Goal: Transaction & Acquisition: Purchase product/service

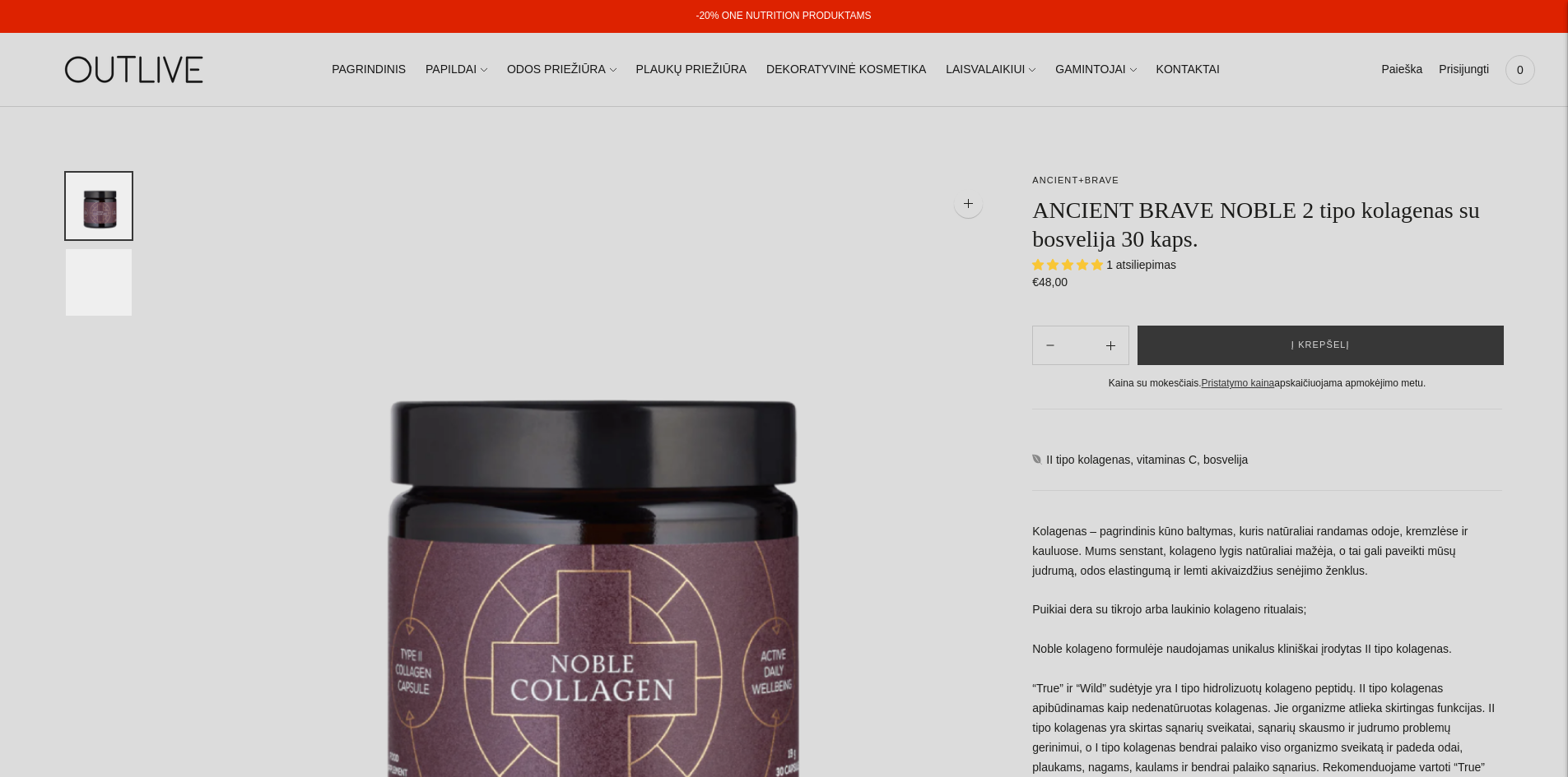
select select "**********"
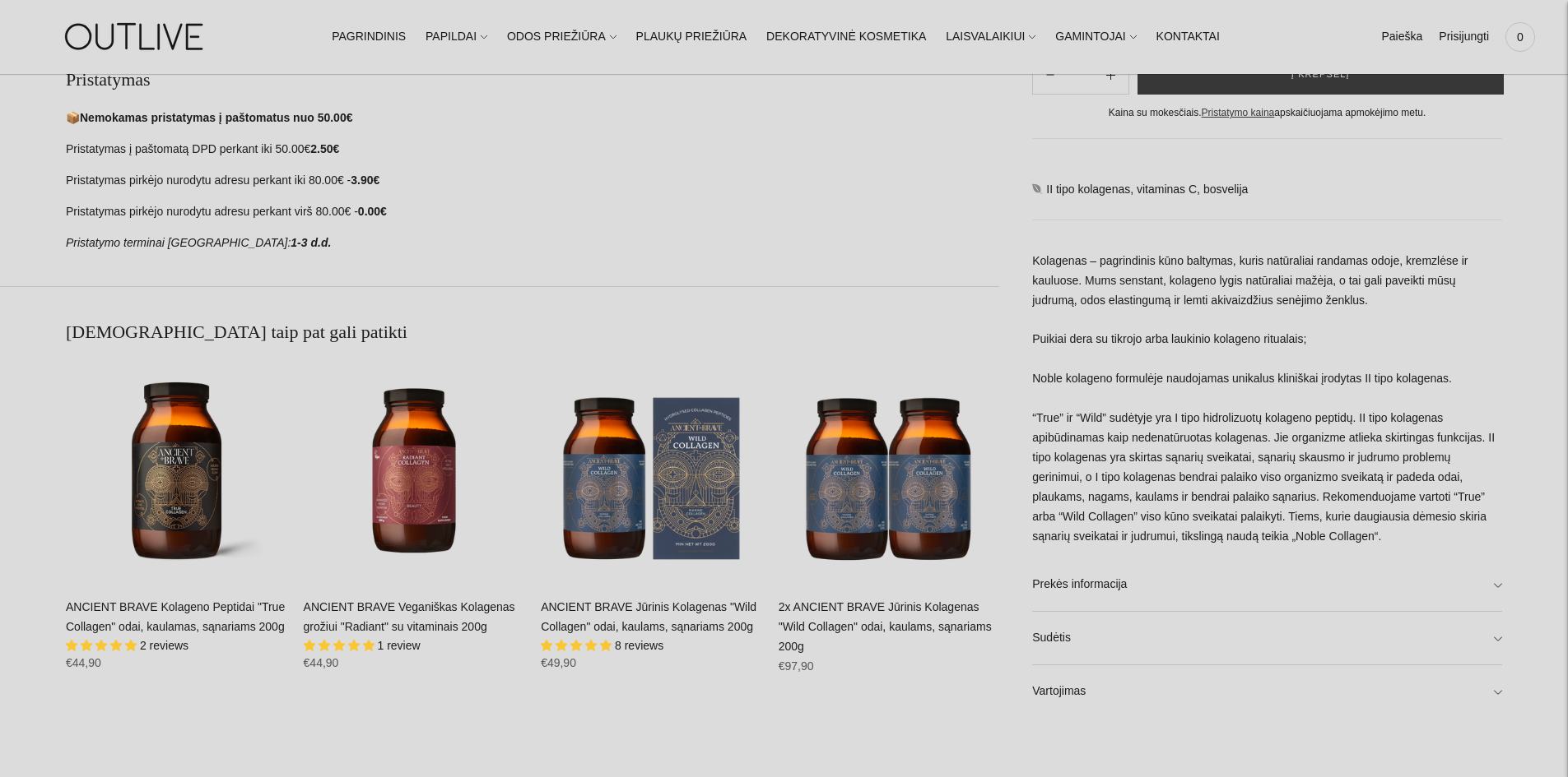
scroll to position [987, 0]
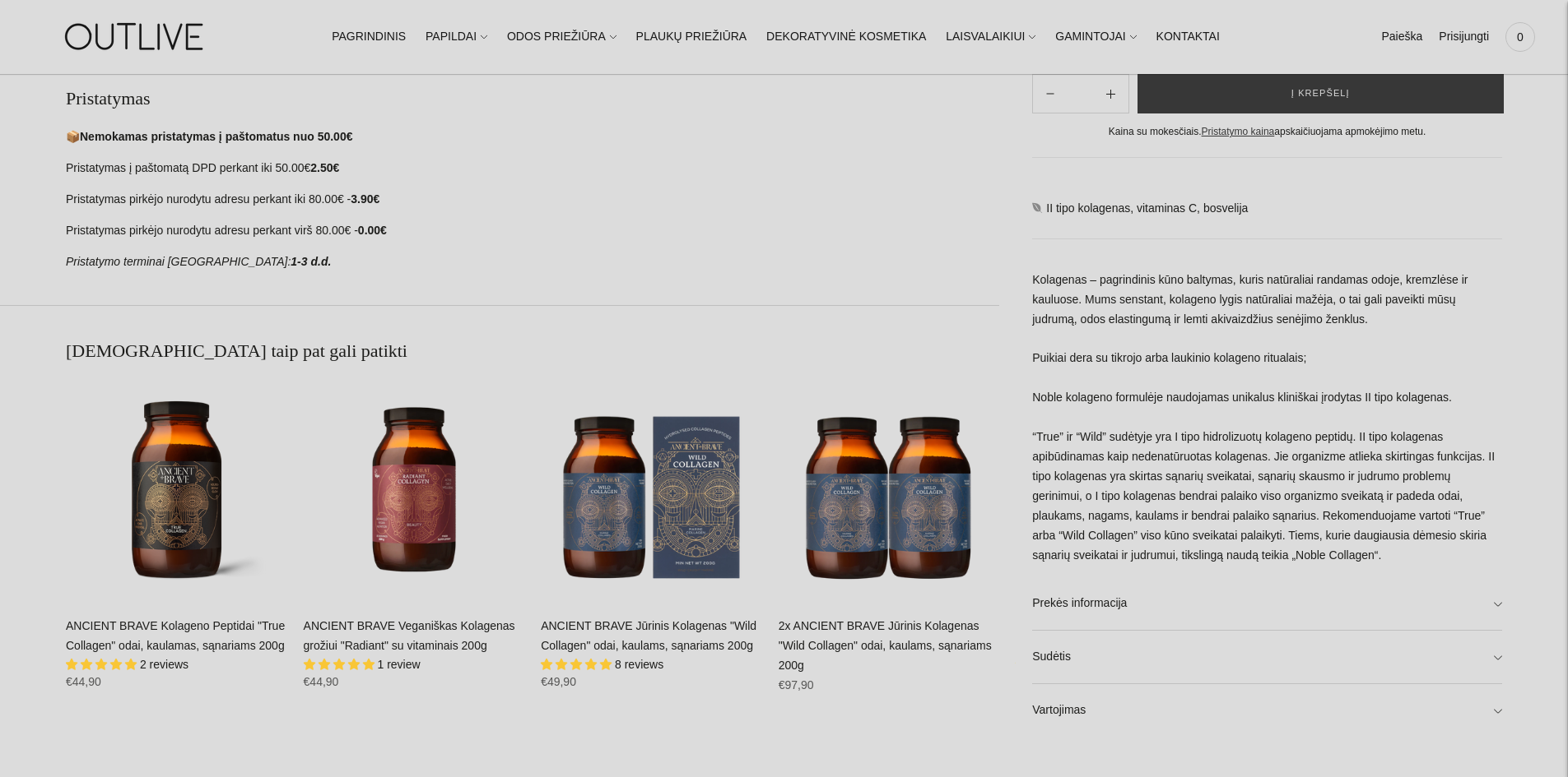
click at [1503, 604] on div "**********" at bounding box center [784, 199] width 1568 height 2027
click at [1497, 604] on link "Prekės informacija" at bounding box center [1266, 604] width 470 height 53
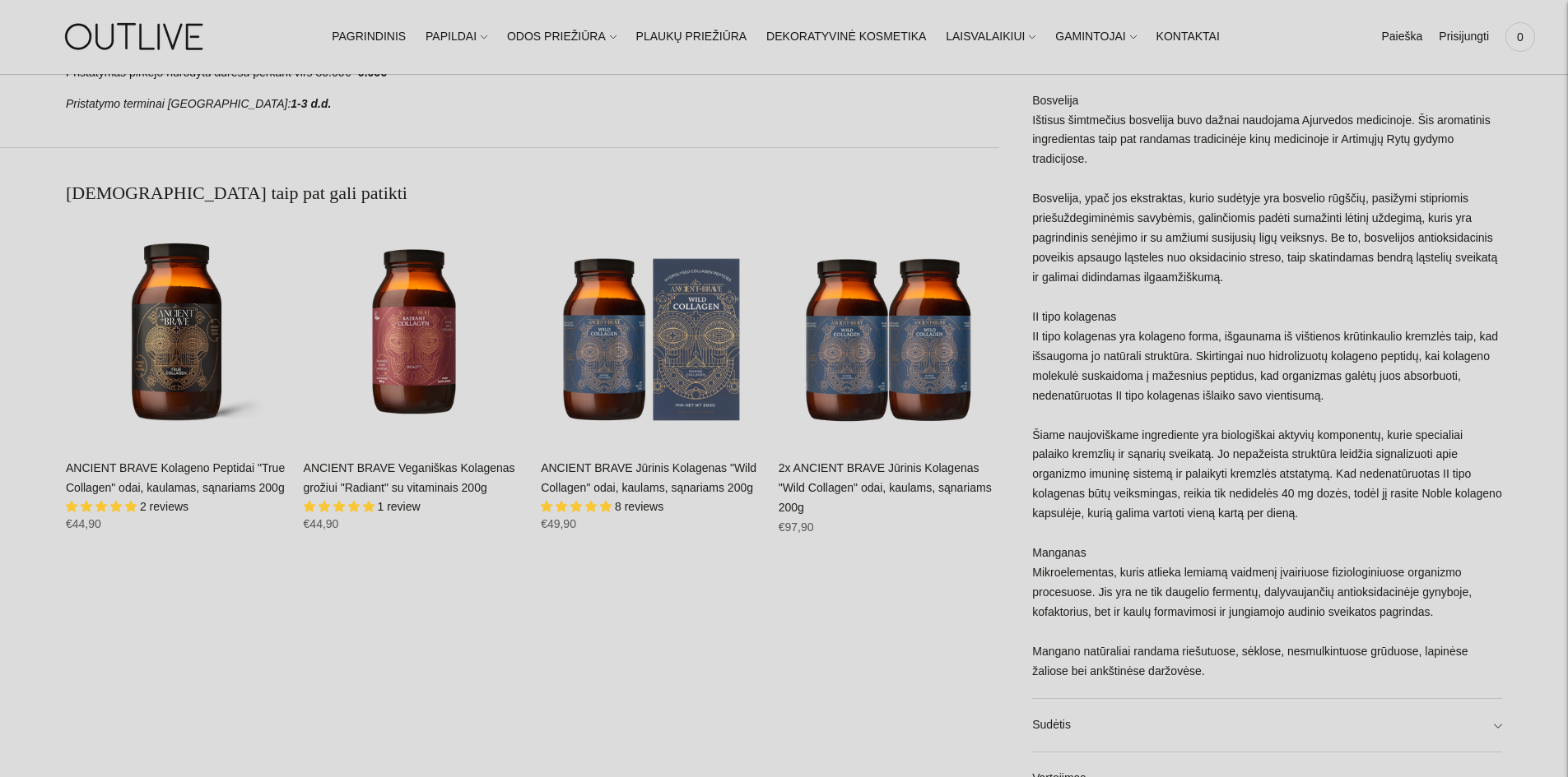
scroll to position [1152, 0]
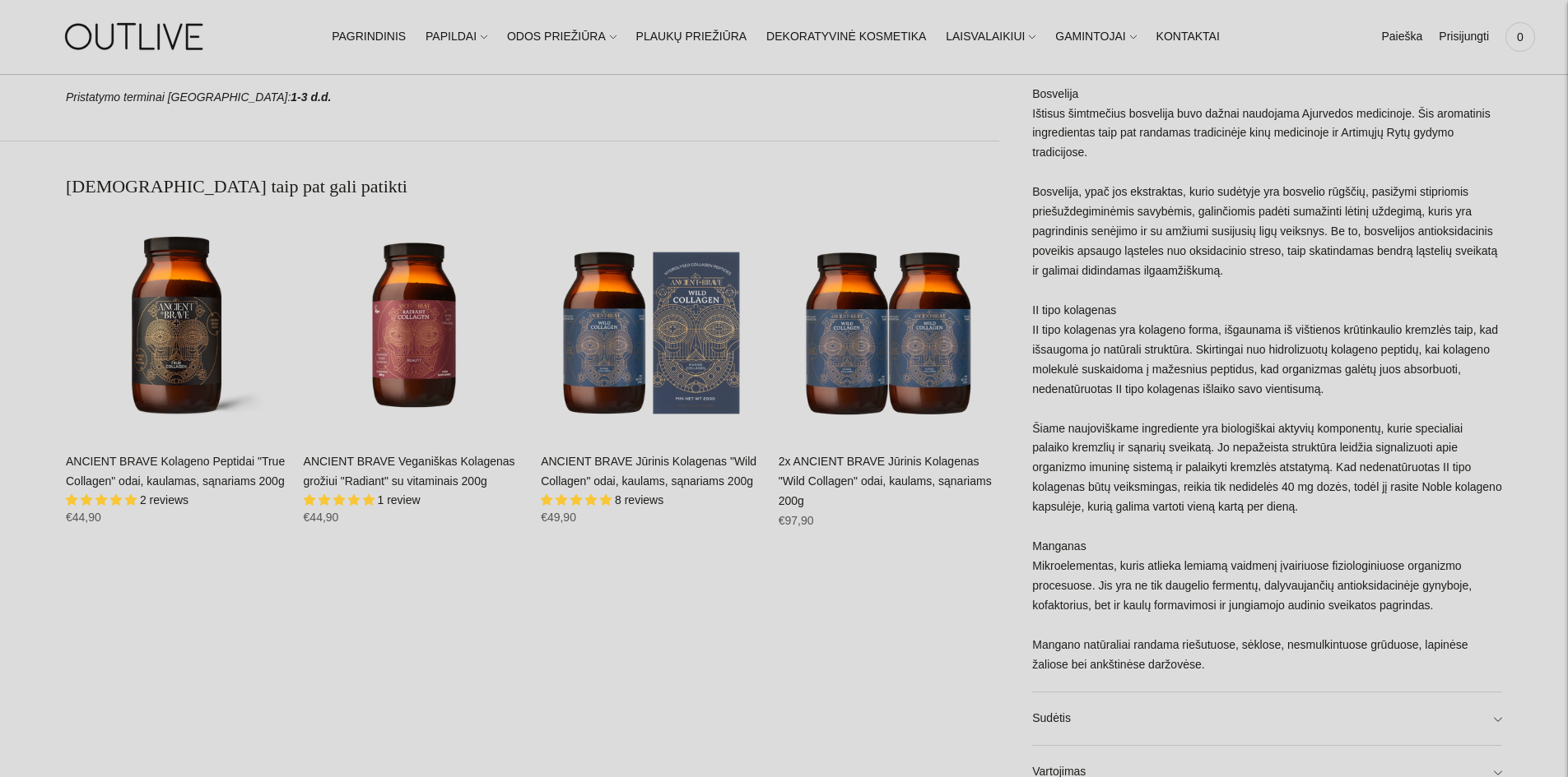
click at [577, 483] on link "ANCIENT BRAVE Jūrinis Kolagenas "Wild Collagen" odai, kaulams, sąnariams 200g" at bounding box center [648, 471] width 216 height 33
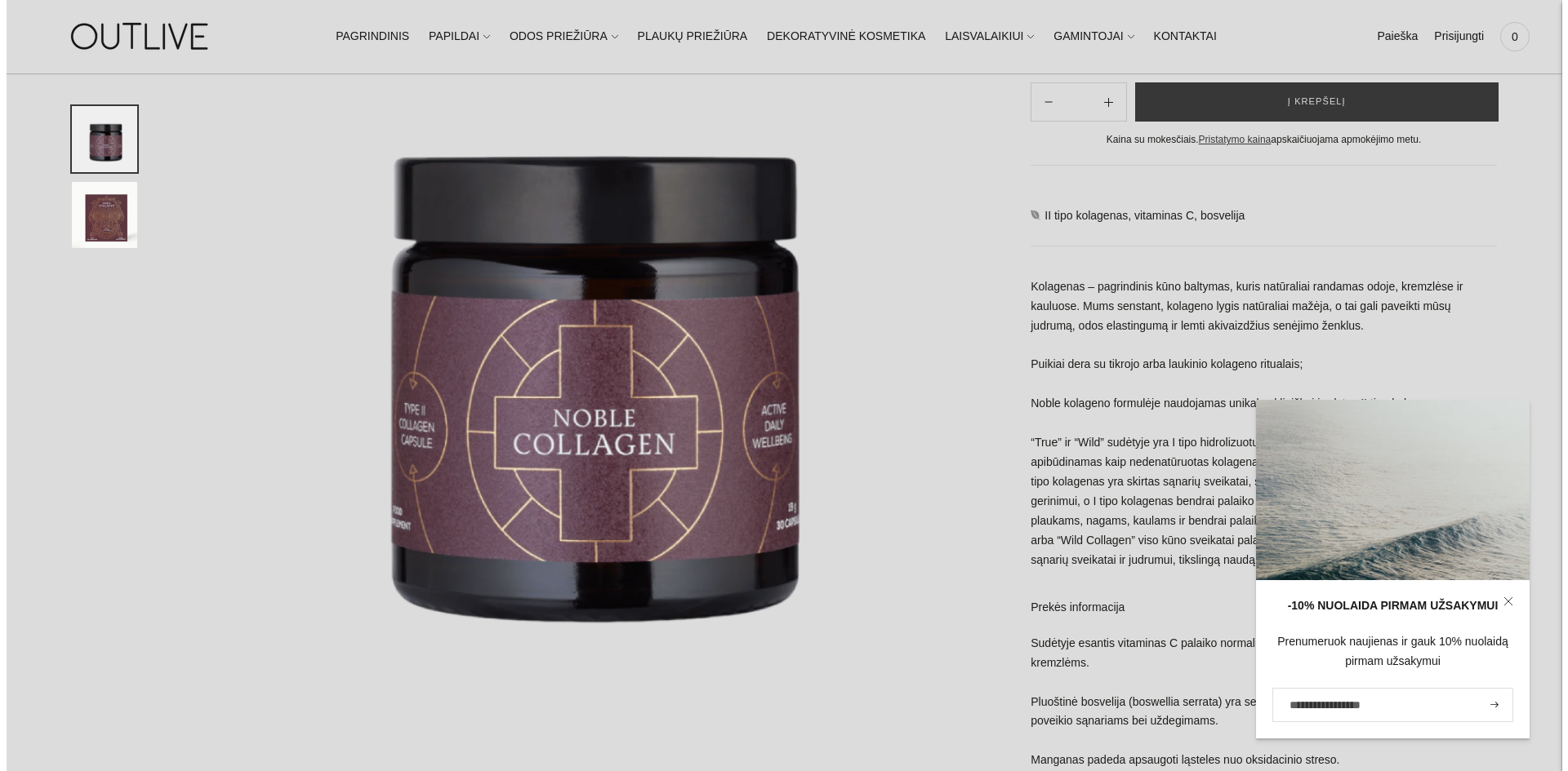
scroll to position [236, 0]
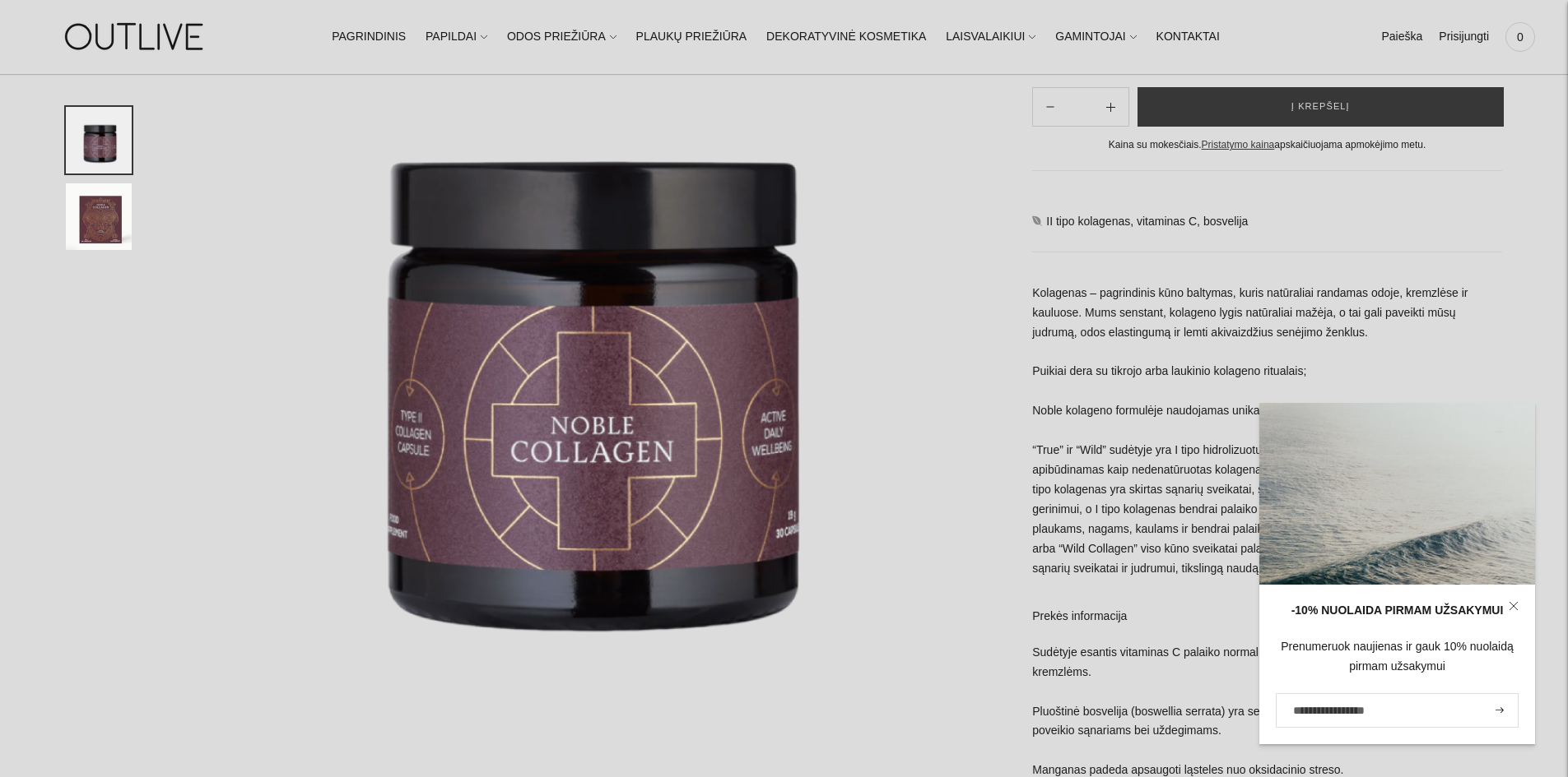
click at [920, 584] on img at bounding box center [582, 351] width 835 height 834
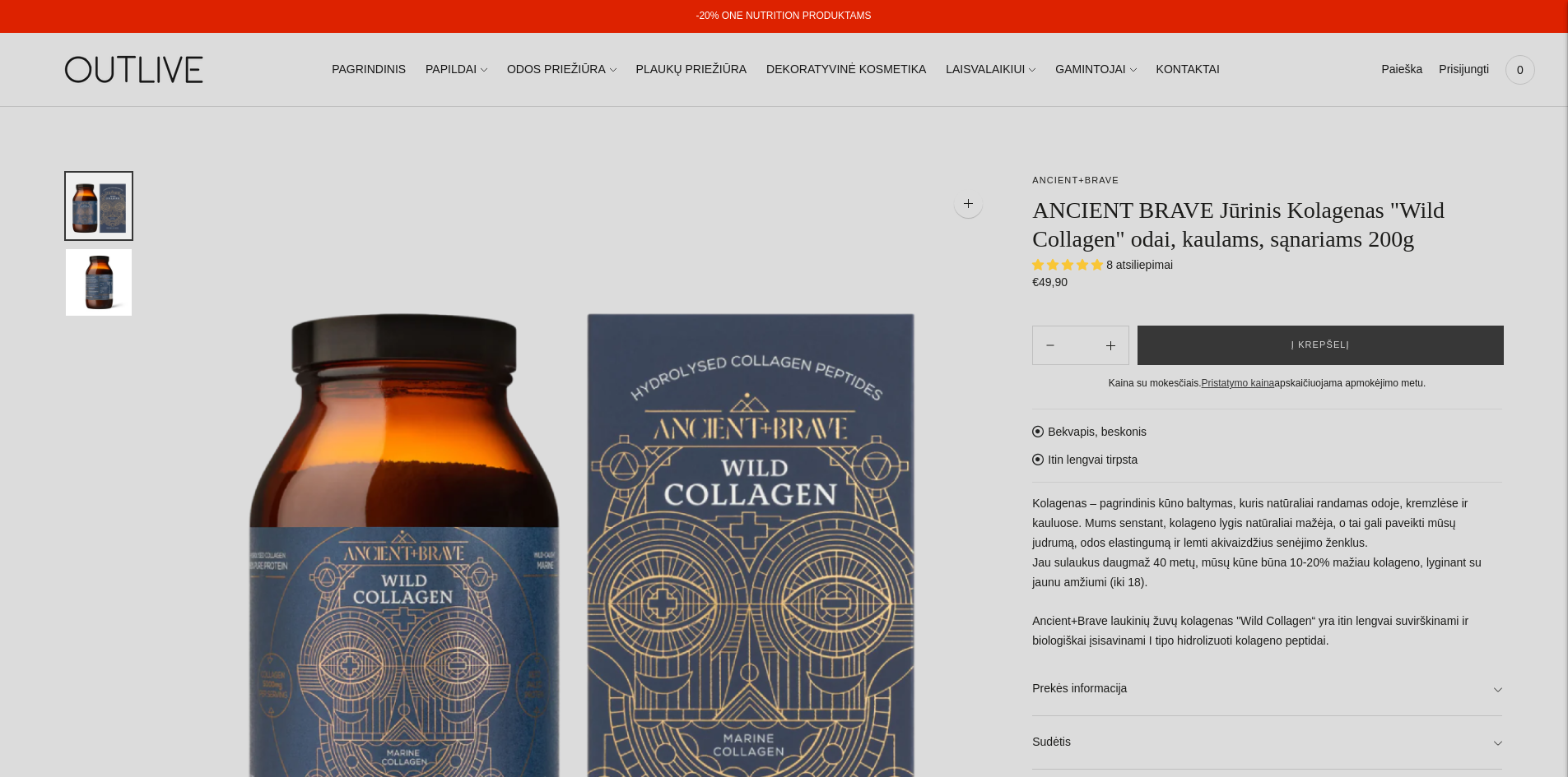
select select "**********"
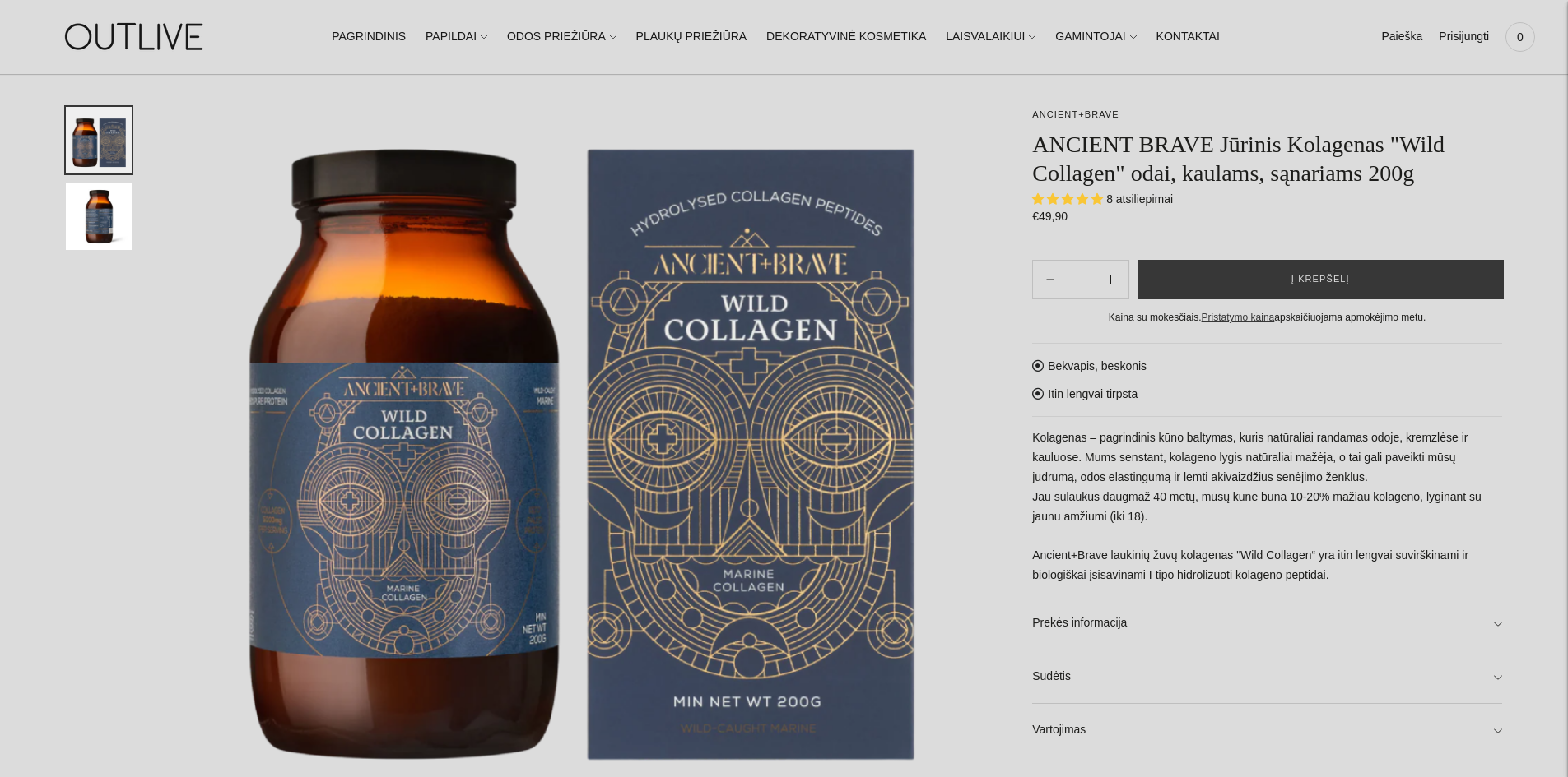
scroll to position [247, 0]
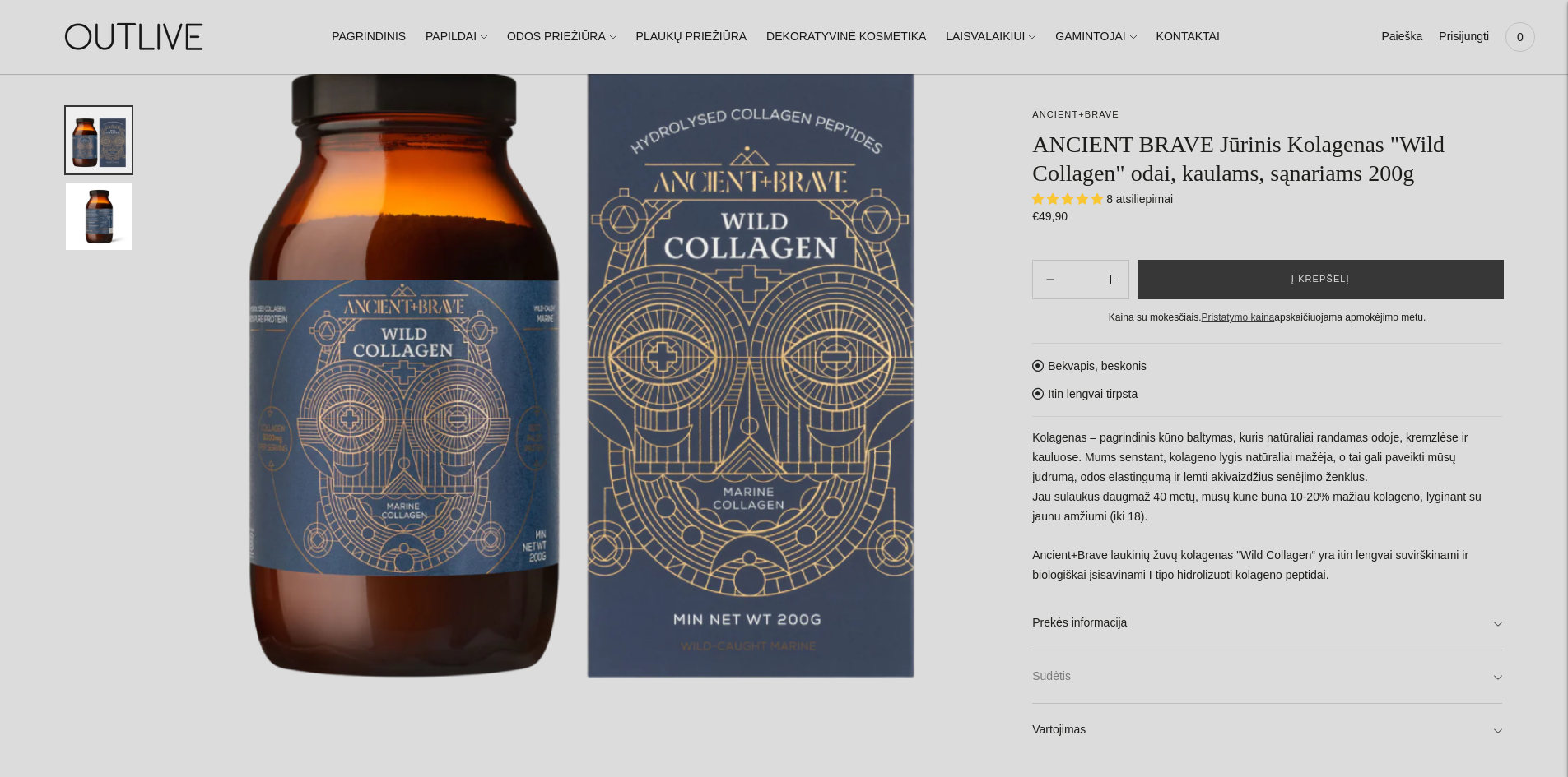
click at [1497, 672] on link "Sudėtis" at bounding box center [1266, 677] width 470 height 53
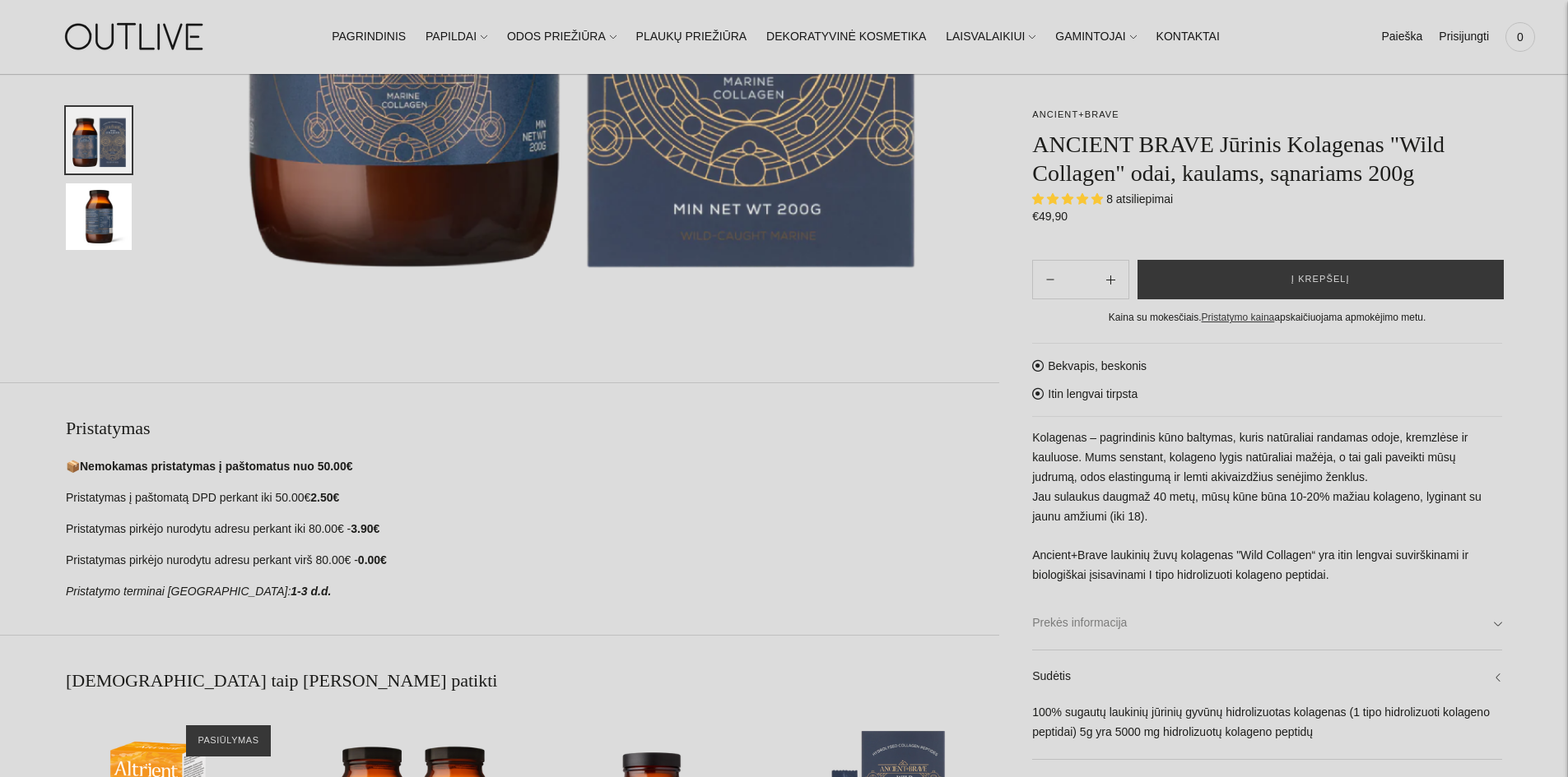
scroll to position [658, 0]
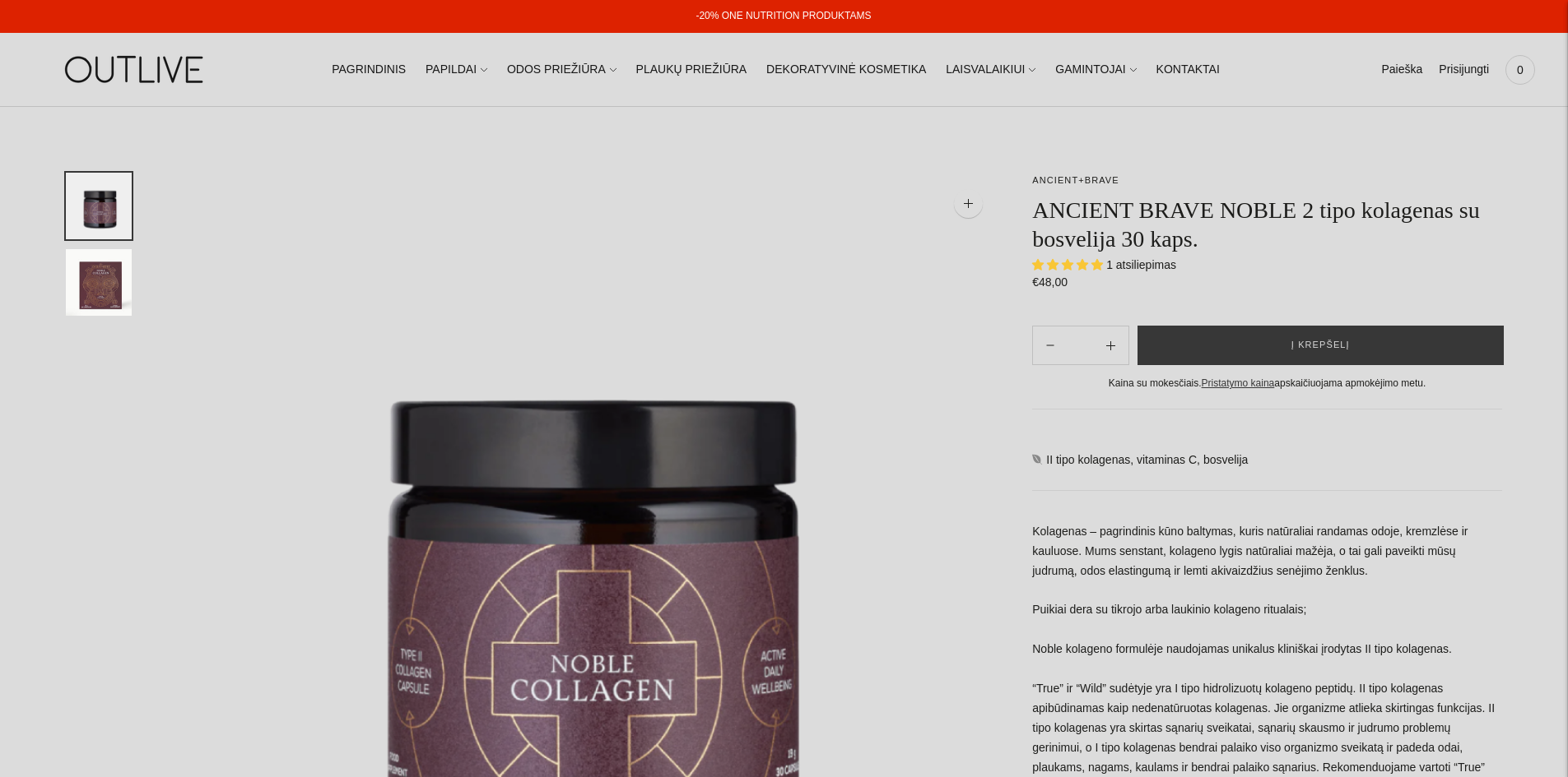
select select "**********"
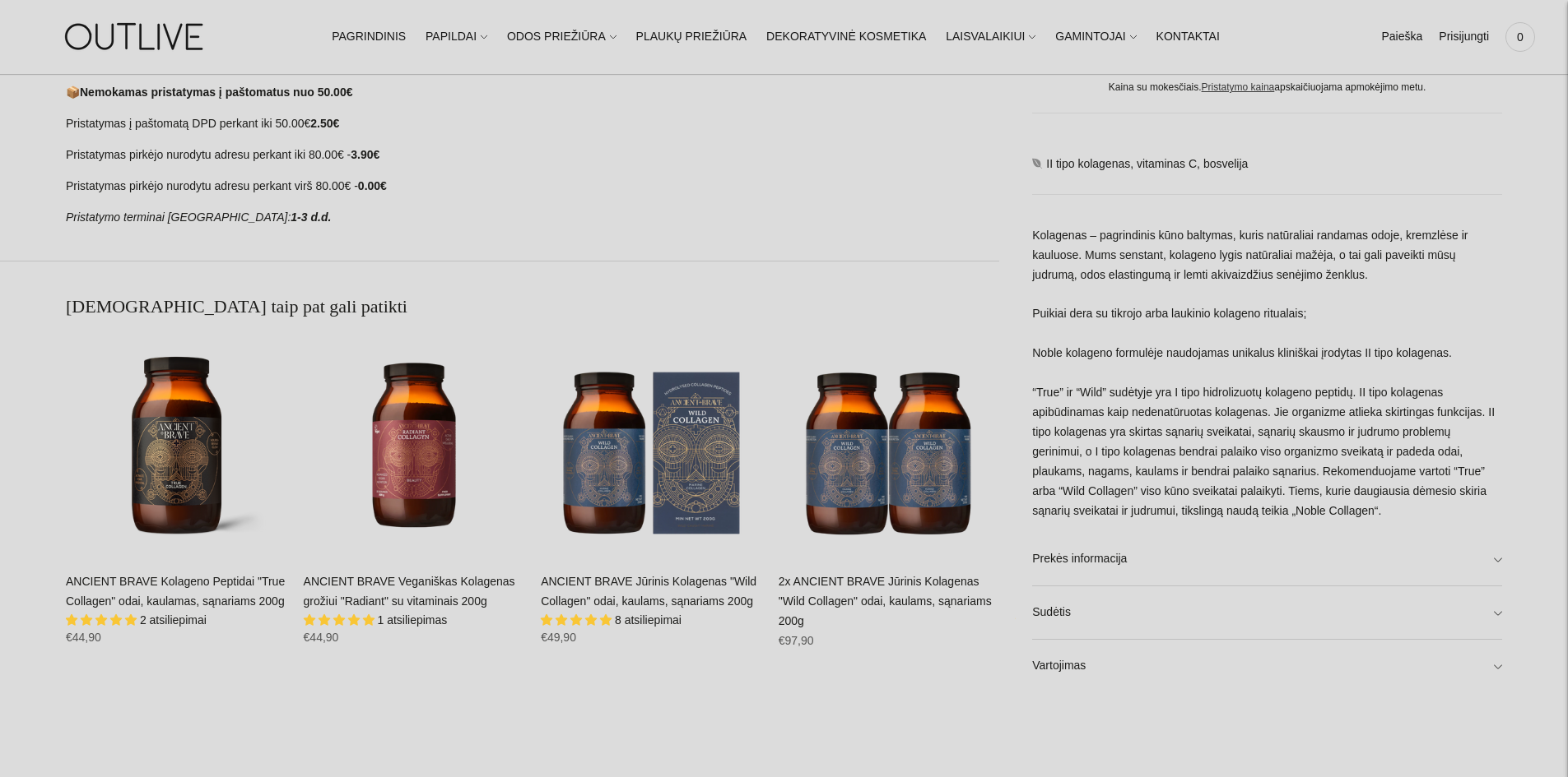
scroll to position [1069, 0]
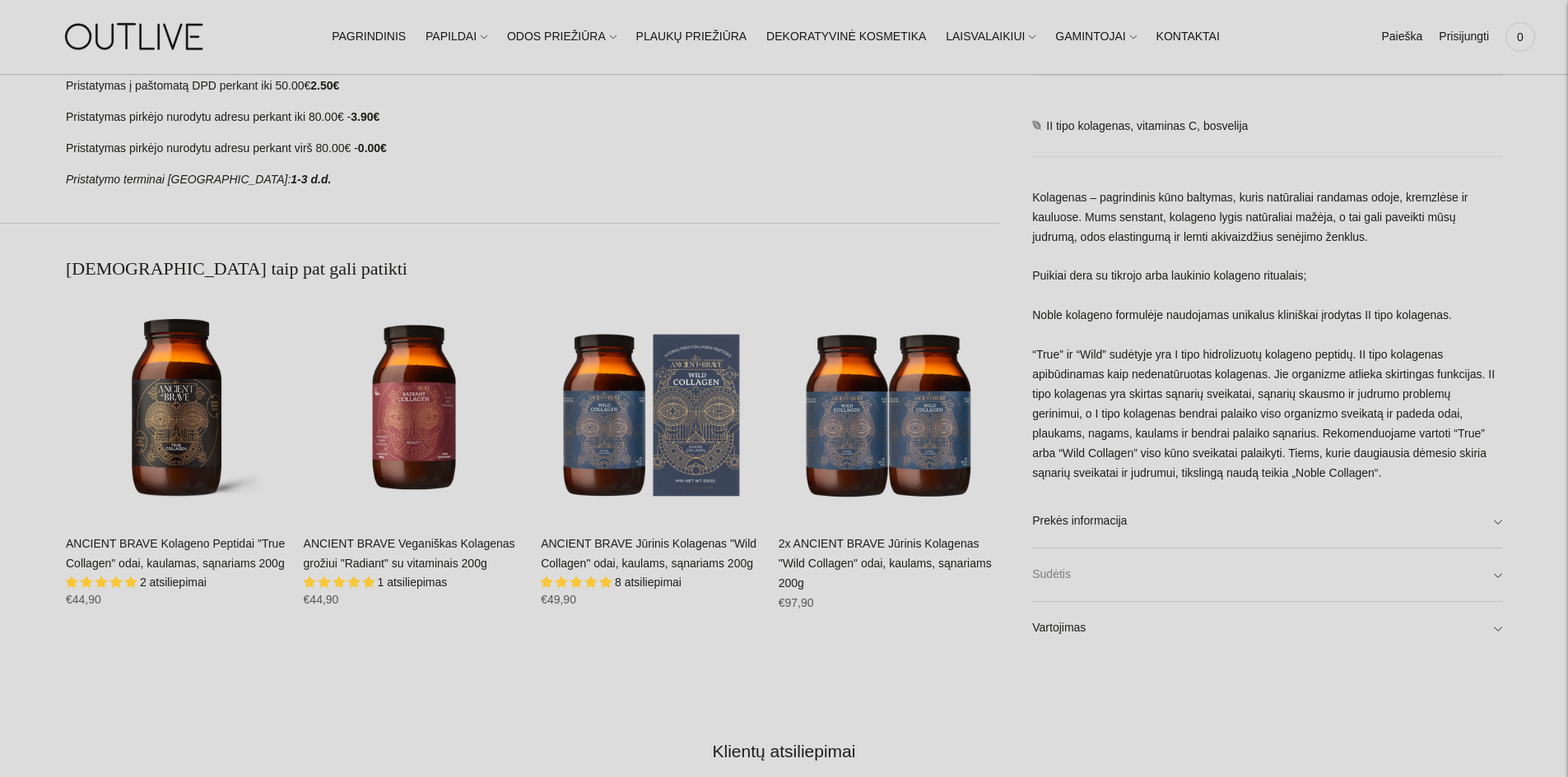
click at [1494, 572] on link "Sudėtis" at bounding box center [1266, 575] width 470 height 53
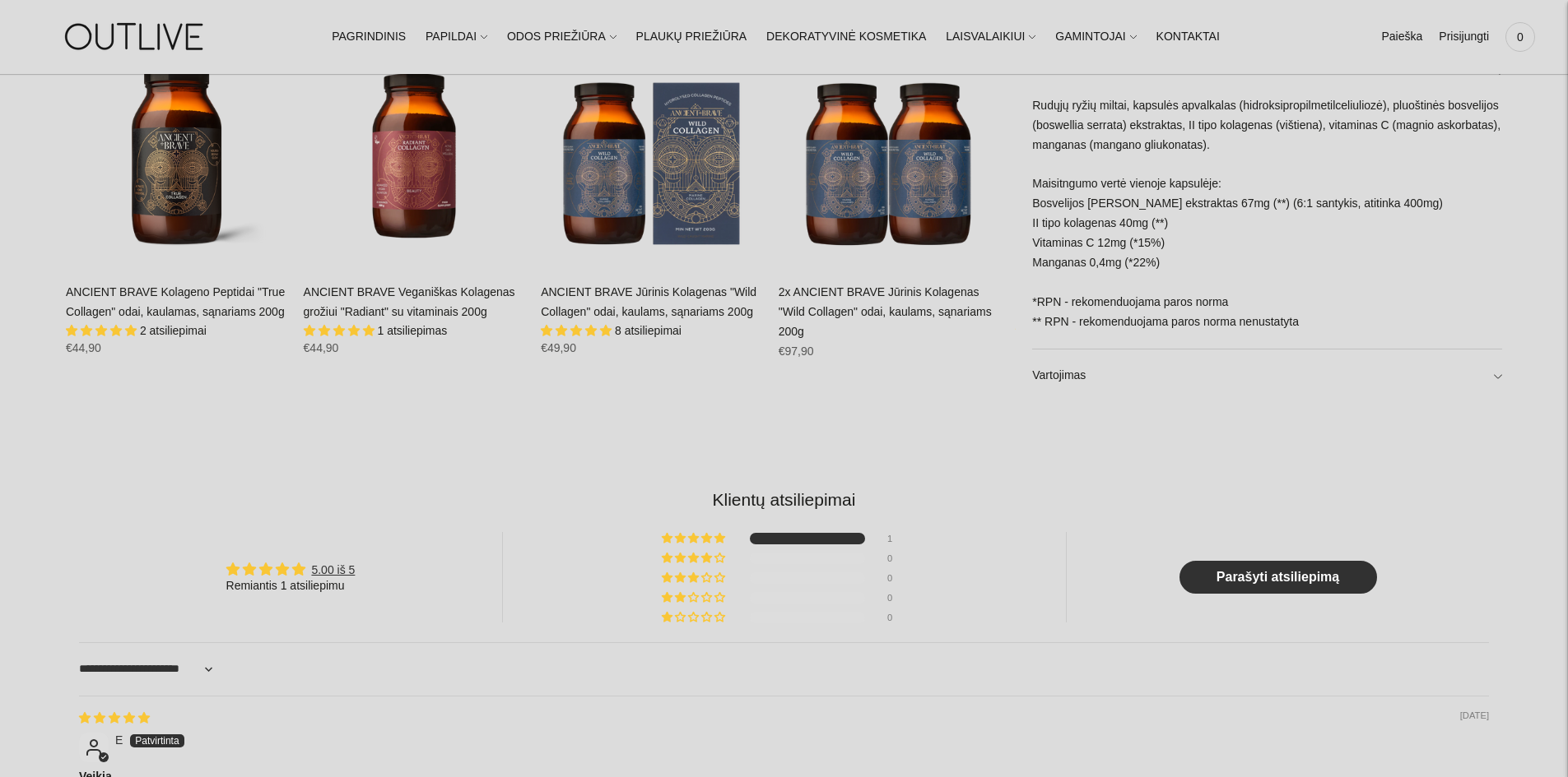
scroll to position [1316, 0]
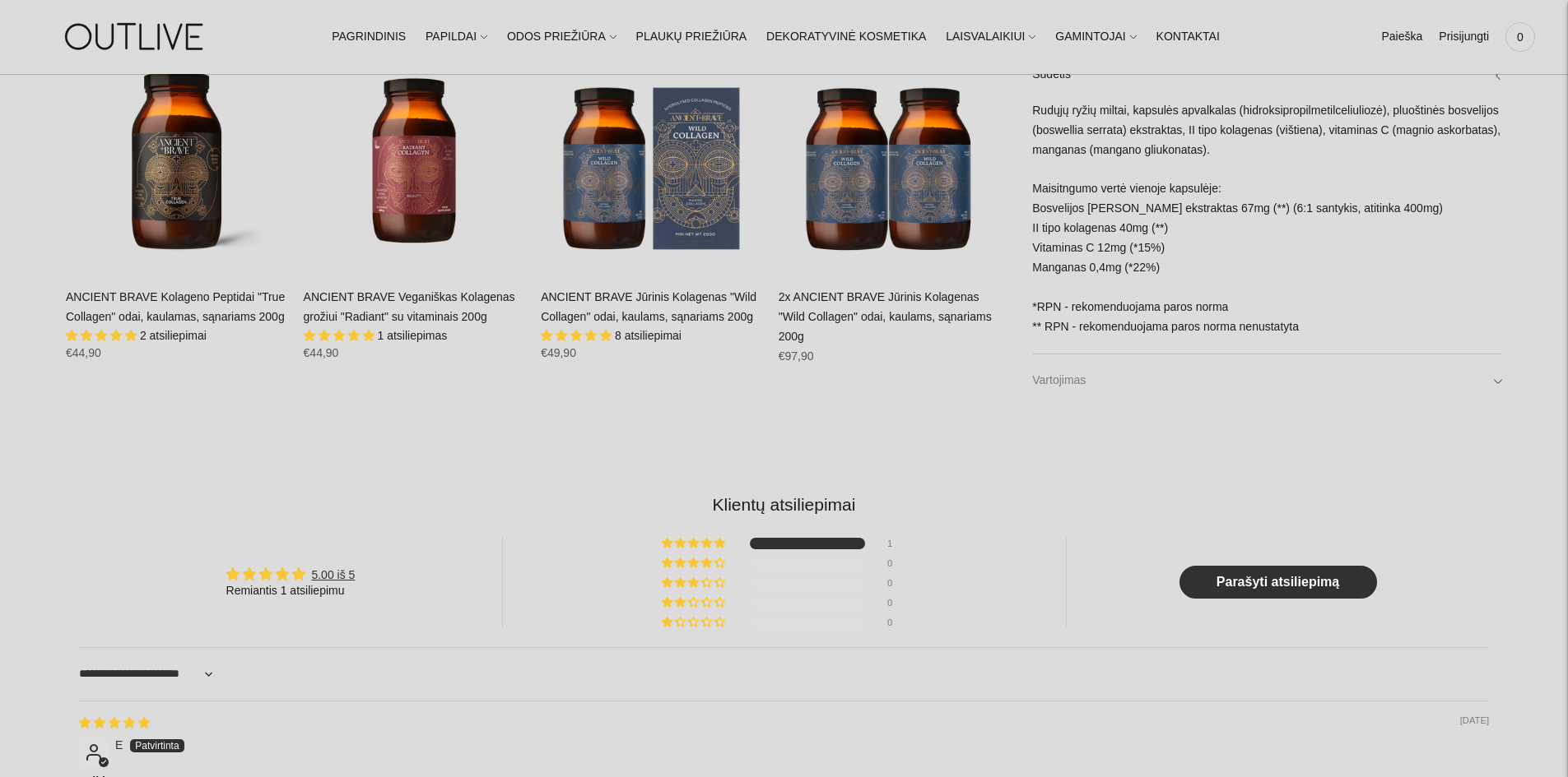
click at [1494, 380] on link "Vartojimas" at bounding box center [1266, 380] width 470 height 53
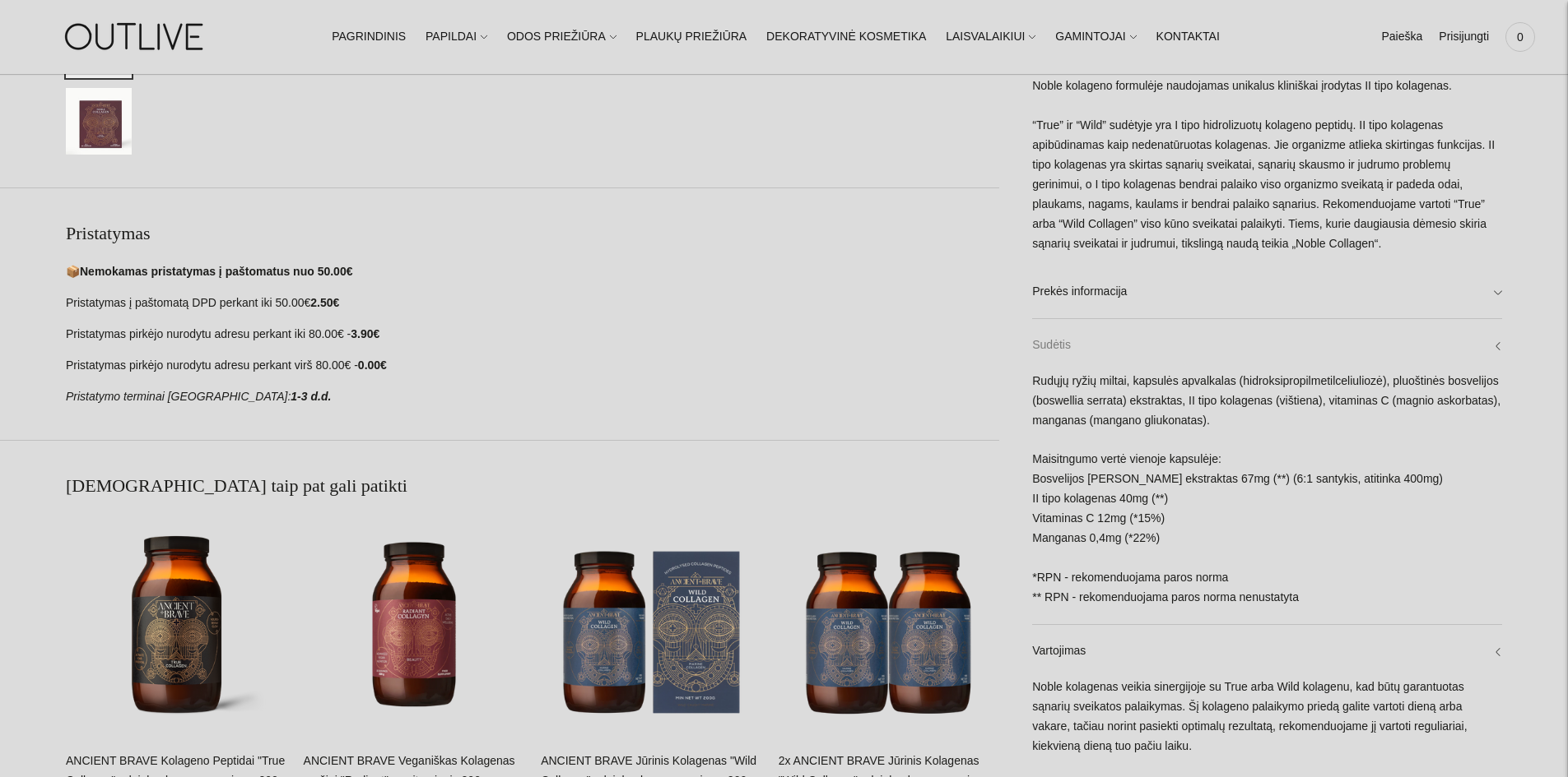
scroll to position [822, 0]
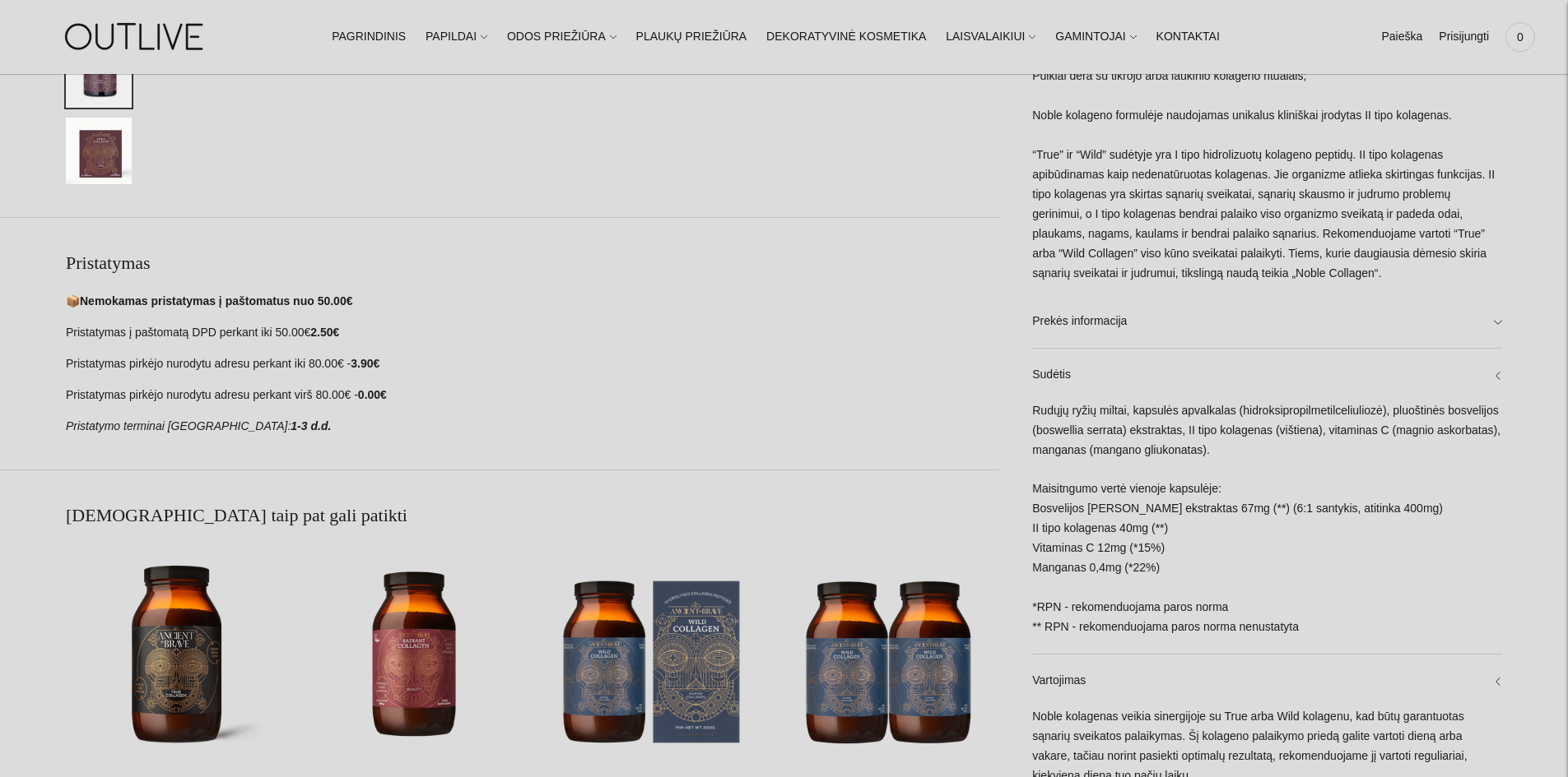
click at [1504, 343] on div "**********" at bounding box center [784, 364] width 1568 height 2027
click at [1497, 345] on link "Prekės informacija" at bounding box center [1266, 322] width 470 height 53
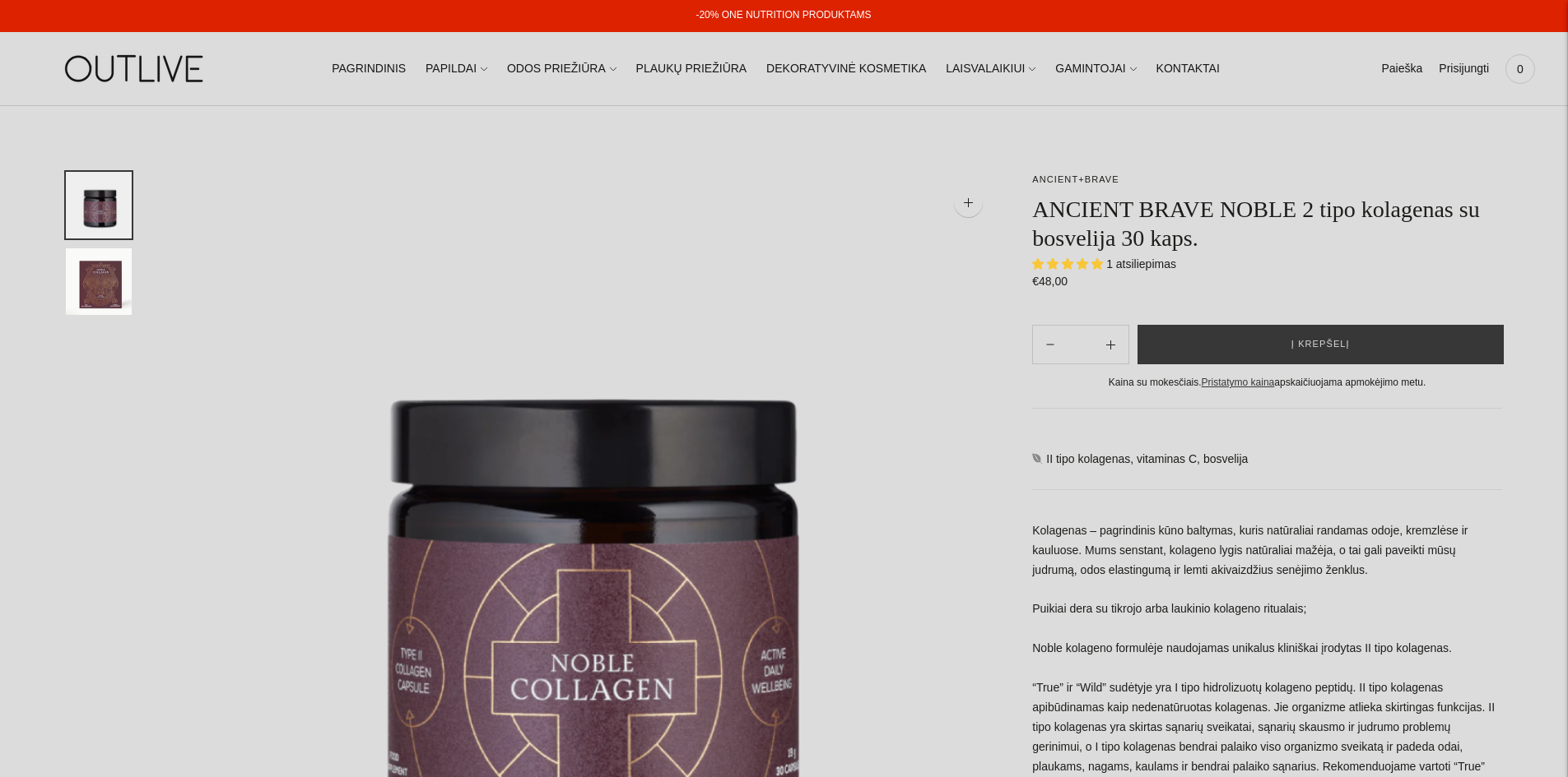
scroll to position [0, 0]
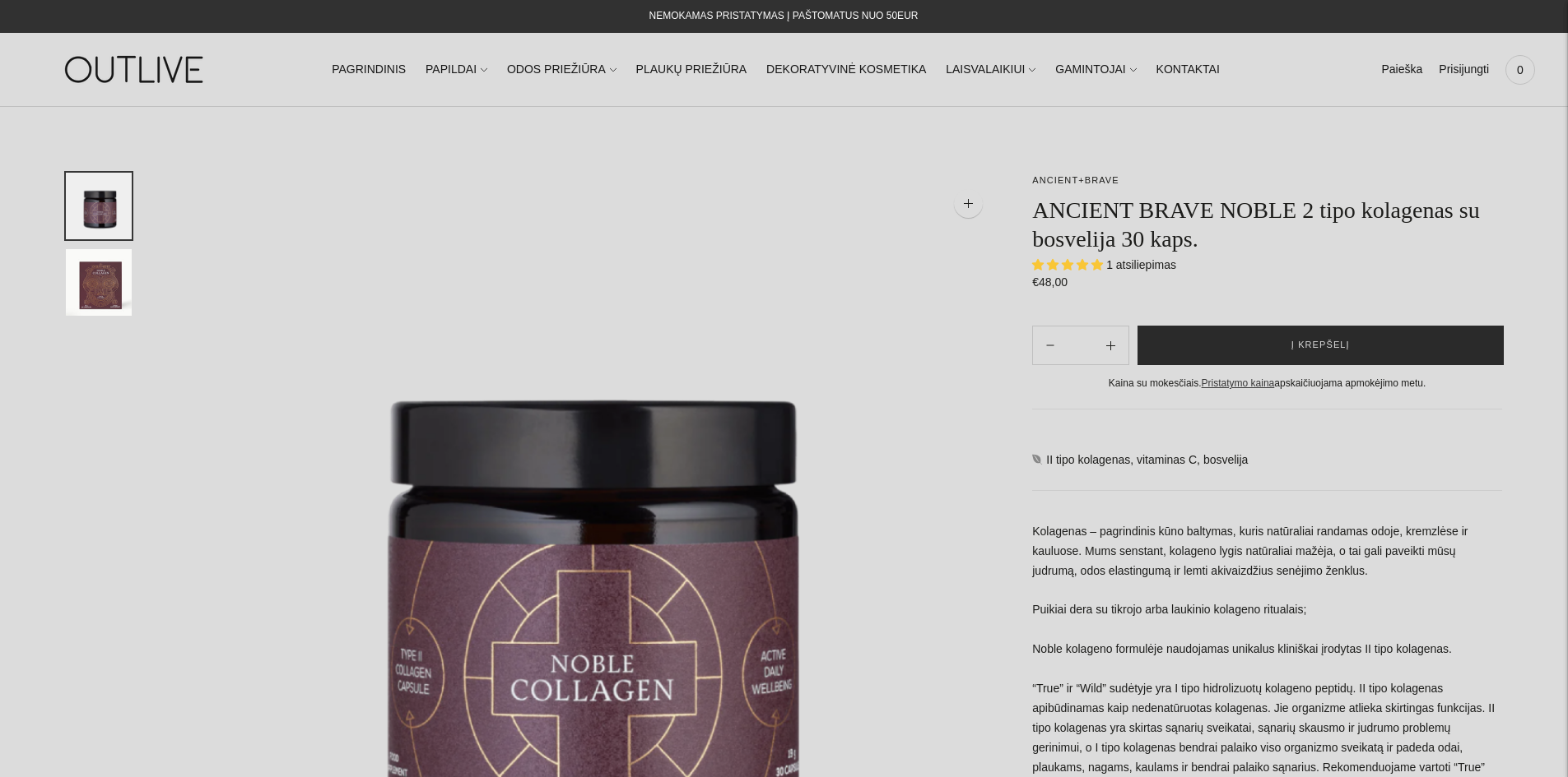
click at [1329, 337] on span "Į krepšelį" at bounding box center [1320, 345] width 58 height 16
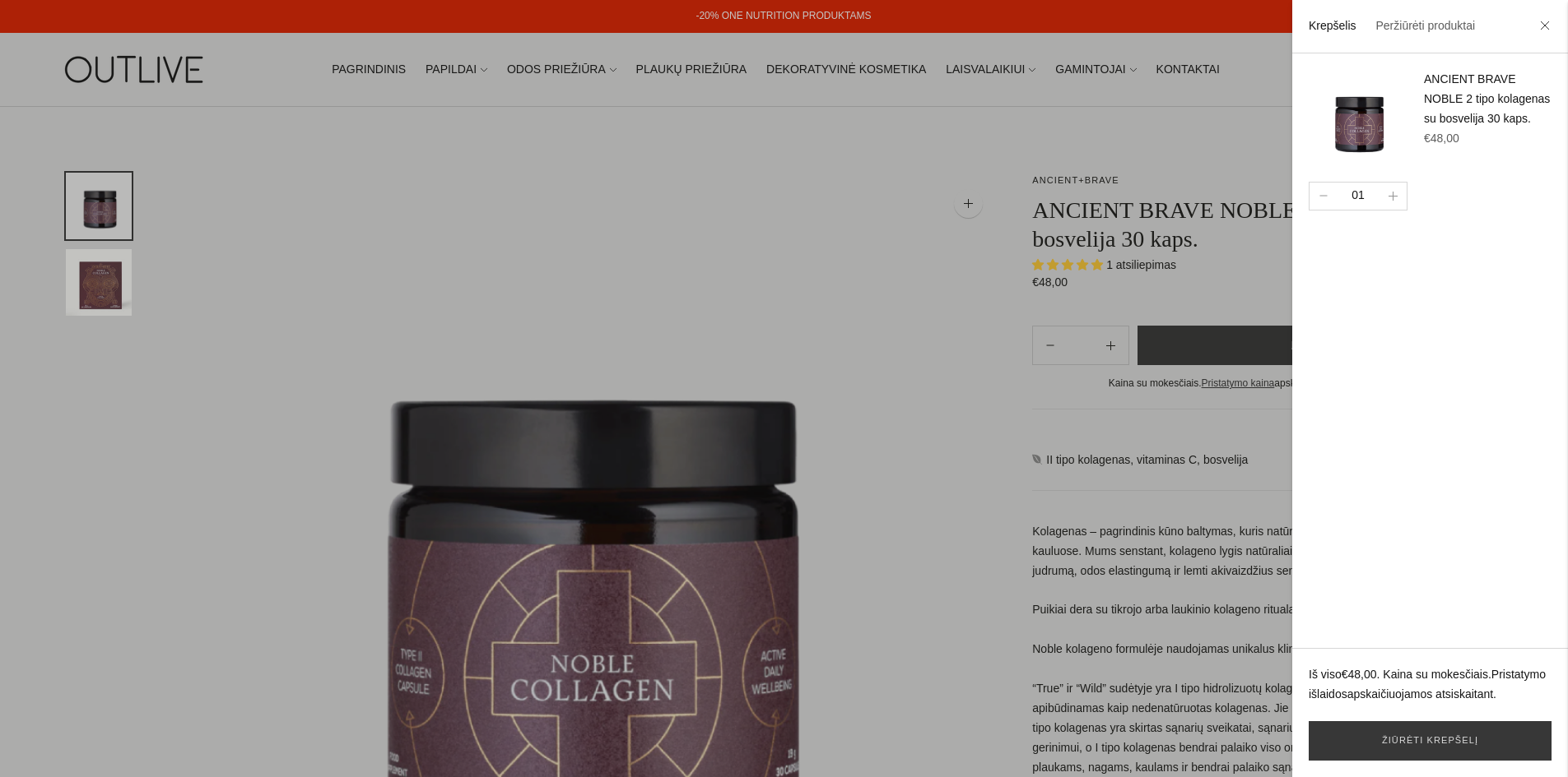
click at [724, 212] on div at bounding box center [784, 388] width 1568 height 777
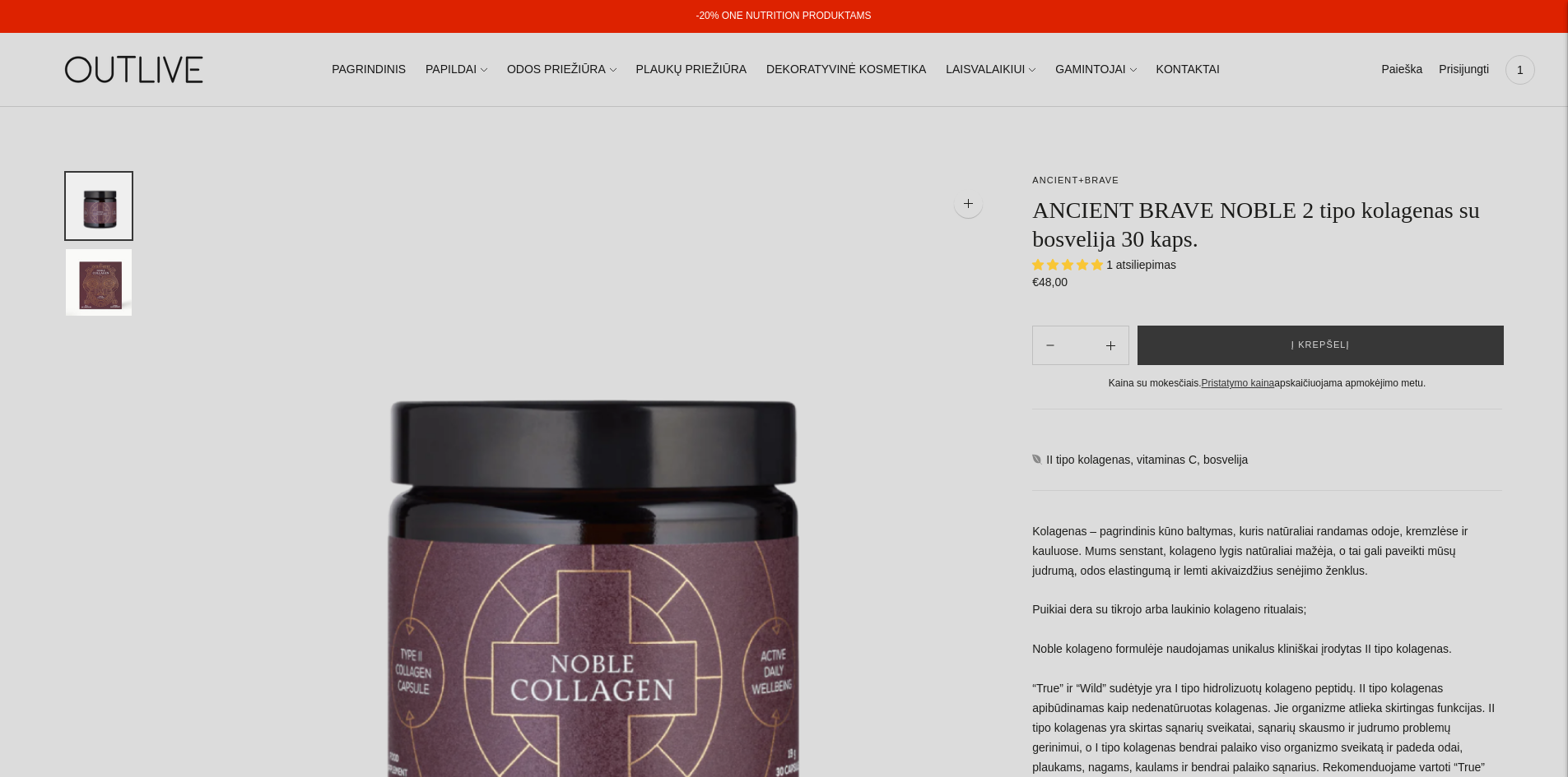
select select "**********"
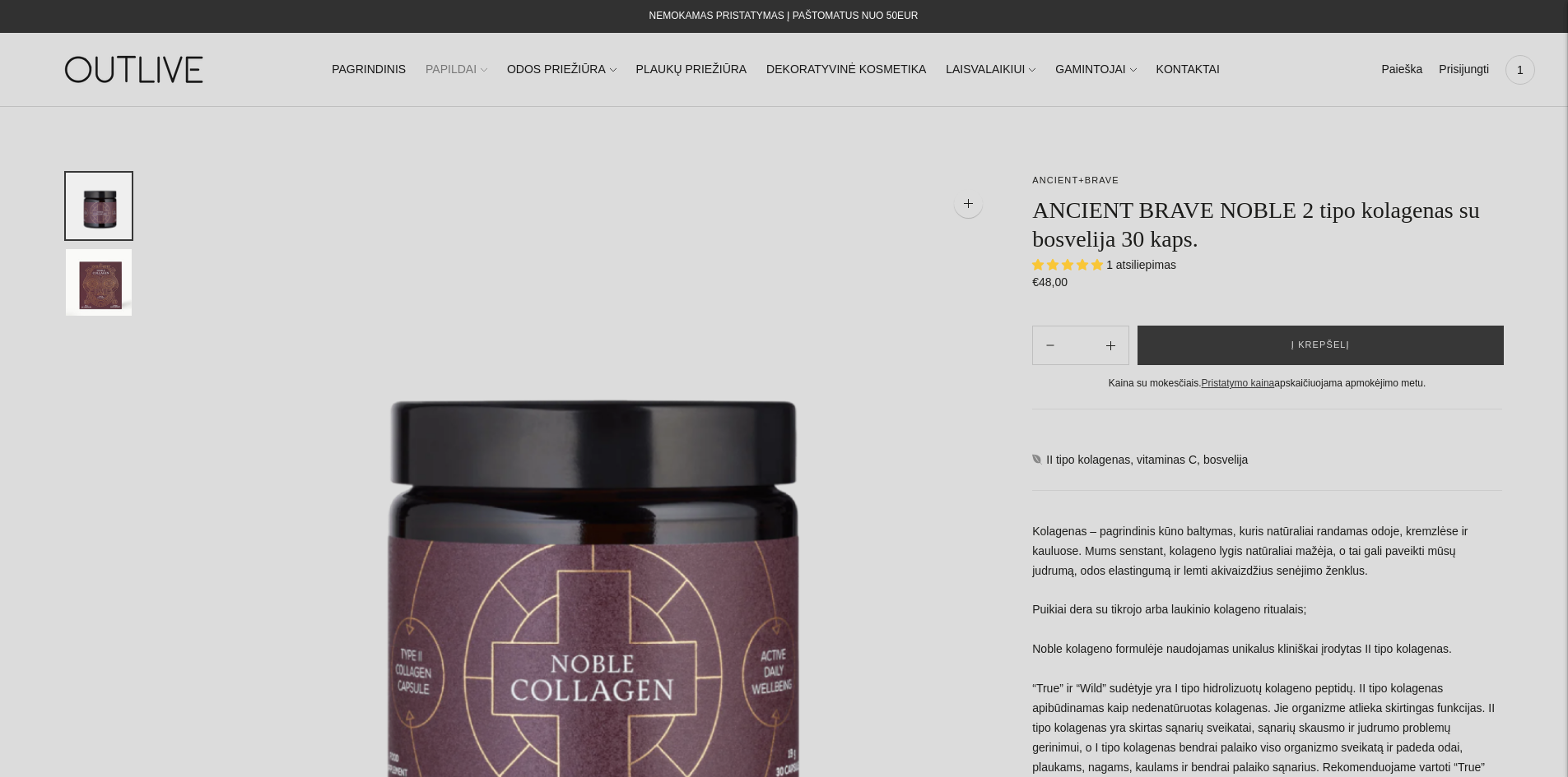
click at [479, 73] on link "PAPILDAI" at bounding box center [457, 70] width 62 height 36
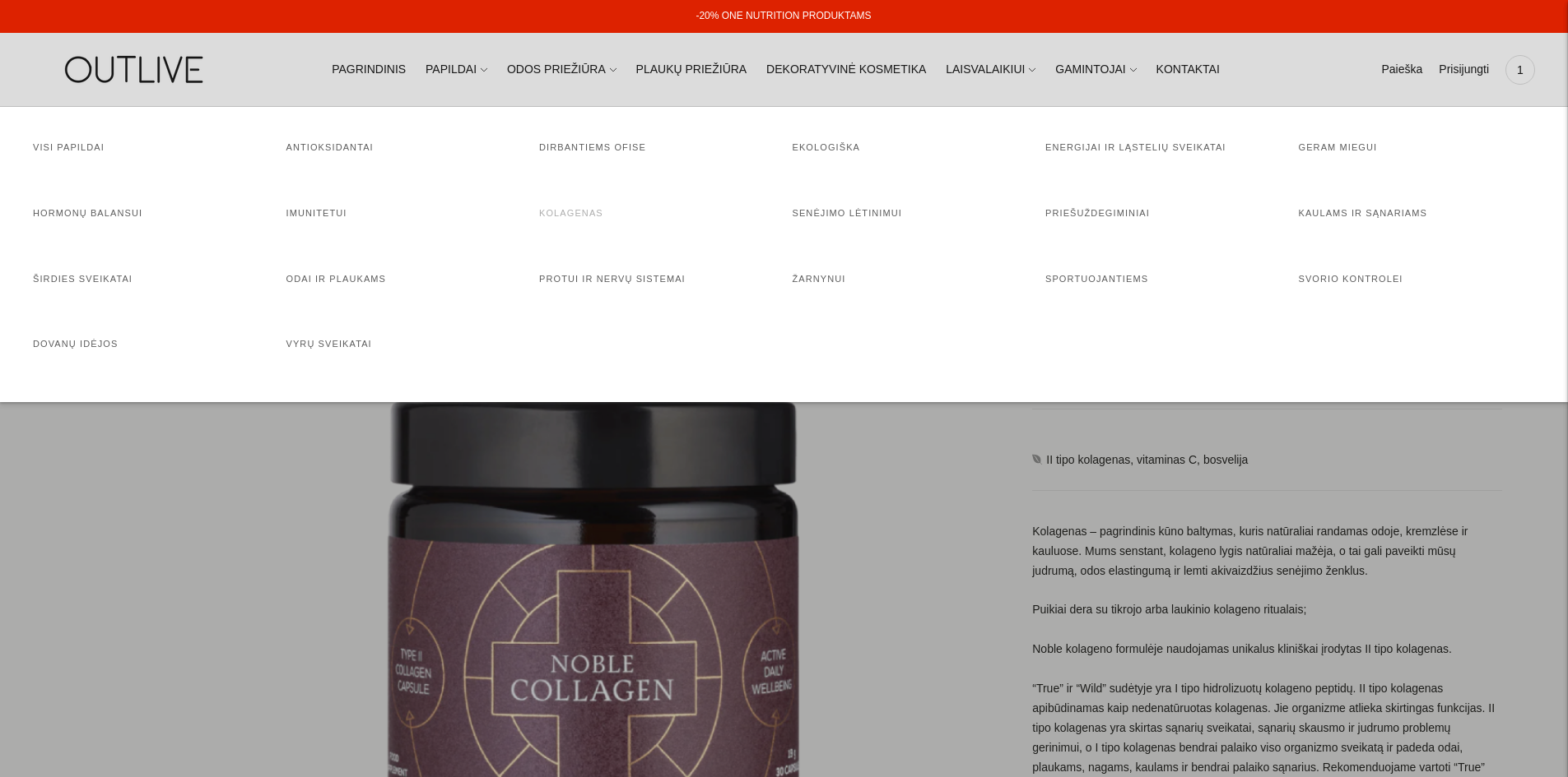
click at [581, 211] on link "Kolagenas" at bounding box center [571, 213] width 64 height 9
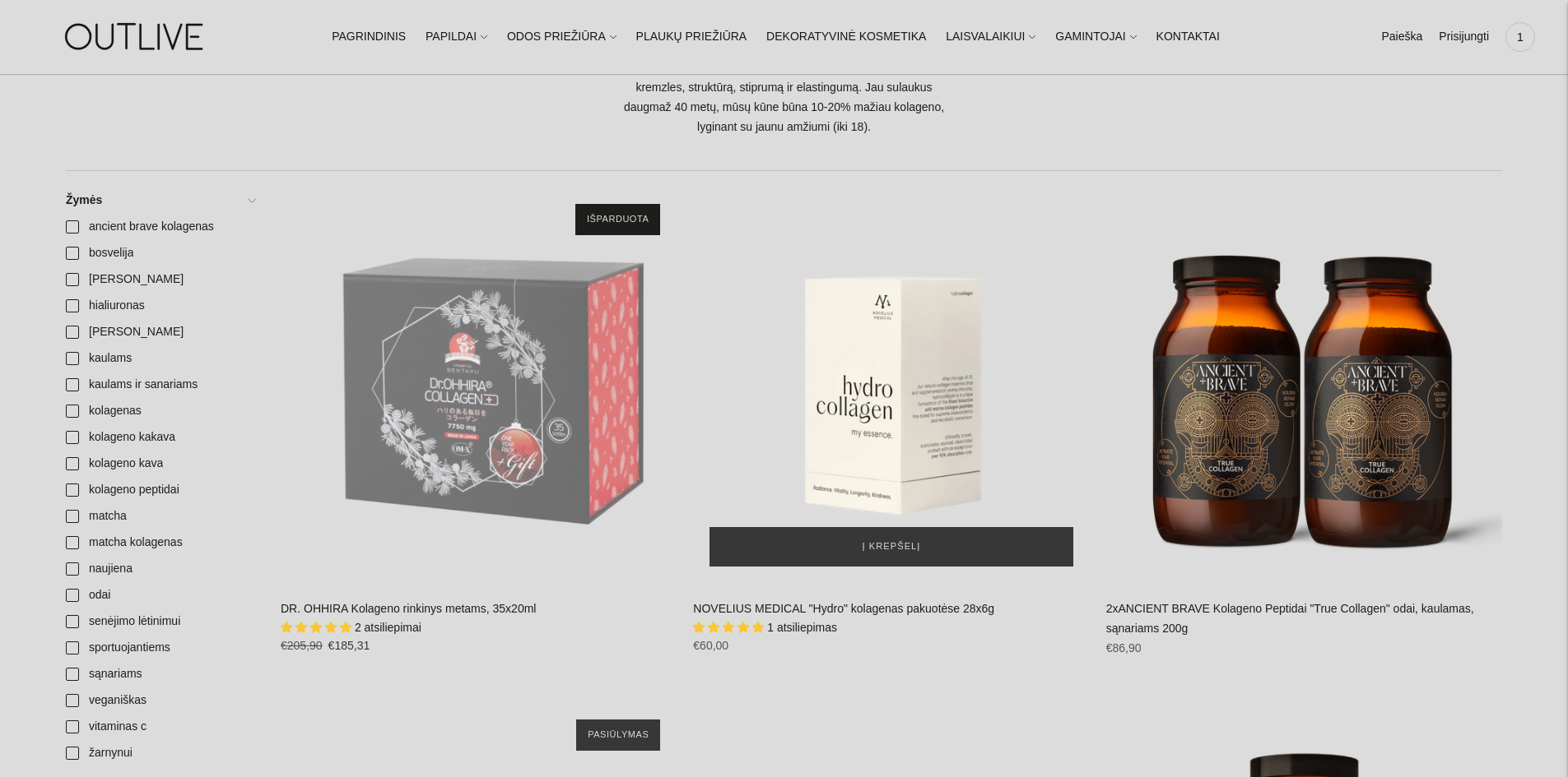
scroll to position [247, 0]
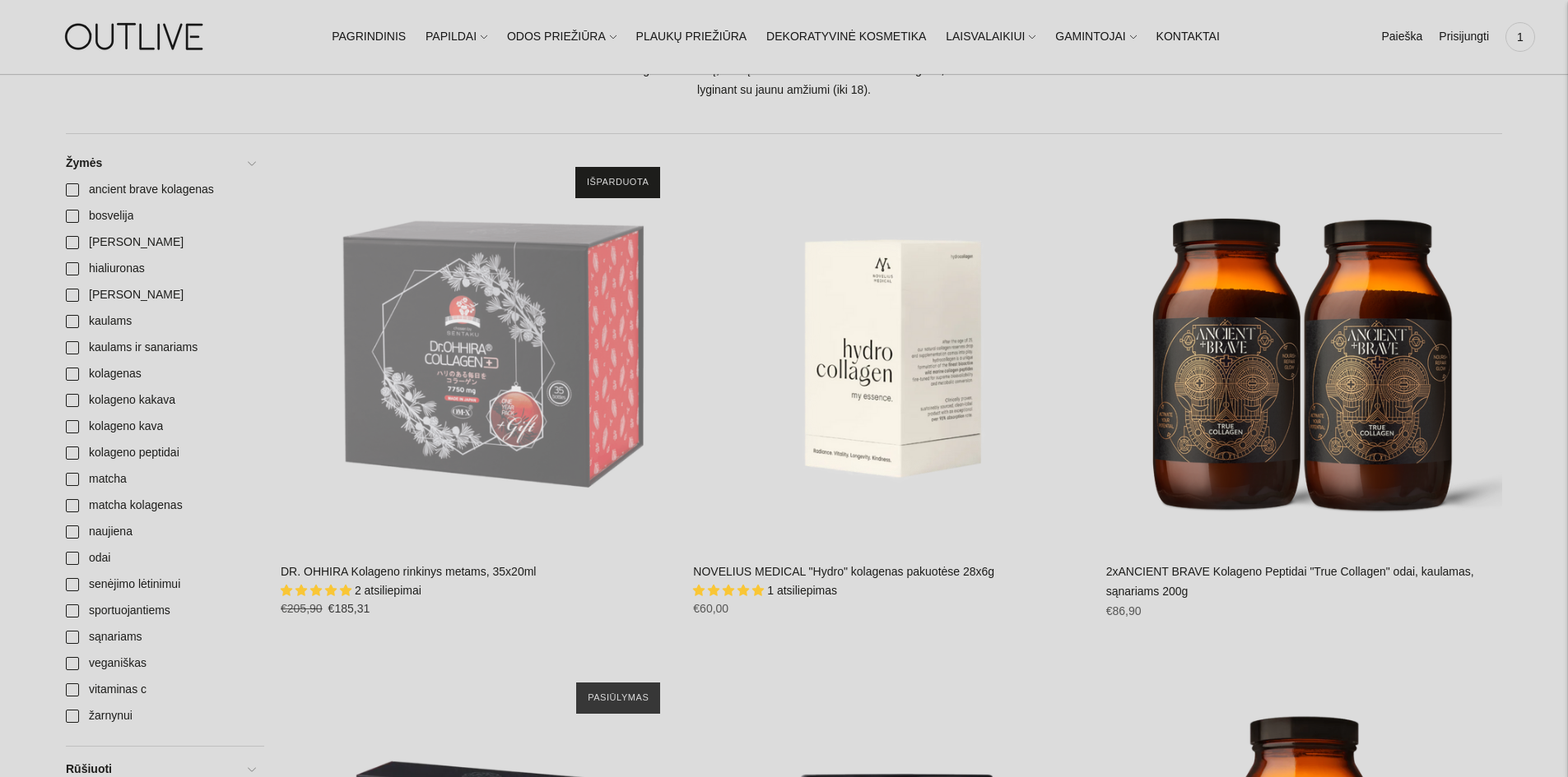
click at [412, 588] on span "2 atsiliepimai" at bounding box center [387, 591] width 67 height 13
click at [363, 568] on link "DR. OHHIRA Kolageno rinkinys metams, 35x20ml" at bounding box center [408, 572] width 255 height 13
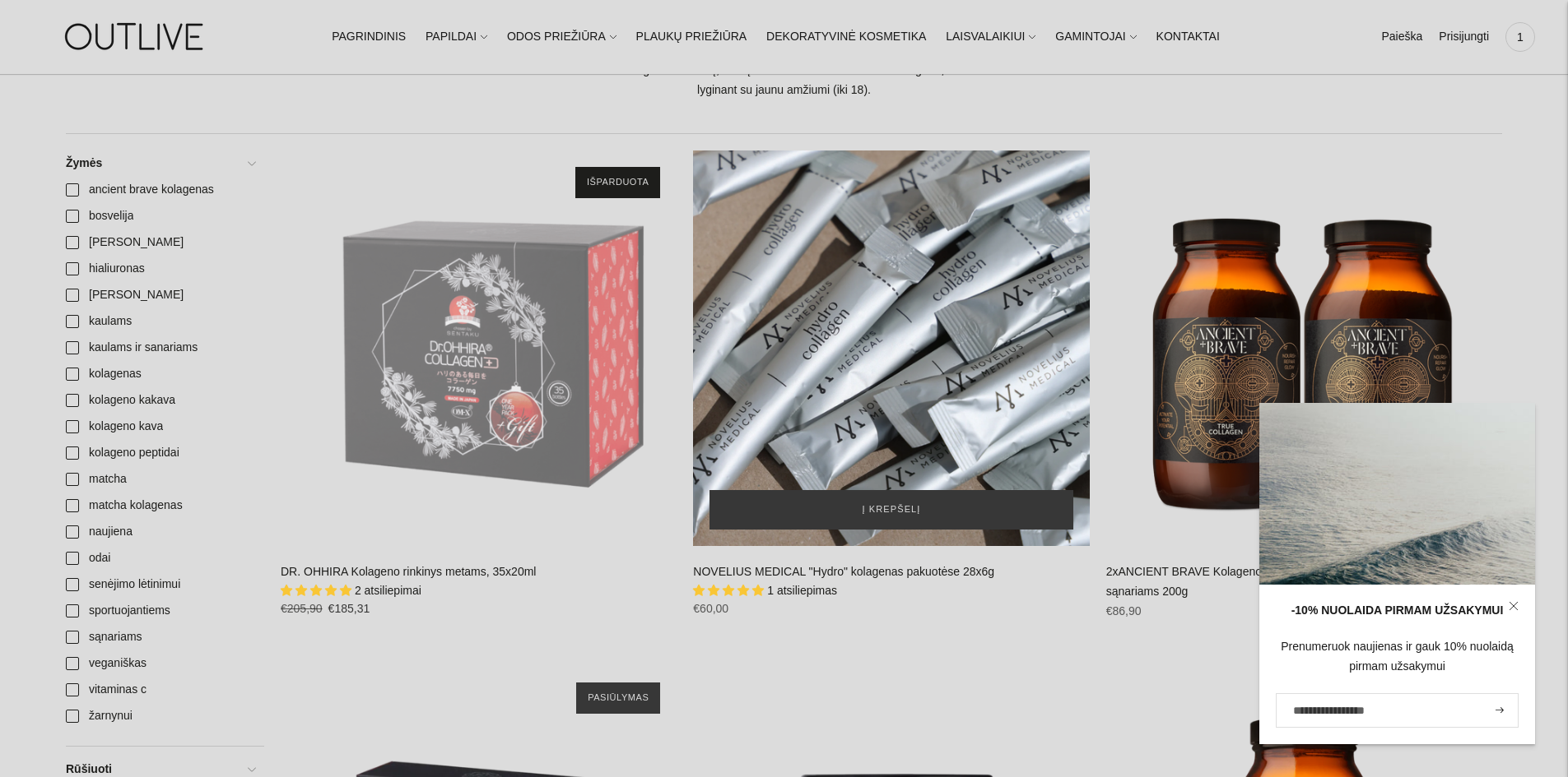
click at [1026, 453] on div "NOVELIUS MEDICAL" at bounding box center [890, 348] width 396 height 396
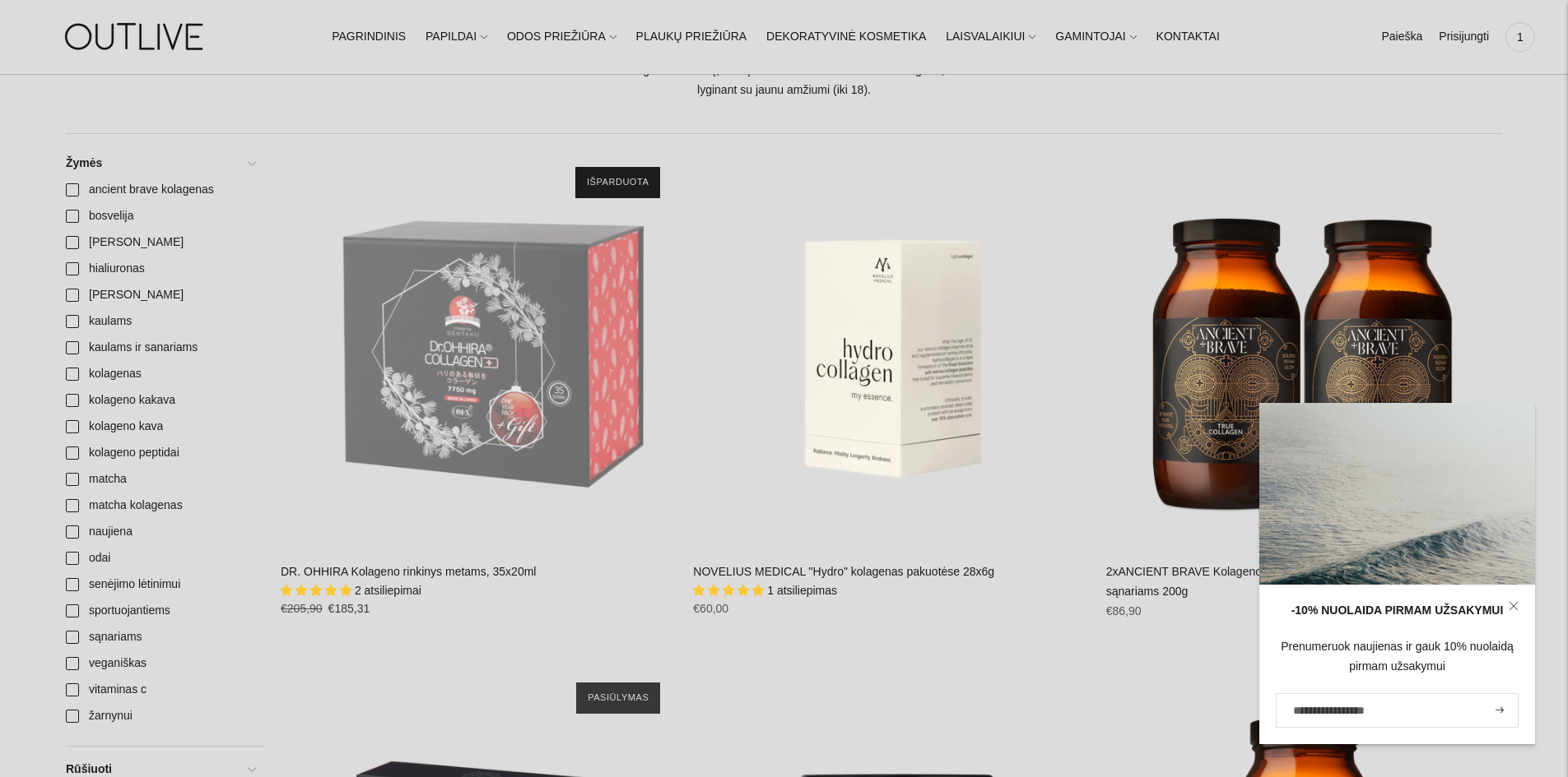
click at [1511, 605] on icon at bounding box center [1513, 606] width 8 height 8
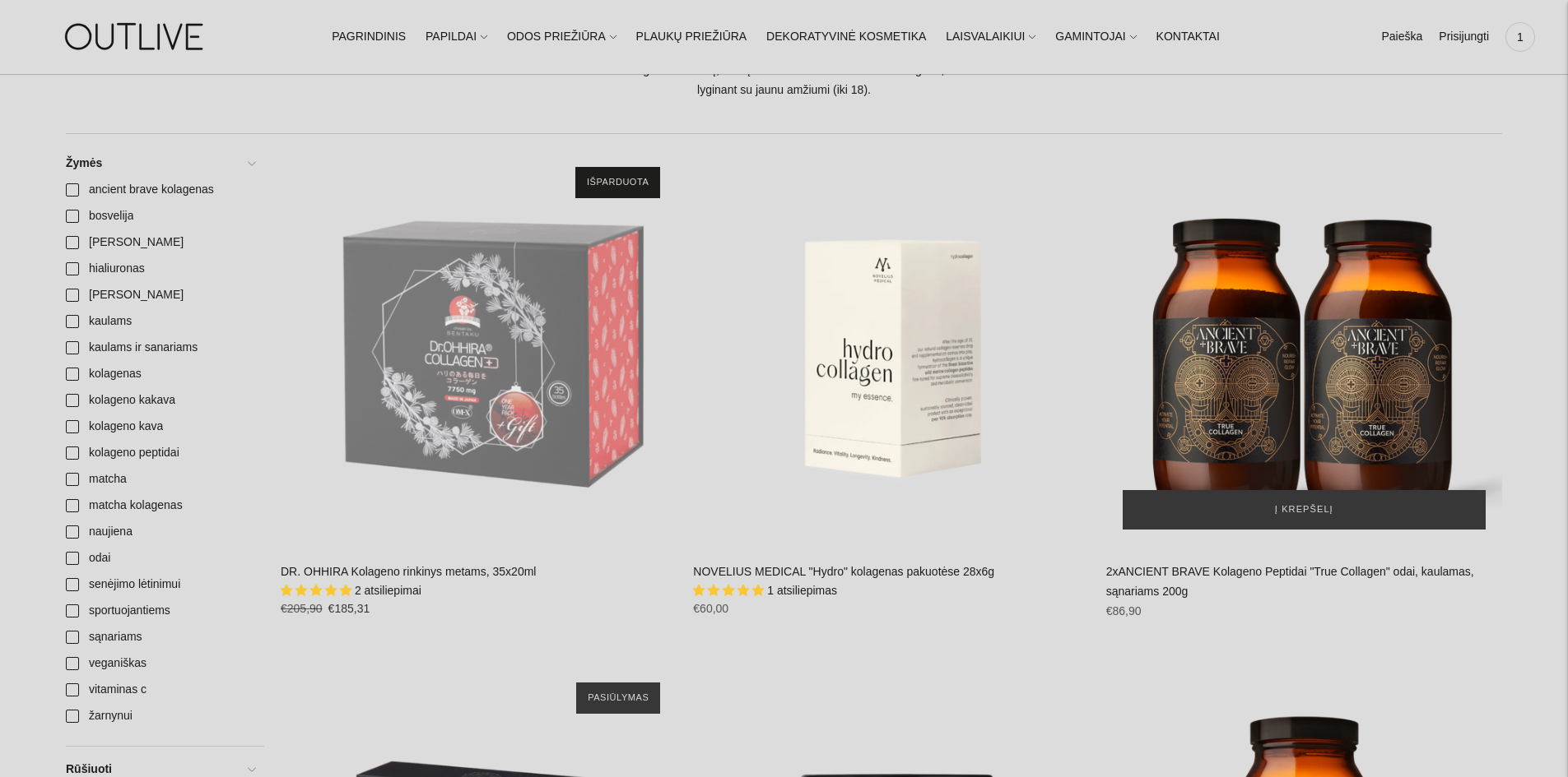
click at [1364, 405] on img "2xANCIENT BRAVE Kolageno Peptidai" at bounding box center [1304, 348] width 396 height 396
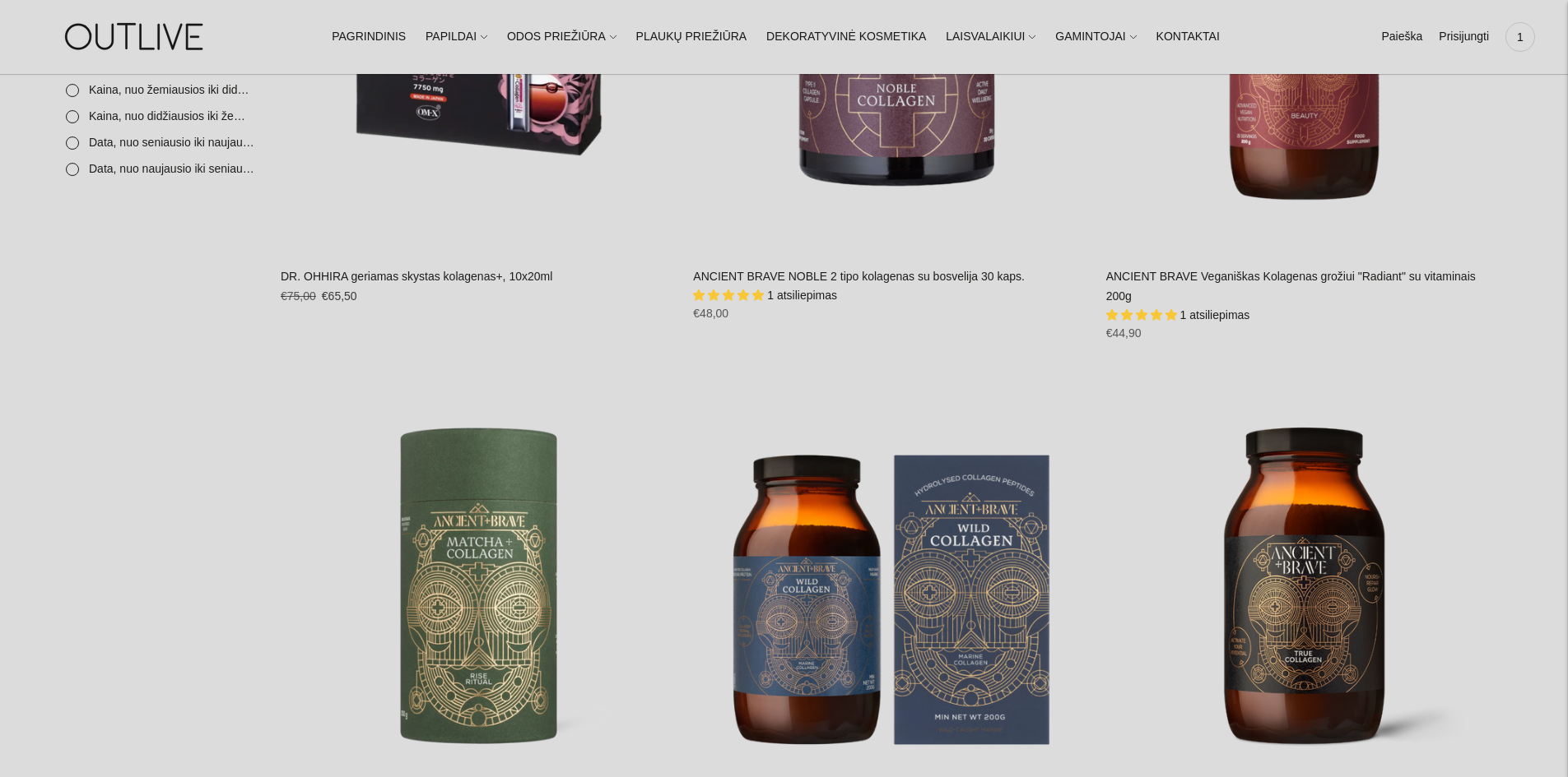
scroll to position [1152, 0]
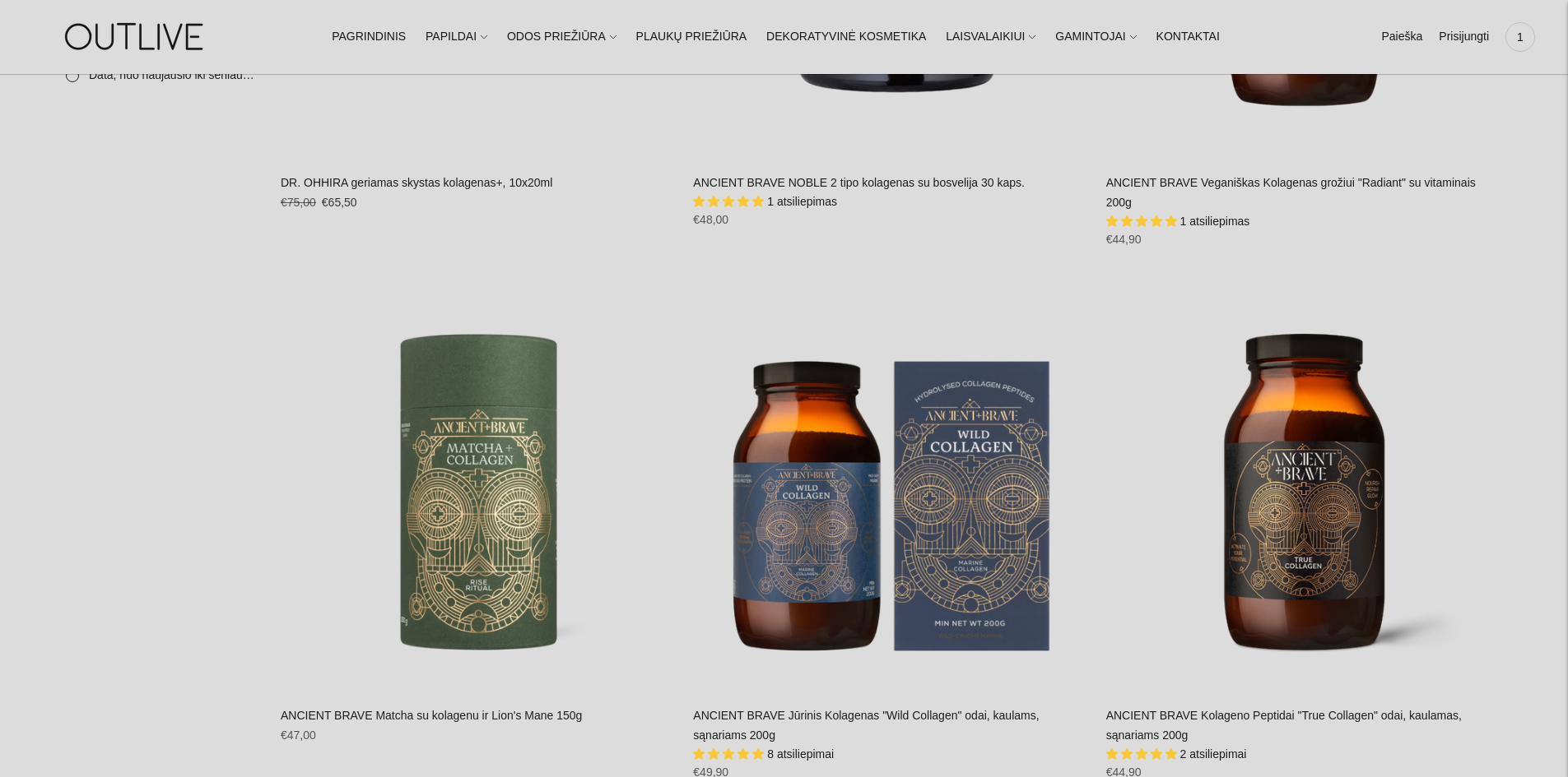
click at [796, 748] on span "8 atsiliepimai" at bounding box center [800, 754] width 67 height 13
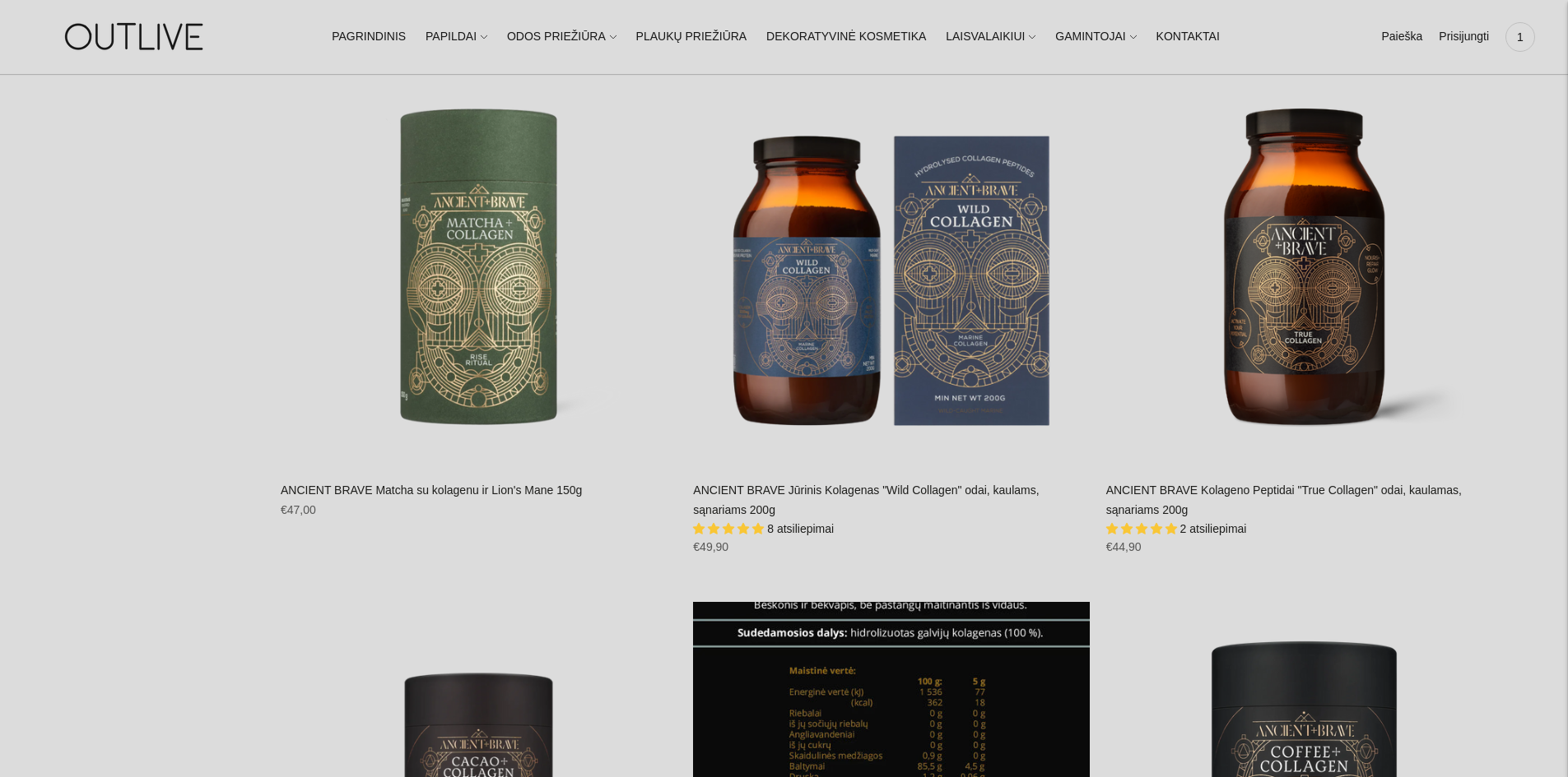
scroll to position [1399, 0]
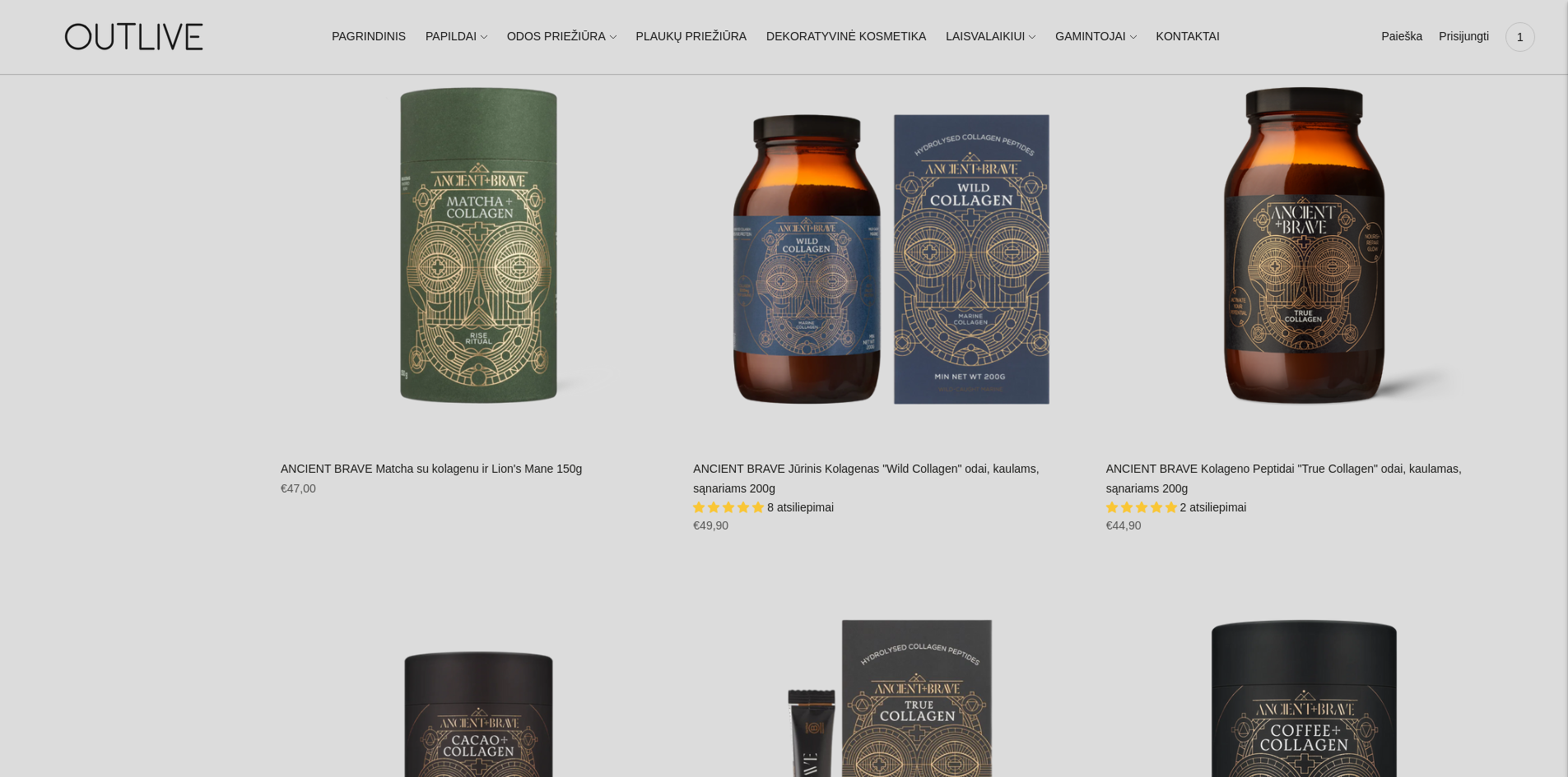
click at [812, 462] on link "ANCIENT BRAVE Jūrinis Kolagenas "Wild Collagen" odai, kaulams, sąnariams 200g" at bounding box center [865, 478] width 346 height 33
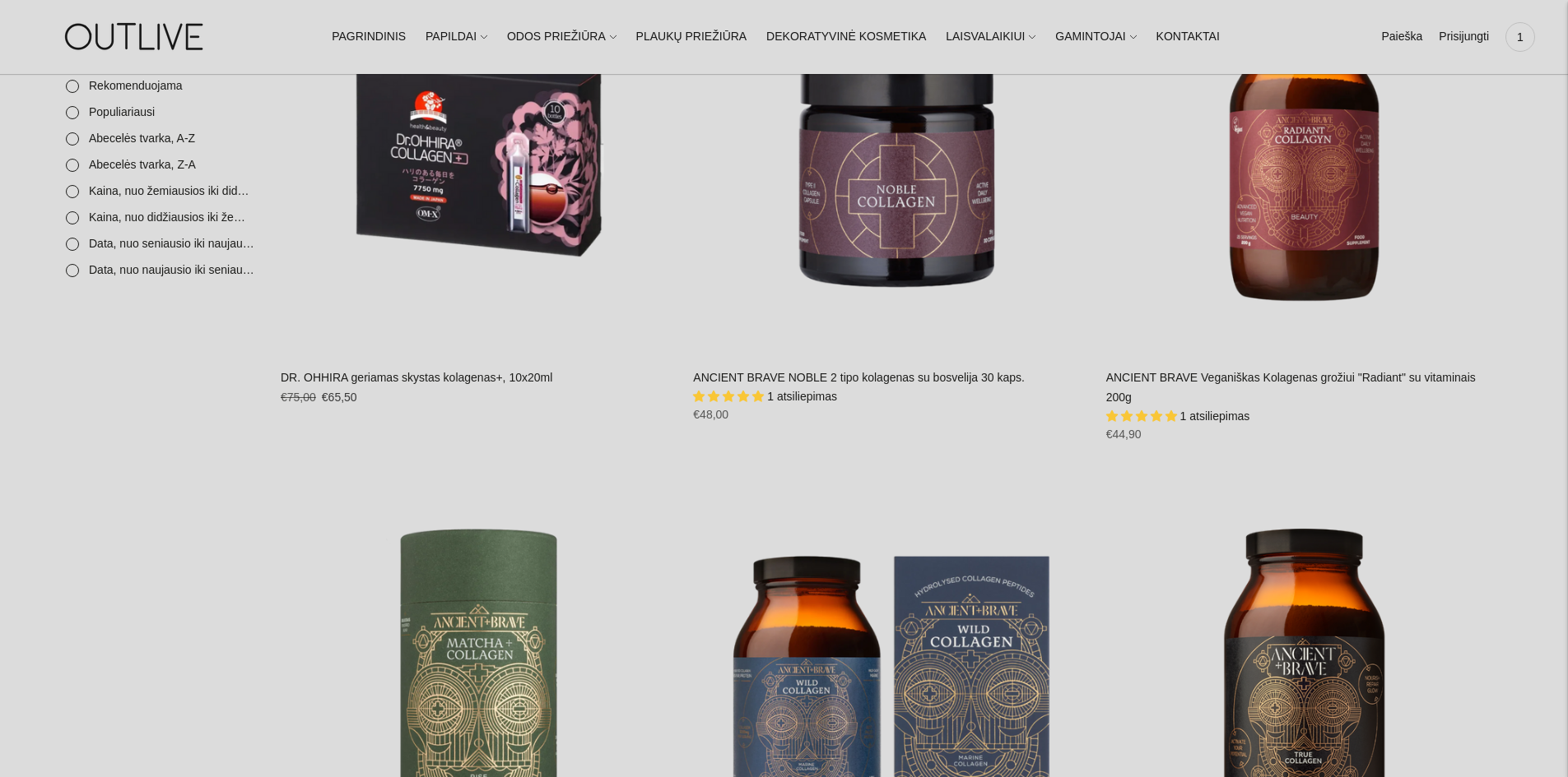
scroll to position [1069, 0]
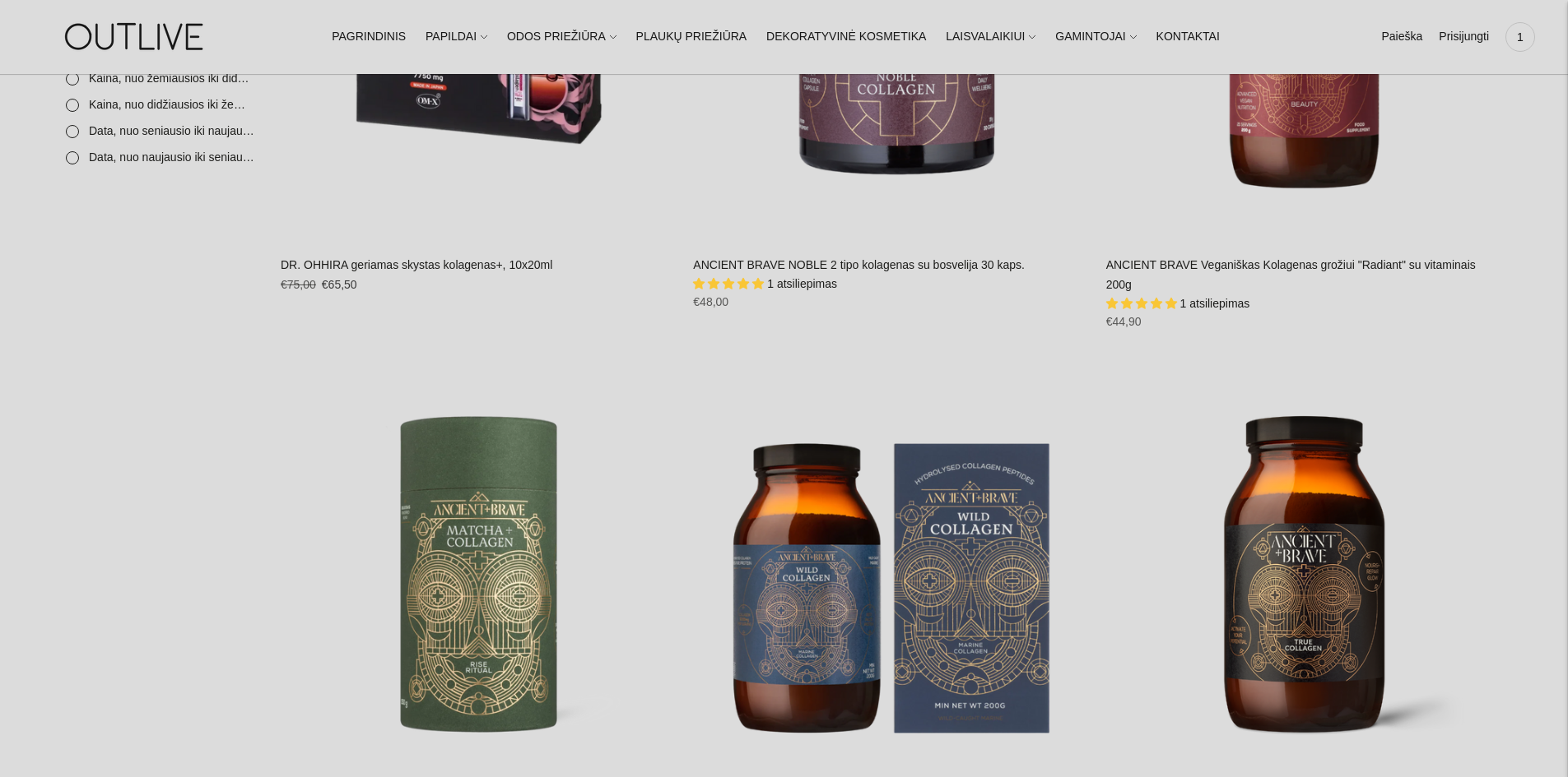
click at [893, 264] on link "ANCIENT BRAVE NOBLE 2 tipo kolagenas su bosvelija 30 kaps." at bounding box center [858, 265] width 332 height 13
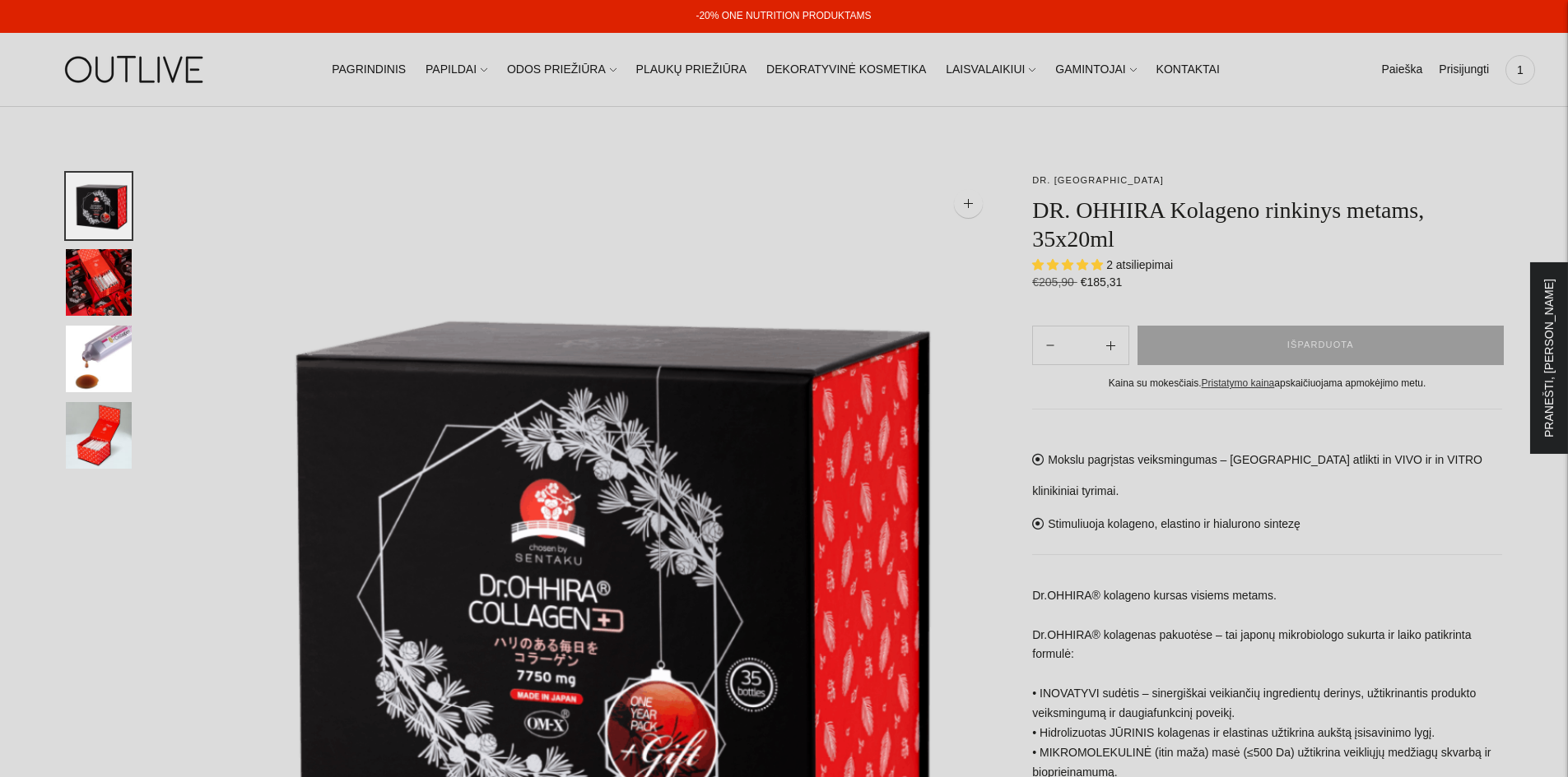
select select "**********"
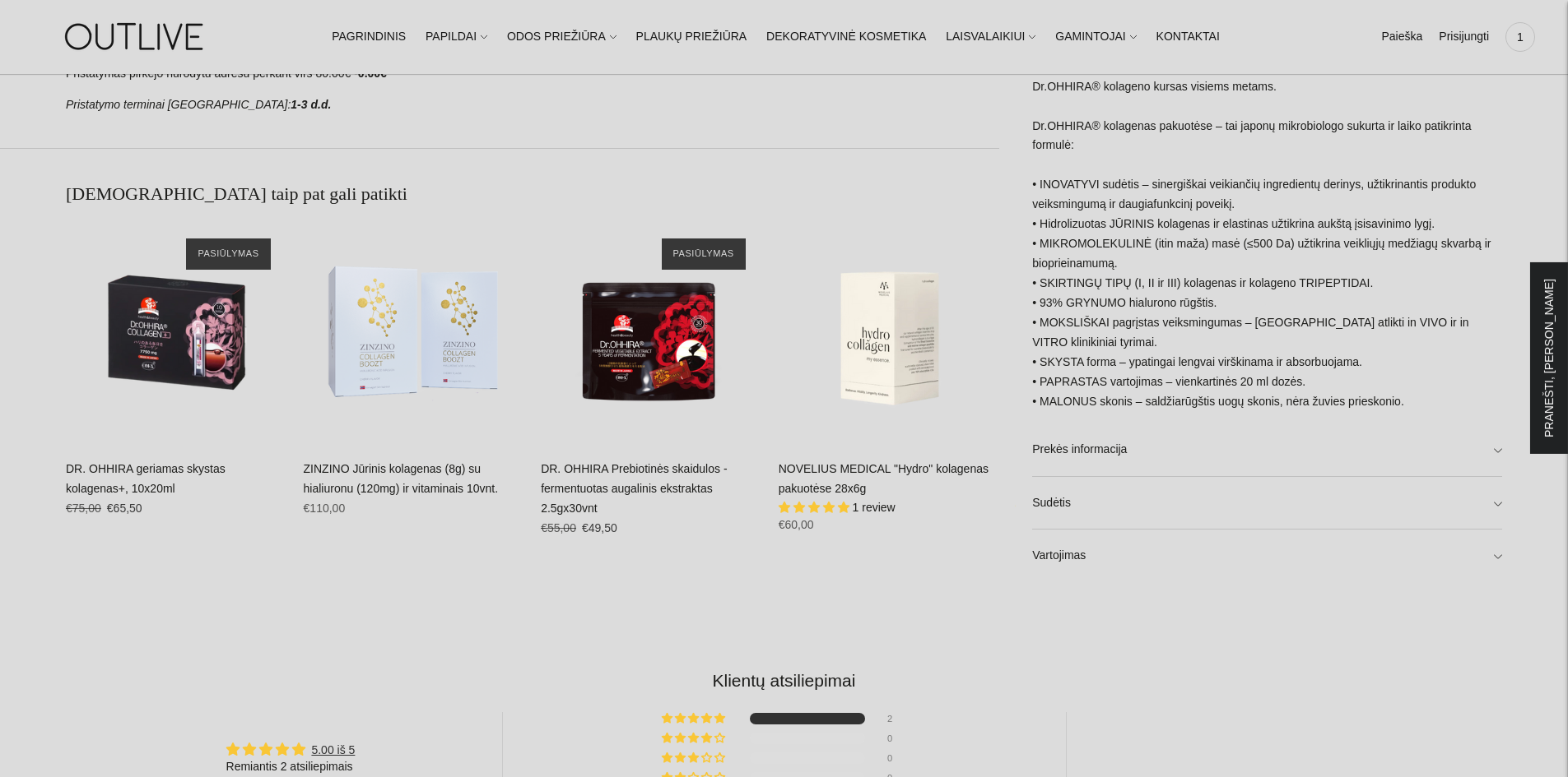
scroll to position [1152, 0]
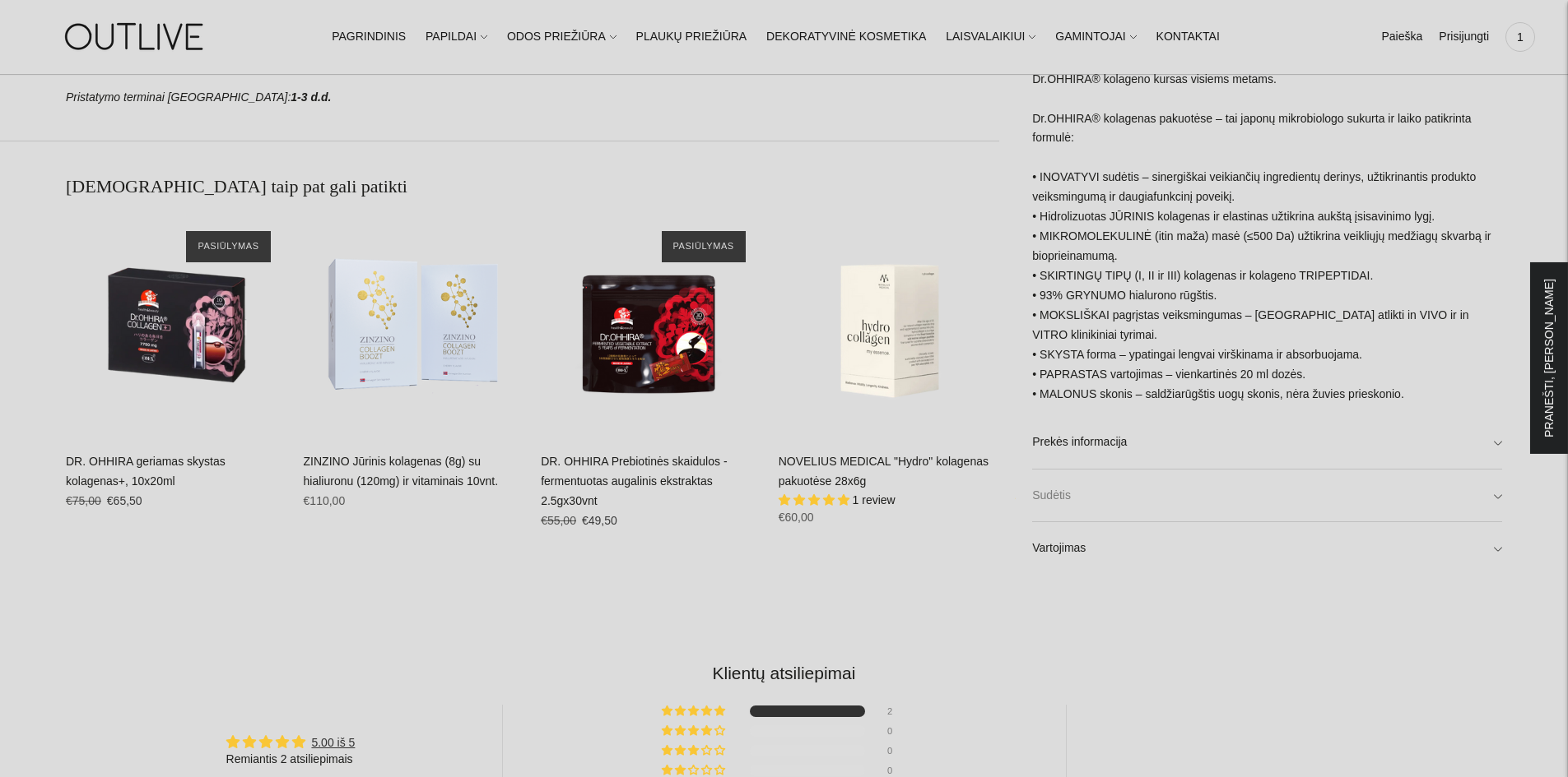
click at [1497, 498] on link "Sudėtis" at bounding box center [1266, 496] width 470 height 53
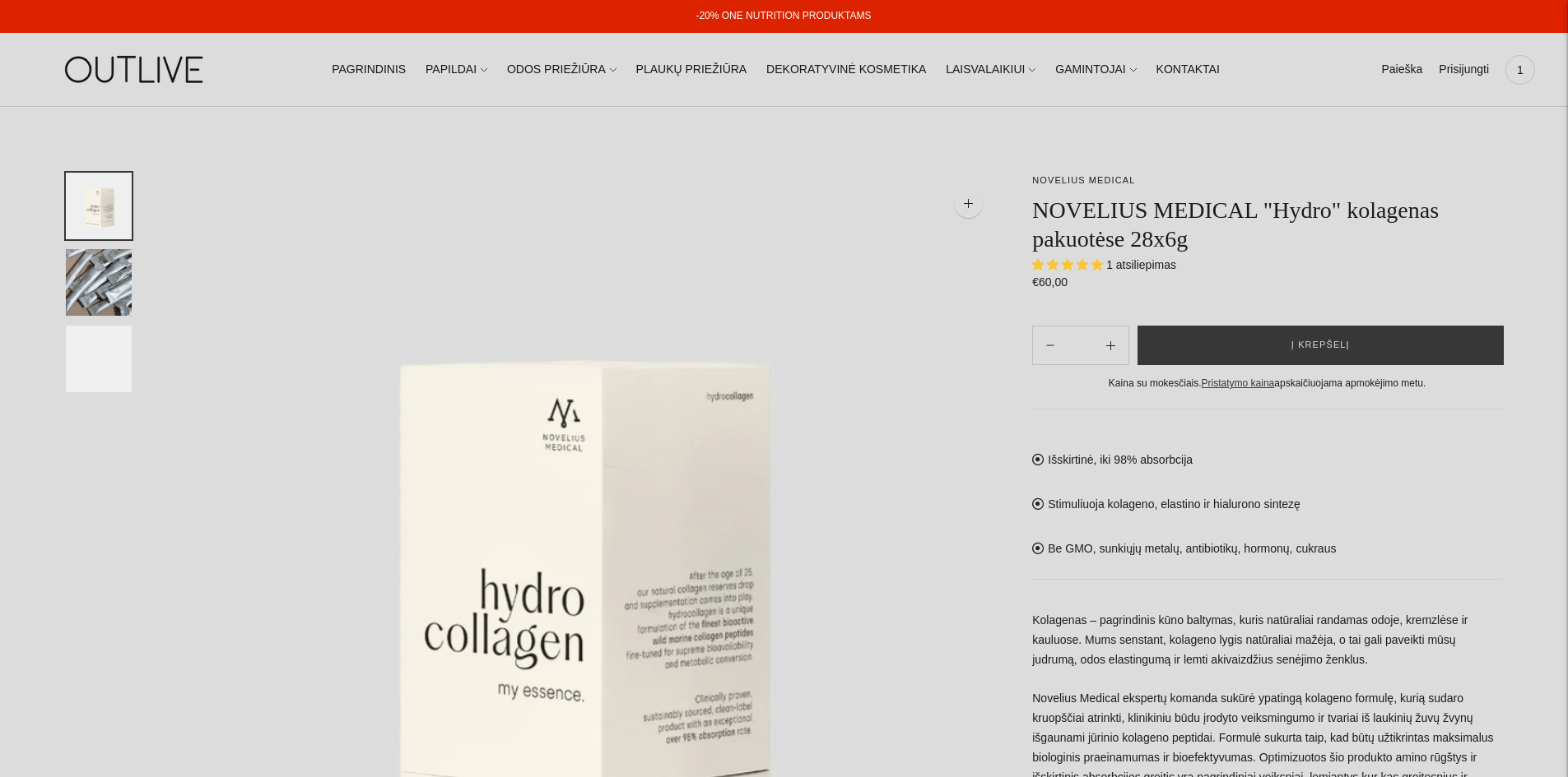
select select "**********"
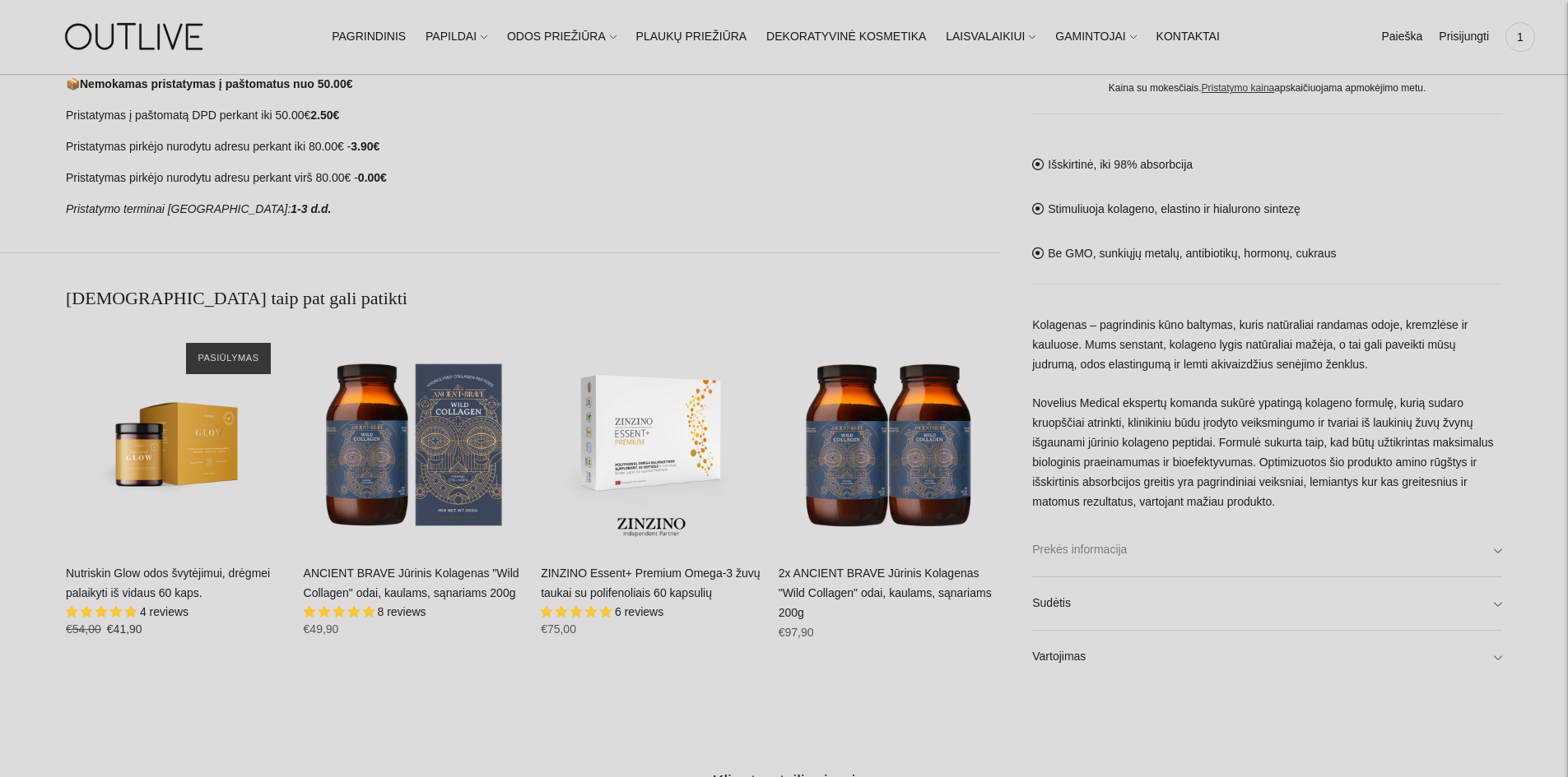
scroll to position [1069, 0]
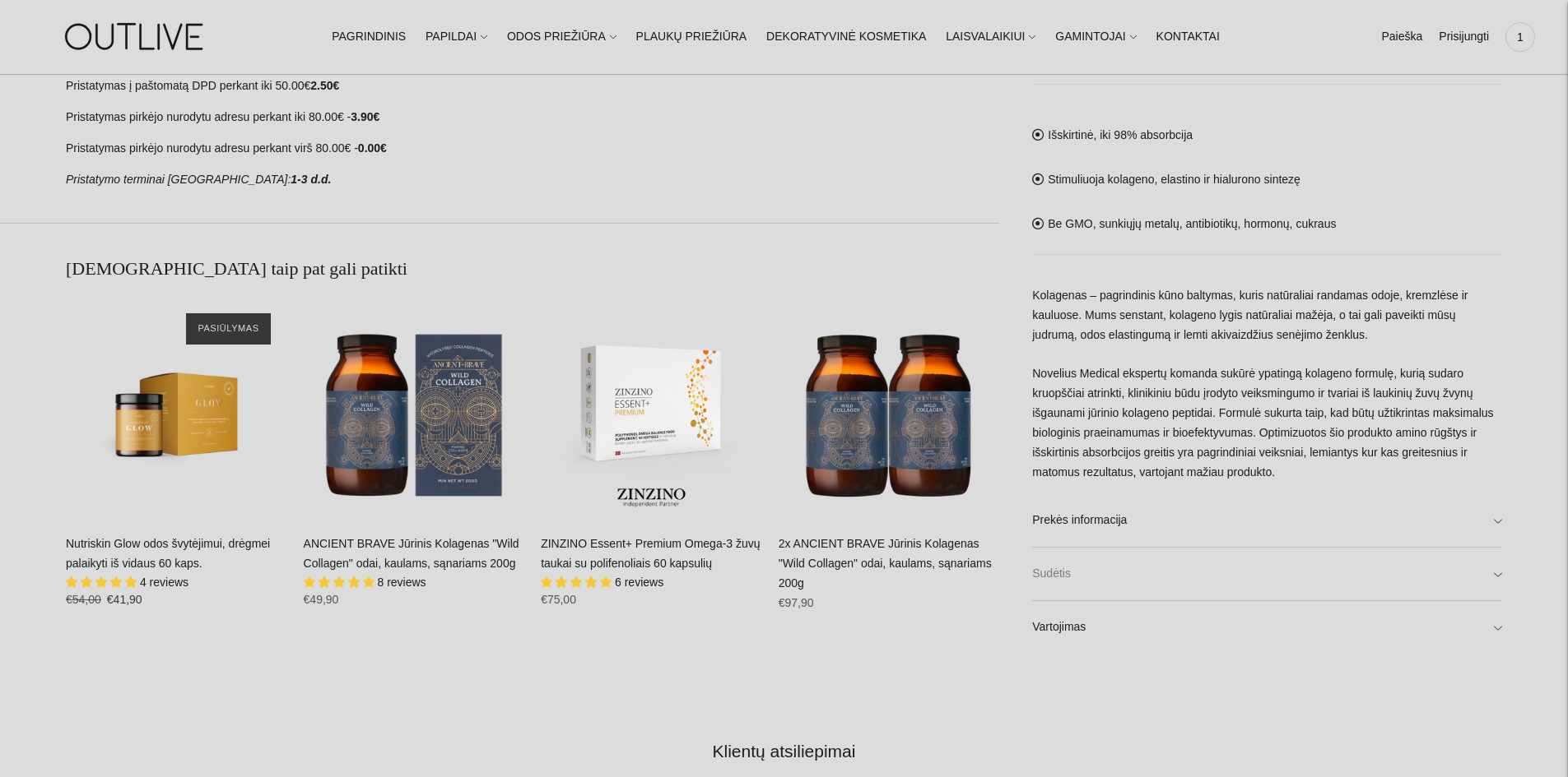
click at [1500, 572] on link "Sudėtis" at bounding box center [1266, 575] width 470 height 53
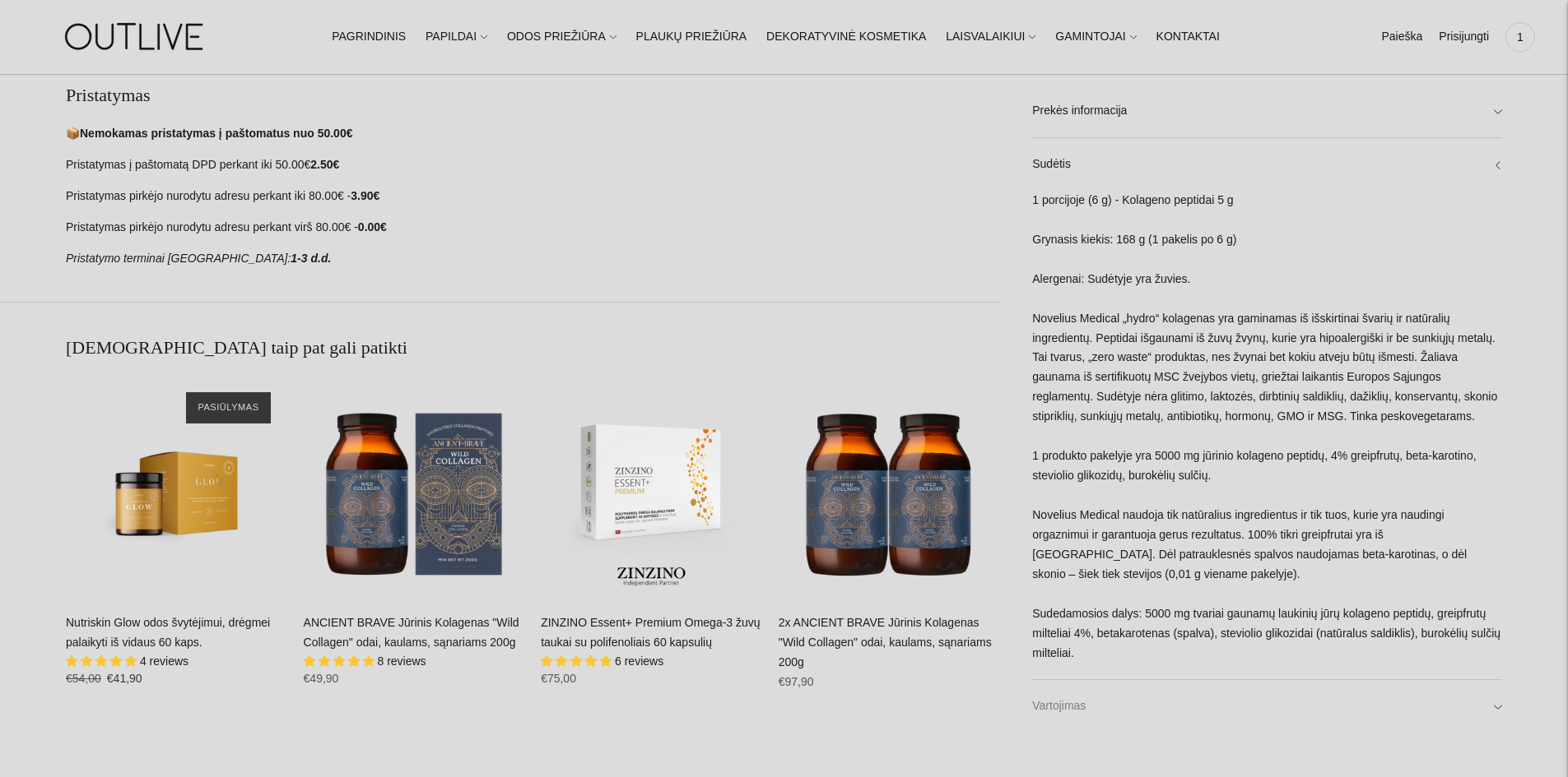
scroll to position [987, 0]
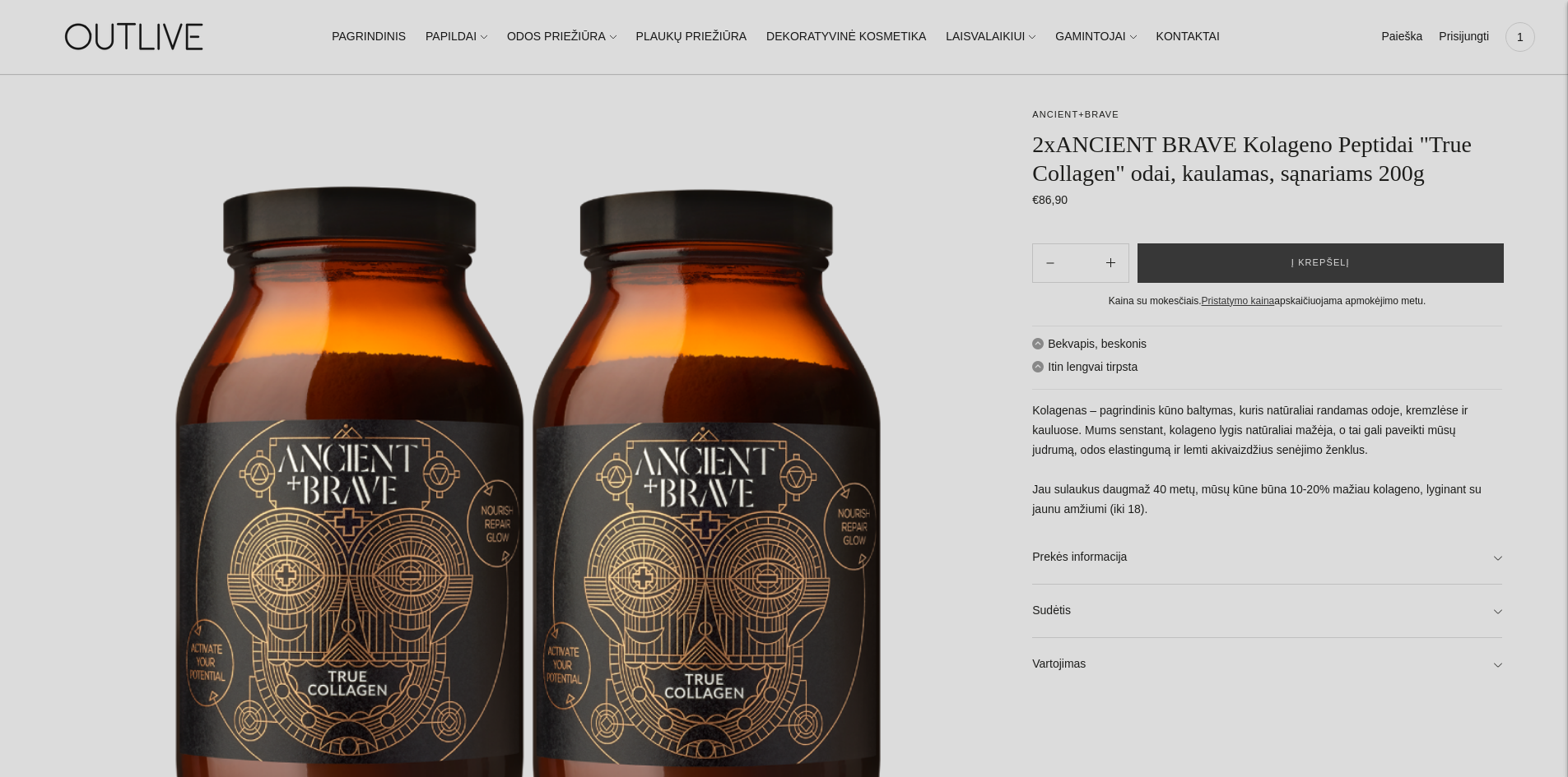
scroll to position [165, 0]
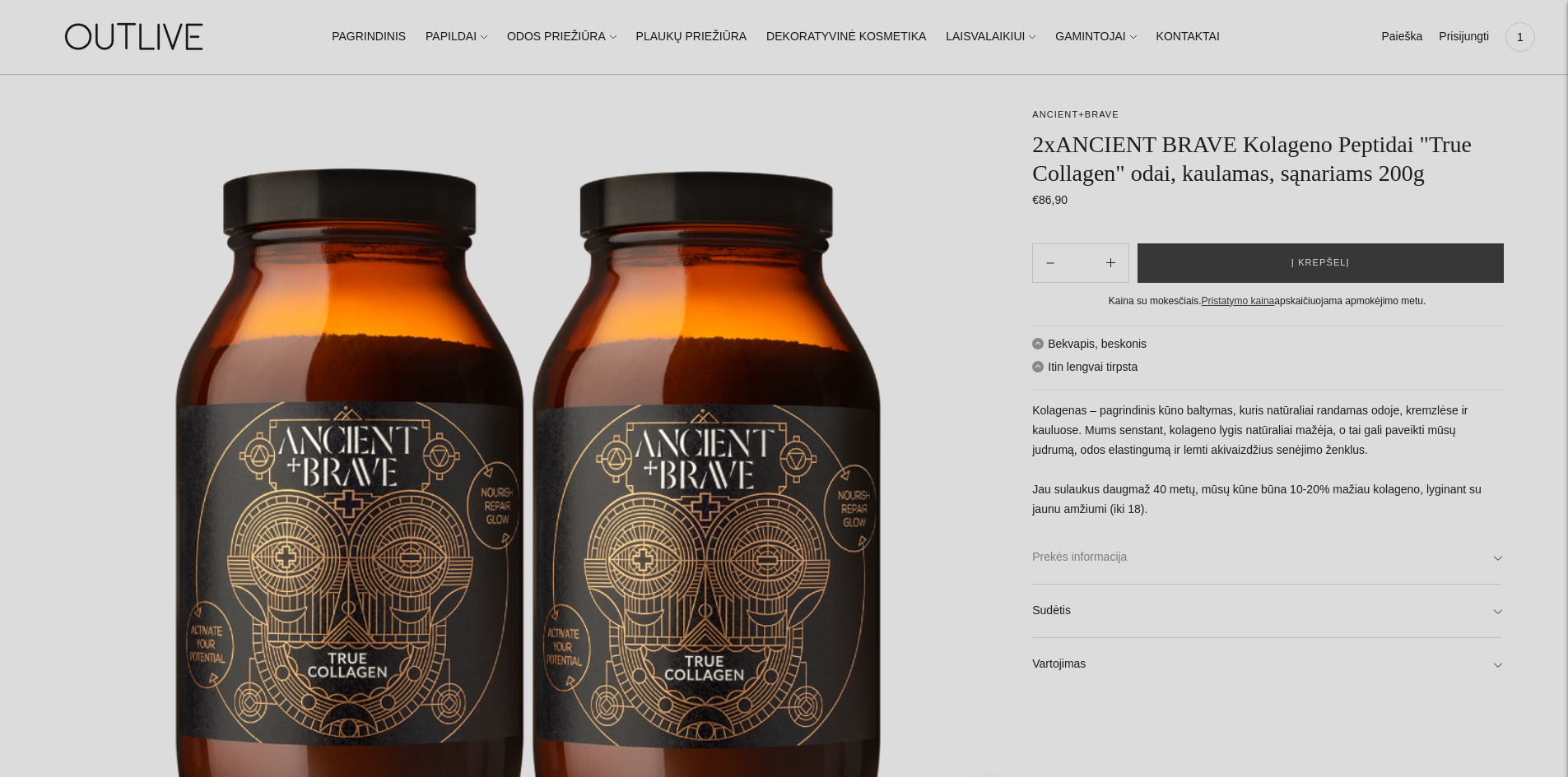
click at [1493, 558] on link "Prekės informacija" at bounding box center [1266, 558] width 470 height 53
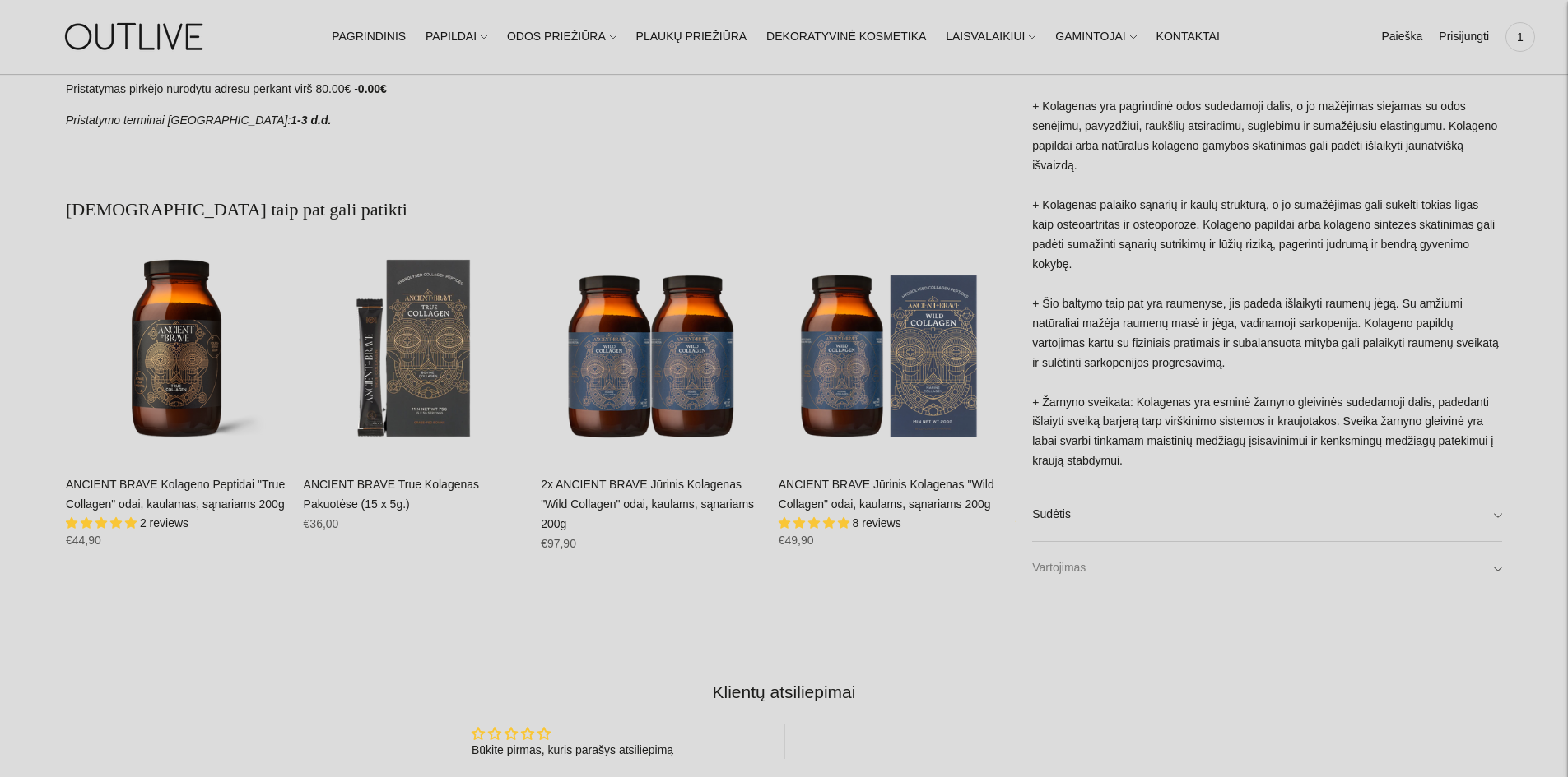
scroll to position [1234, 0]
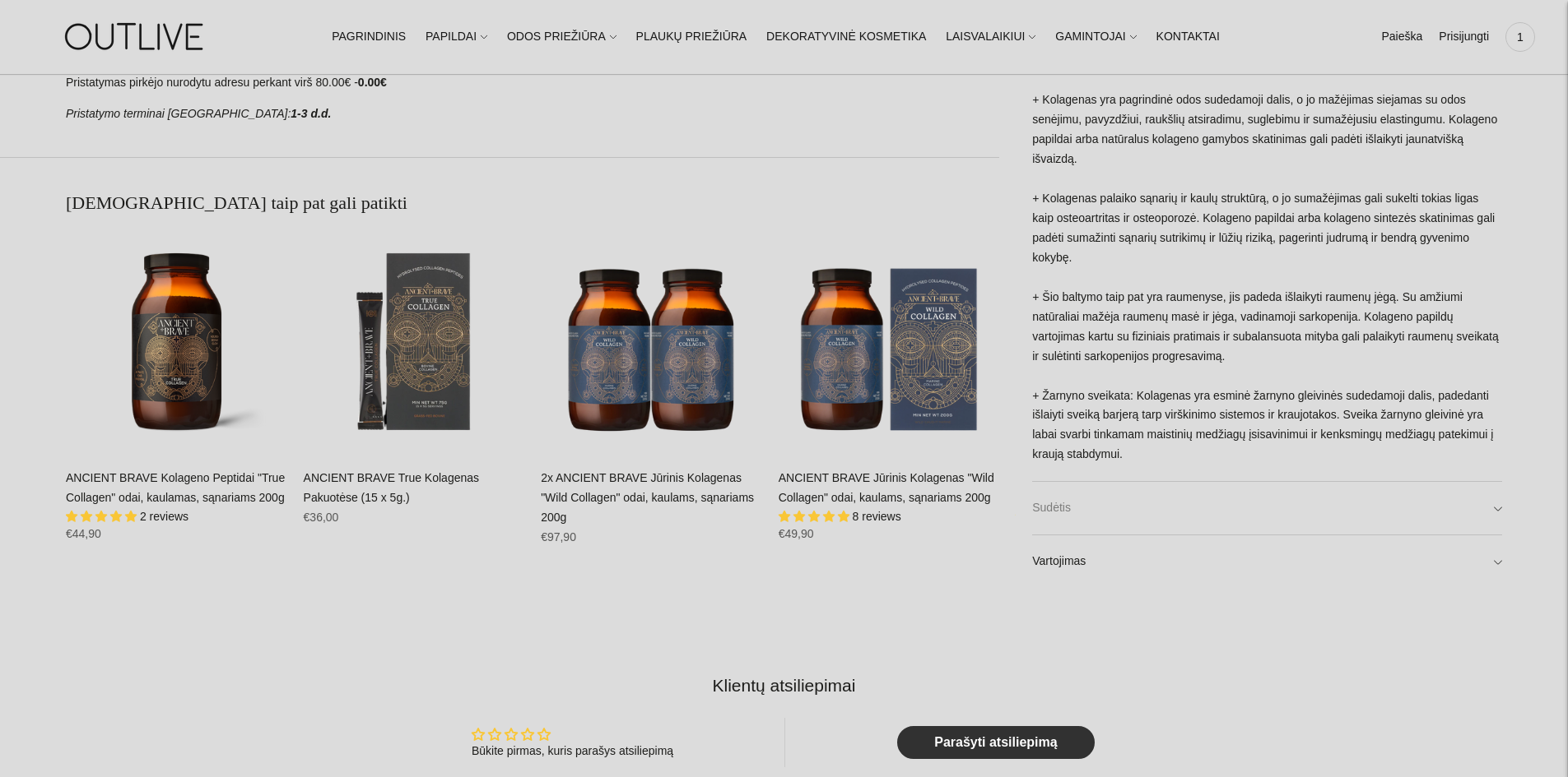
click at [1497, 508] on link "Sudėtis" at bounding box center [1266, 509] width 470 height 53
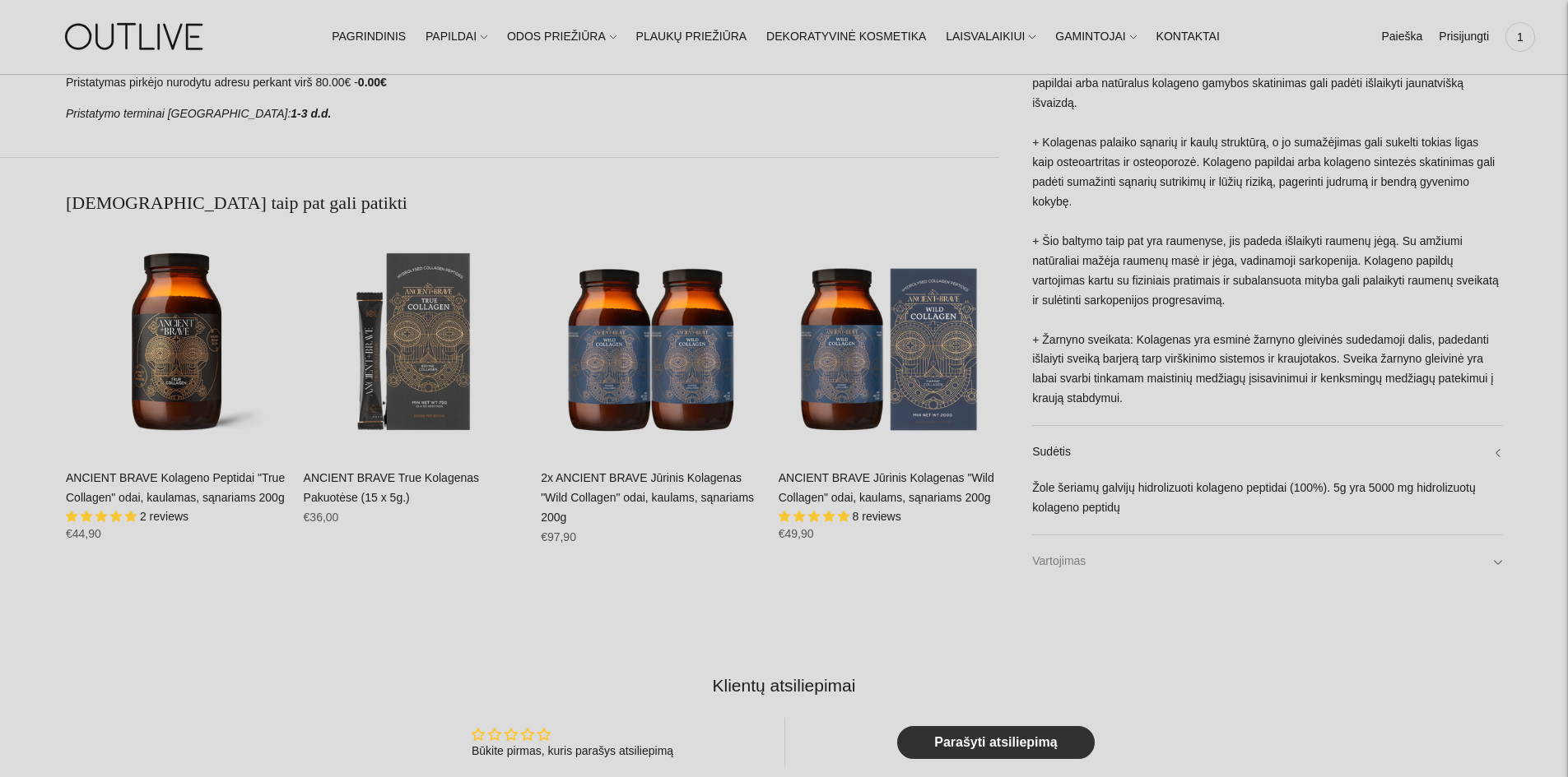
click at [1494, 563] on link "Vartojimas" at bounding box center [1266, 562] width 470 height 53
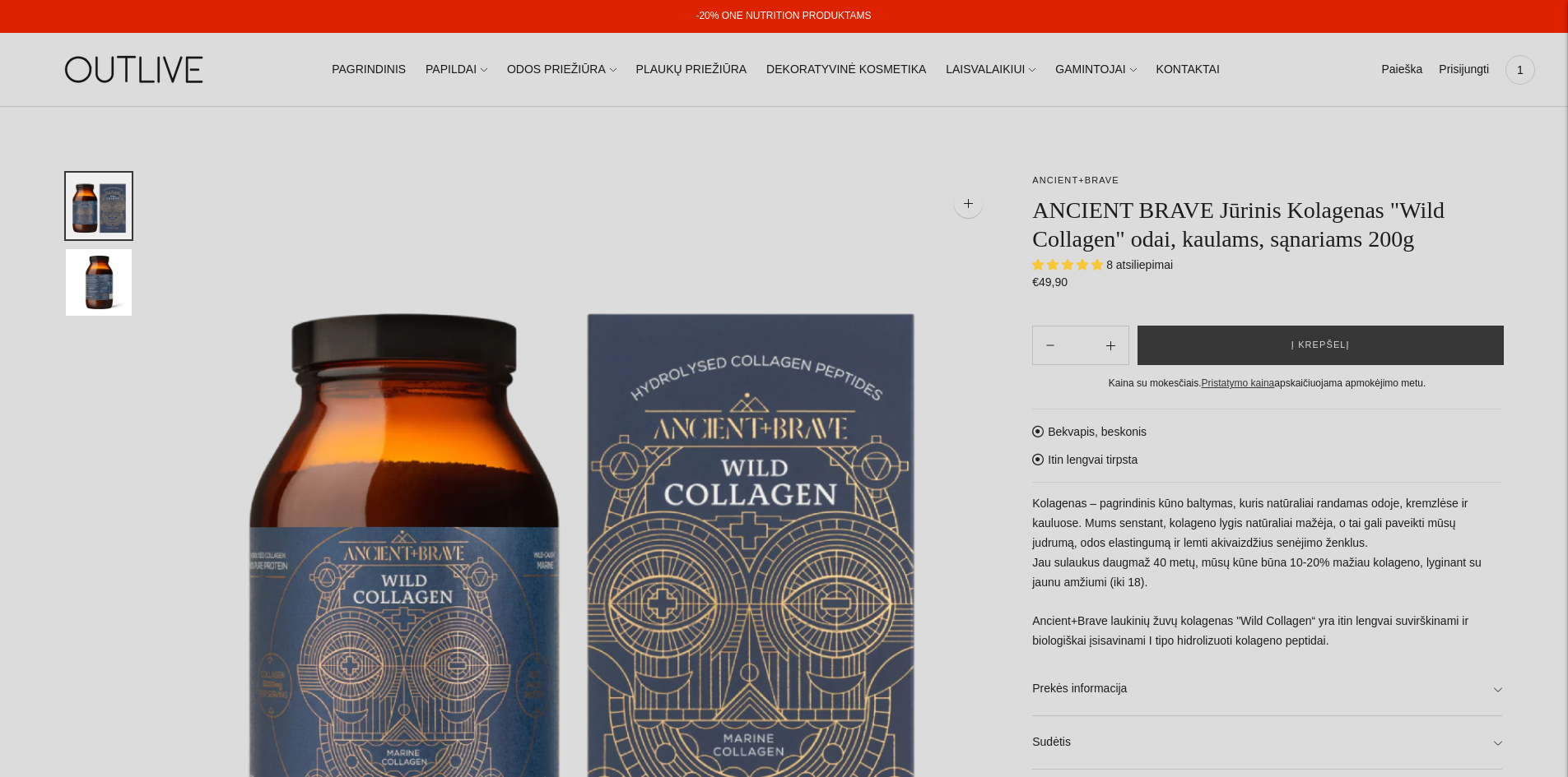
select select "**********"
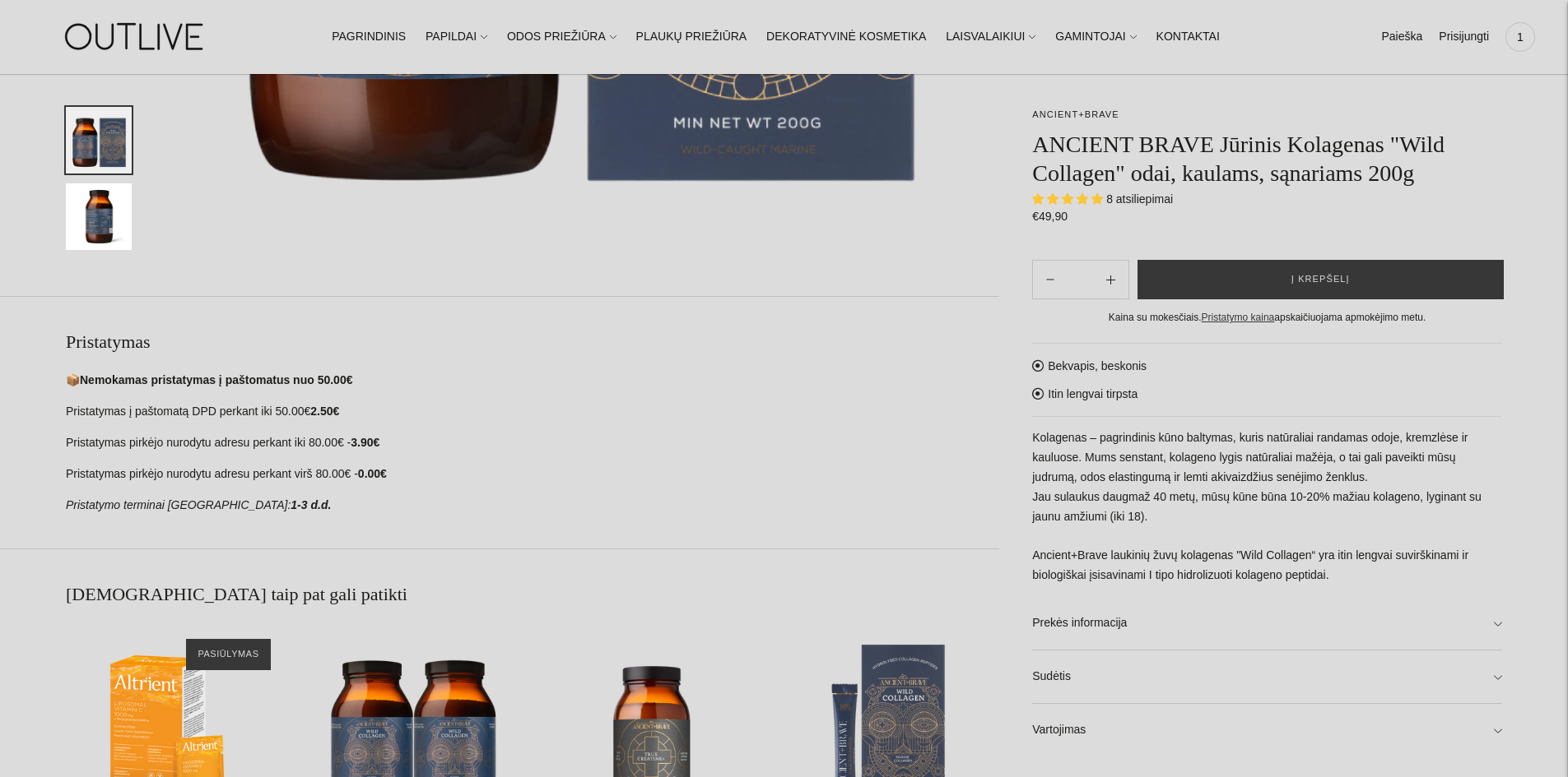
scroll to position [740, 0]
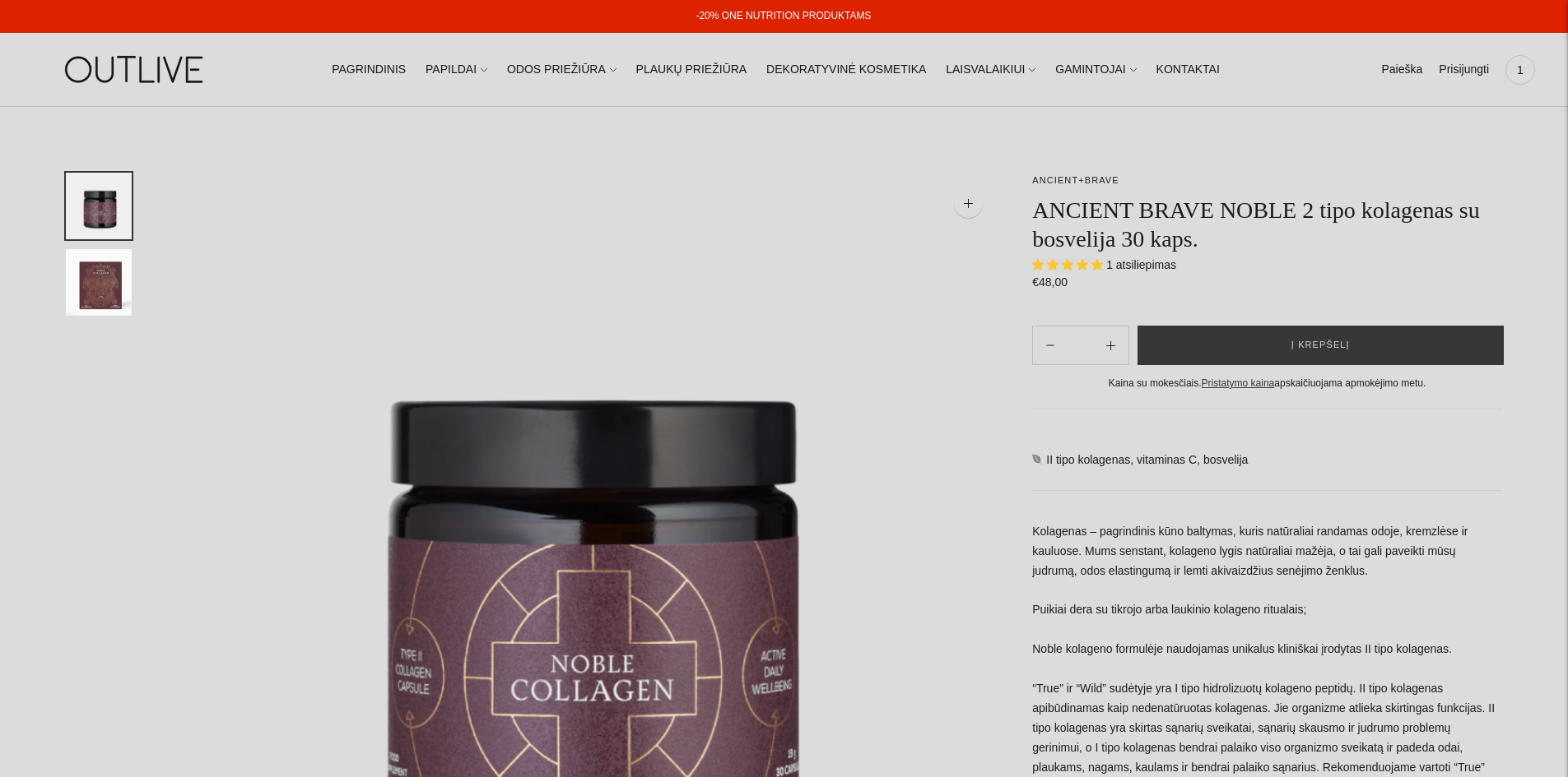
select select "**********"
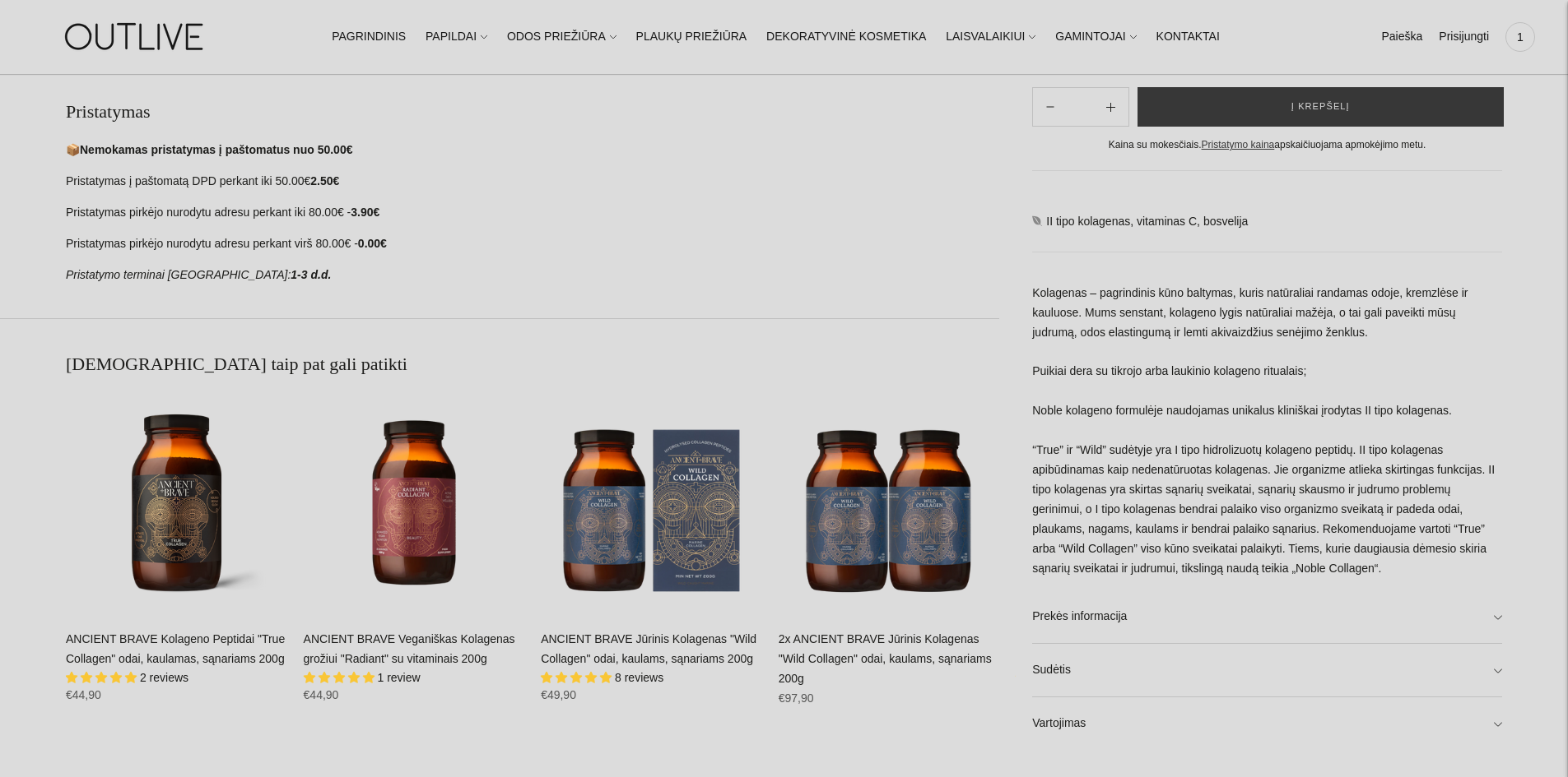
scroll to position [1069, 0]
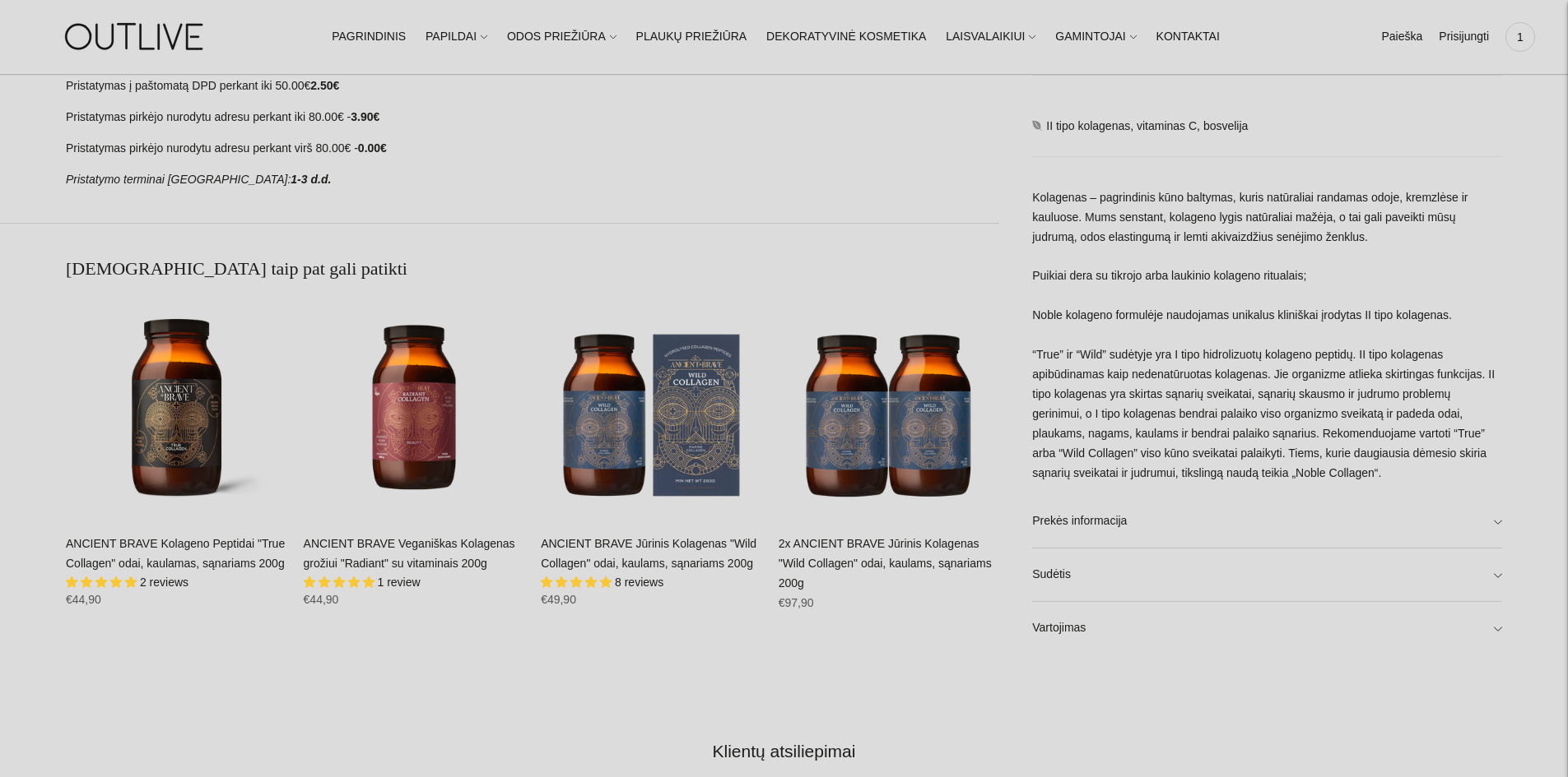
click at [1502, 524] on div "**********" at bounding box center [784, 117] width 1568 height 2027
click at [1496, 520] on link "Prekės informacija" at bounding box center [1266, 522] width 470 height 53
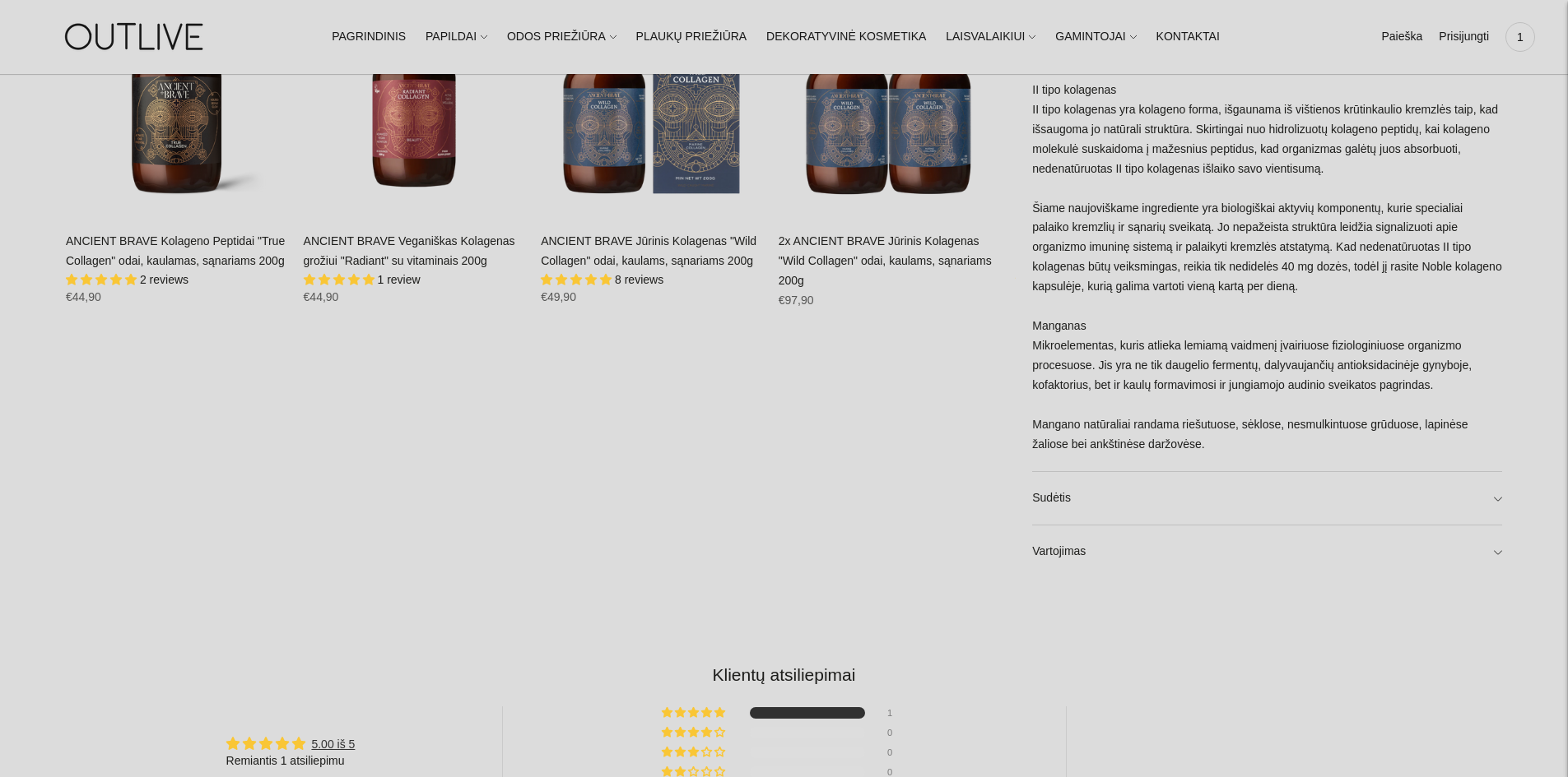
scroll to position [1399, 0]
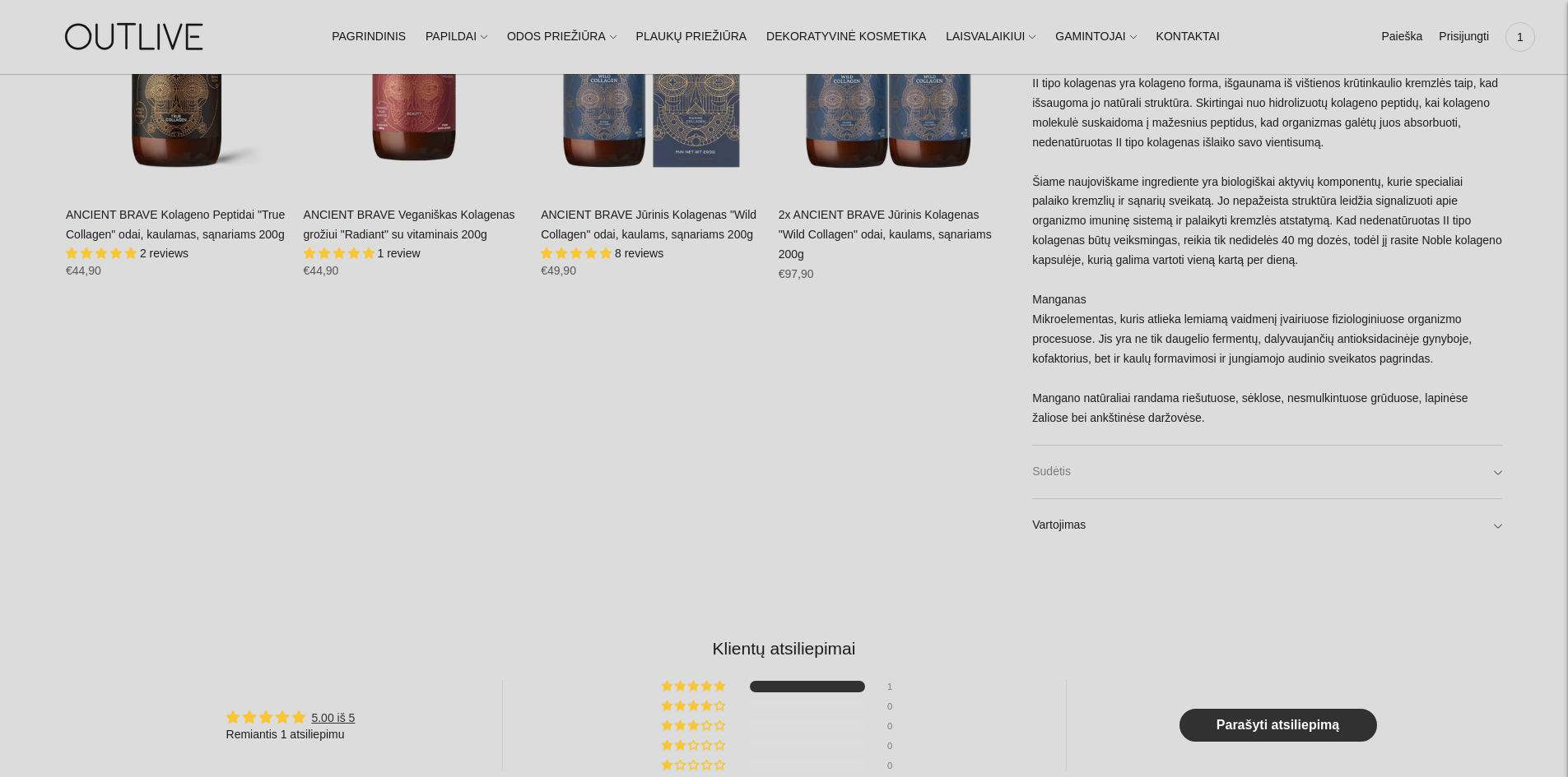
click at [1501, 471] on link "Sudėtis" at bounding box center [1266, 472] width 470 height 53
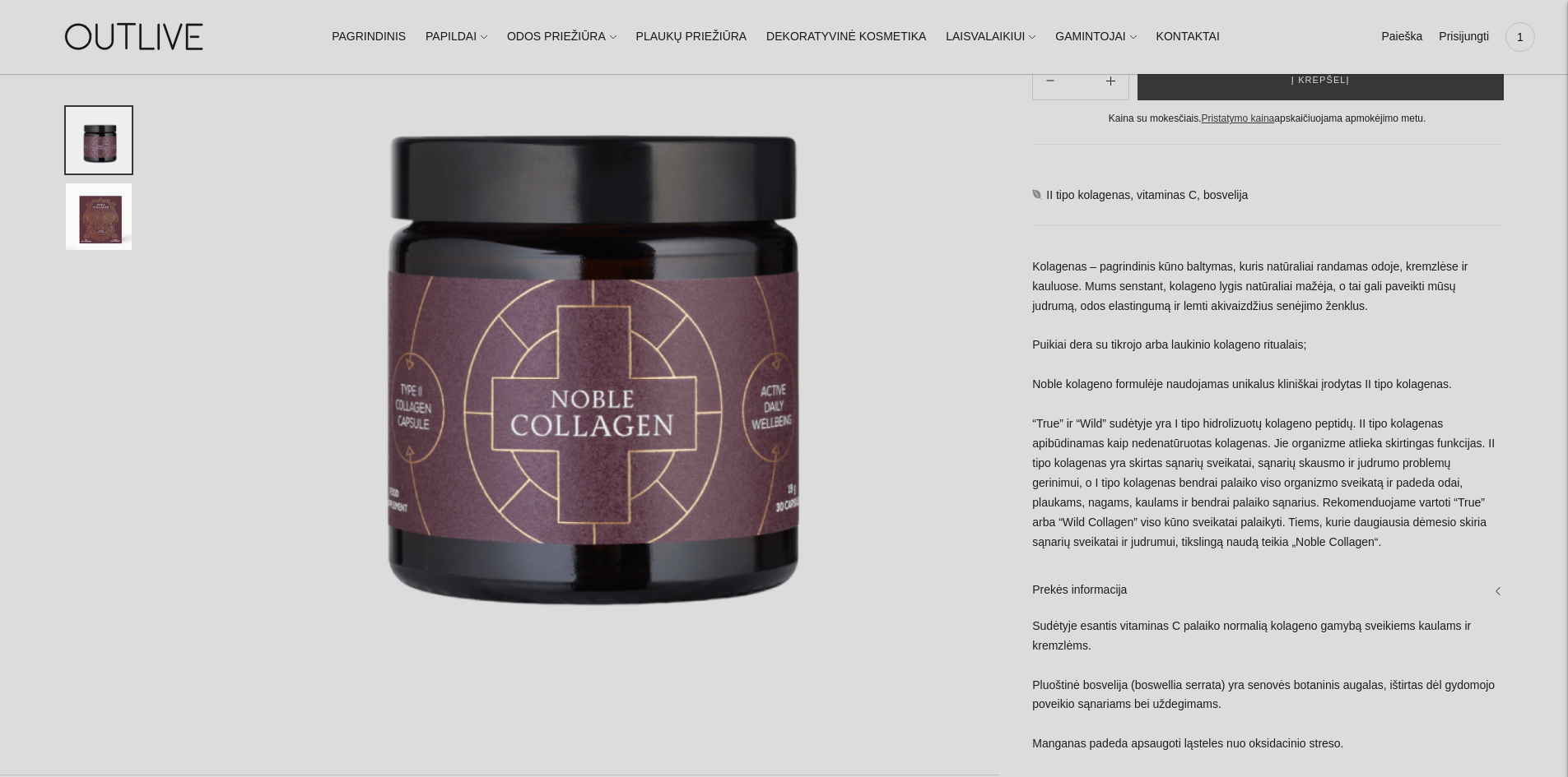
scroll to position [82, 0]
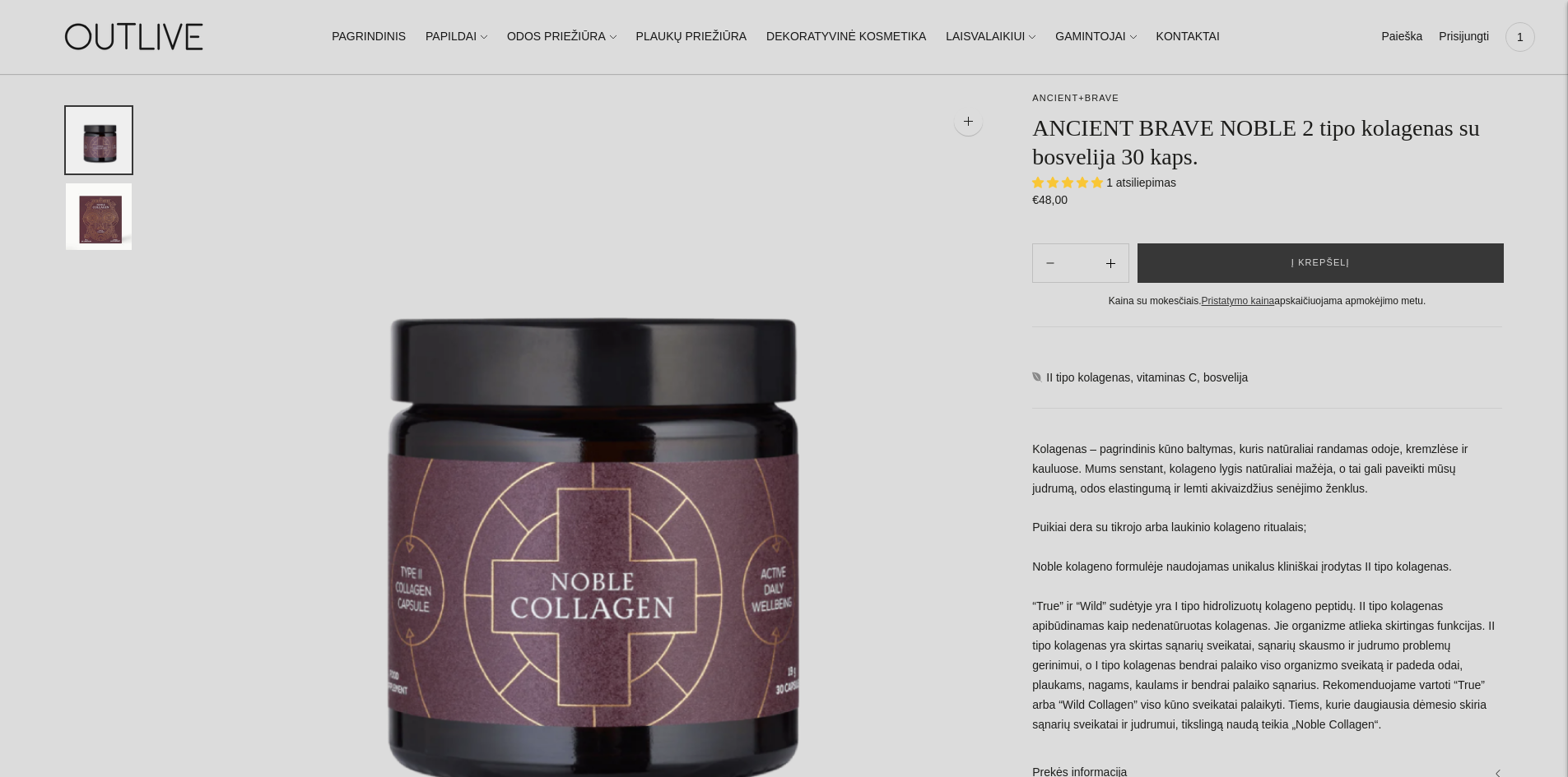
click at [1111, 260] on icon "Subtract product quantity" at bounding box center [1111, 264] width 9 height 9
type input "**"
click at [1300, 265] on span "Į krepšelį" at bounding box center [1320, 263] width 58 height 16
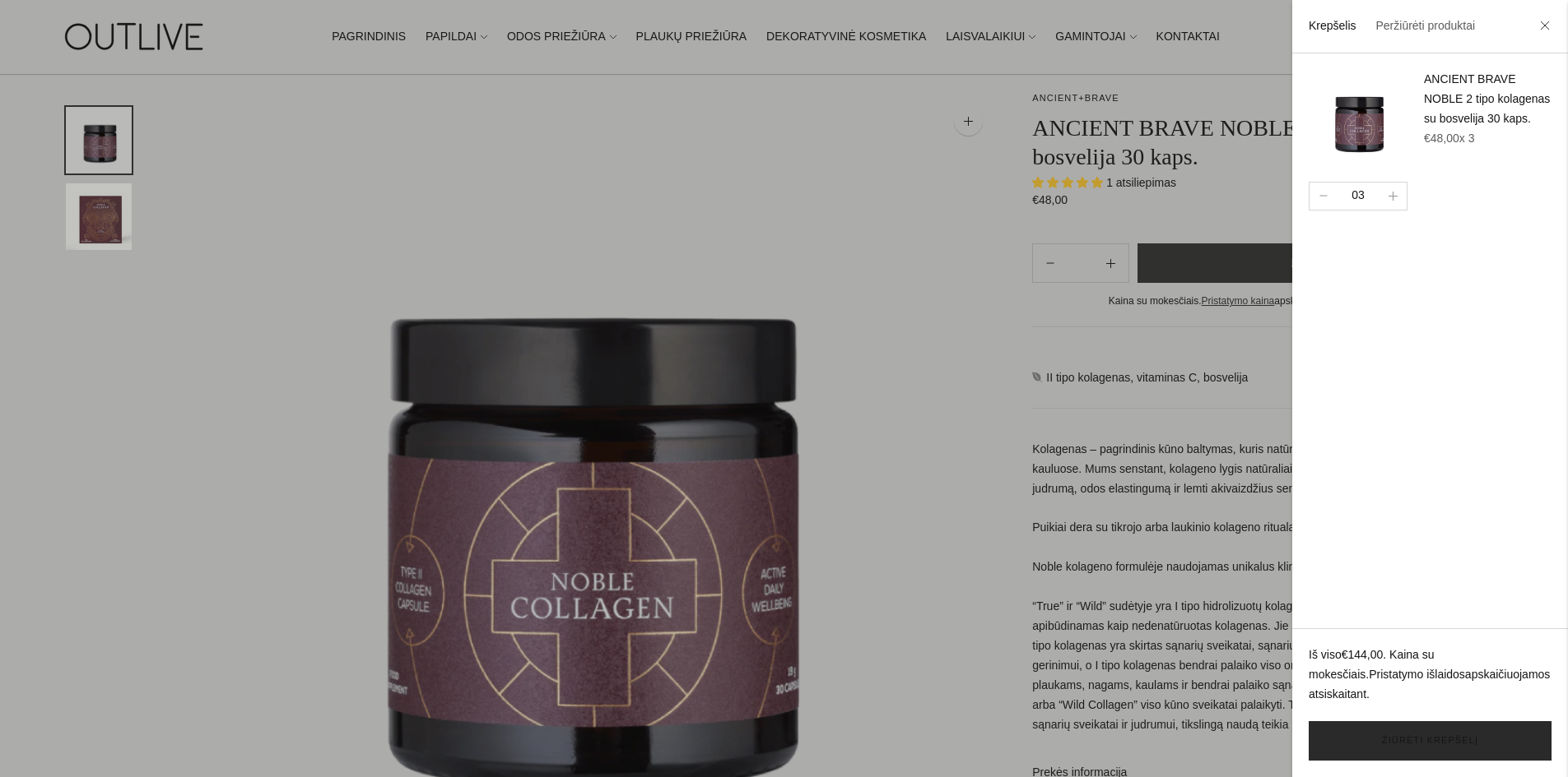
click at [1444, 740] on link "Žiūrėti krepšelį" at bounding box center [1430, 741] width 243 height 40
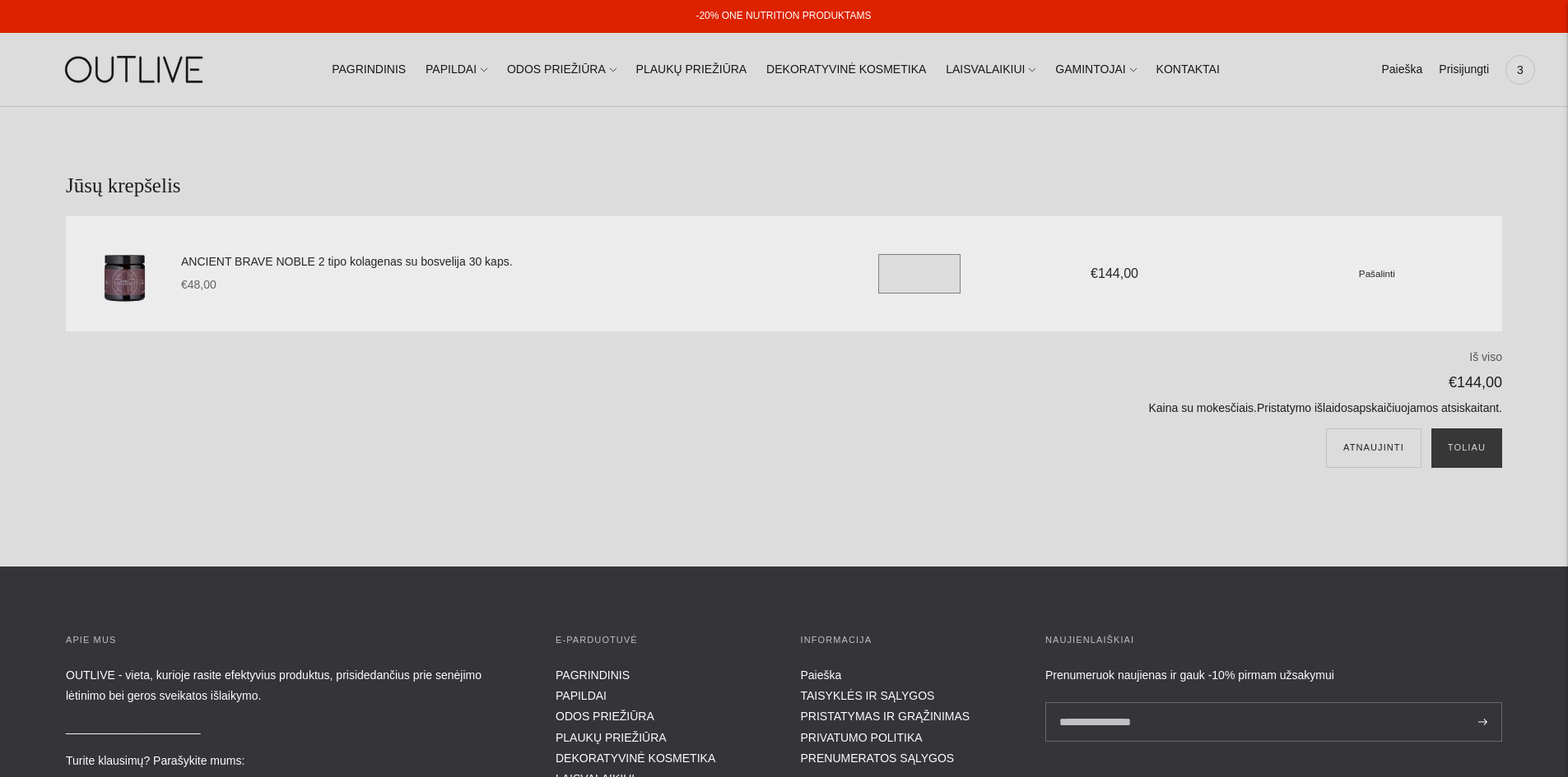
click at [905, 276] on input "*" at bounding box center [919, 274] width 82 height 40
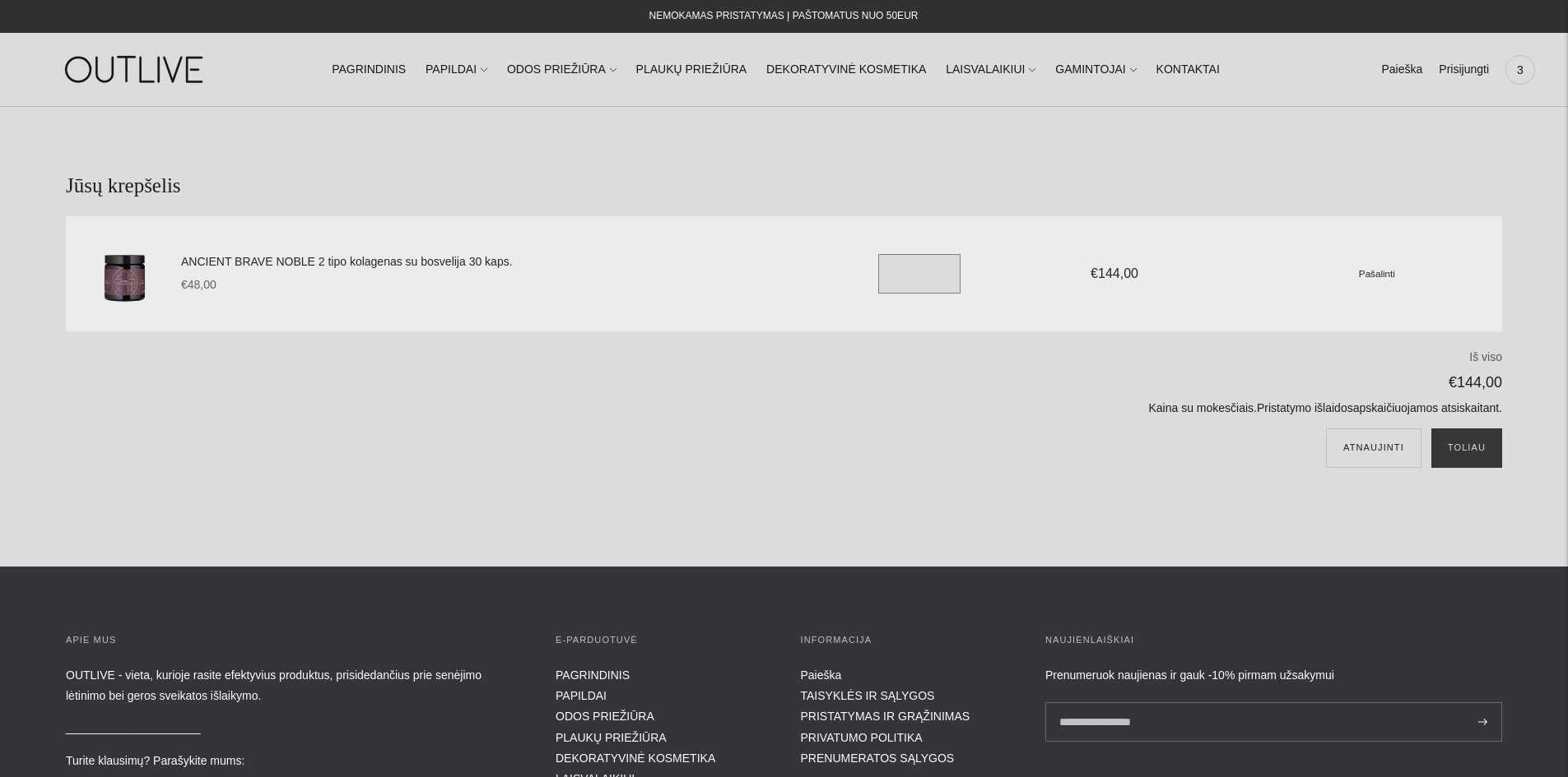
type input "*"
click at [1056, 389] on p "€144,00" at bounding box center [1035, 382] width 933 height 25
click at [1466, 445] on button "Toliau" at bounding box center [1466, 448] width 71 height 40
